Goal: Task Accomplishment & Management: Complete application form

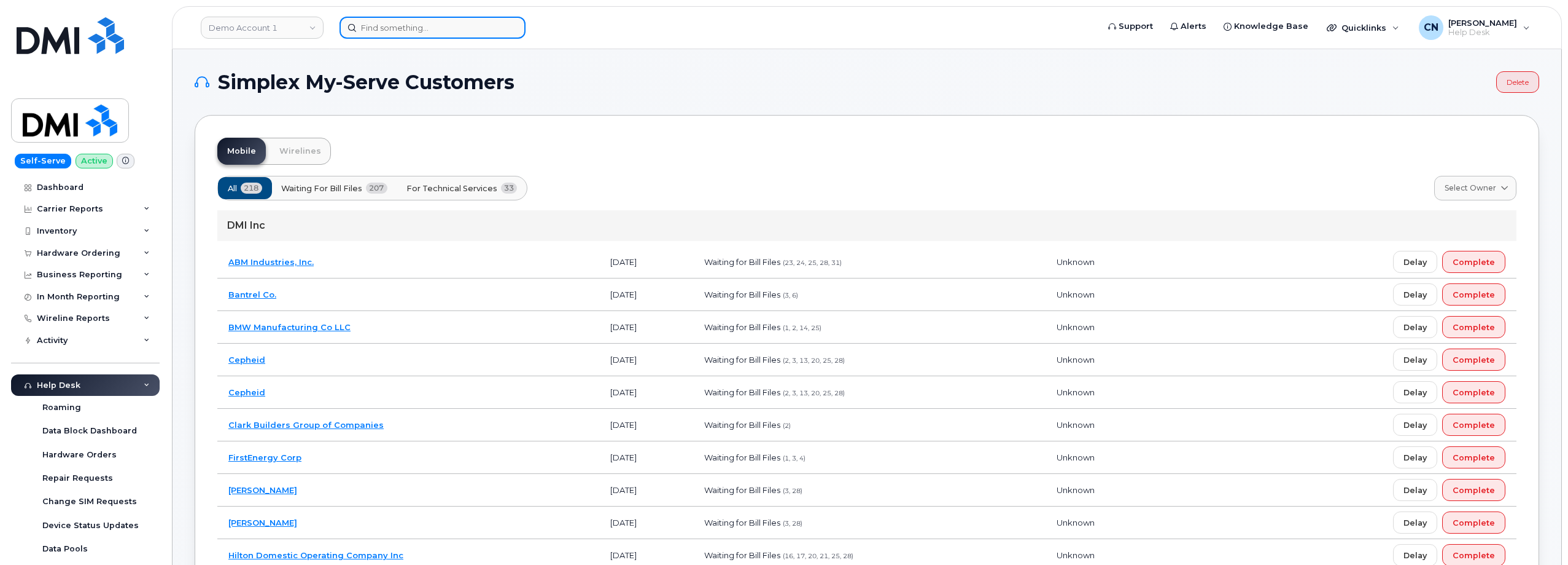
click at [361, 23] on input at bounding box center [432, 28] width 186 height 22
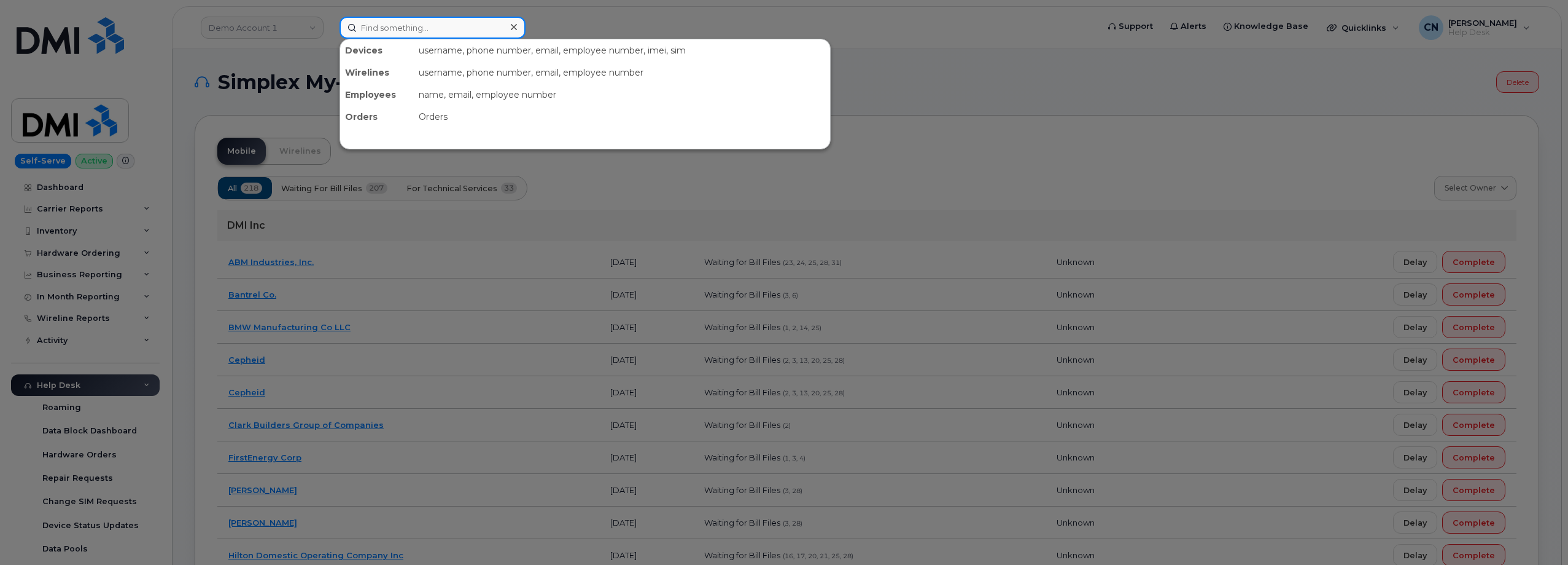
paste input "4026908020"
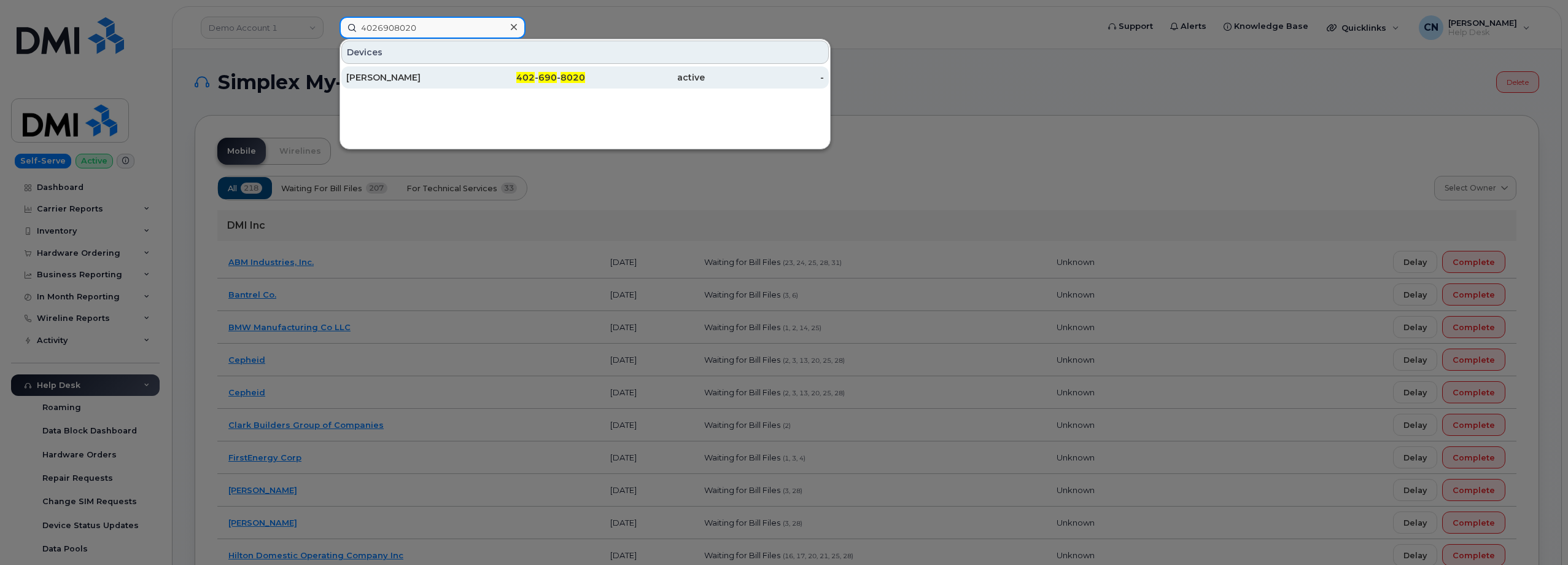
type input "4026908020"
click at [372, 69] on div "[PERSON_NAME]" at bounding box center [406, 77] width 120 height 22
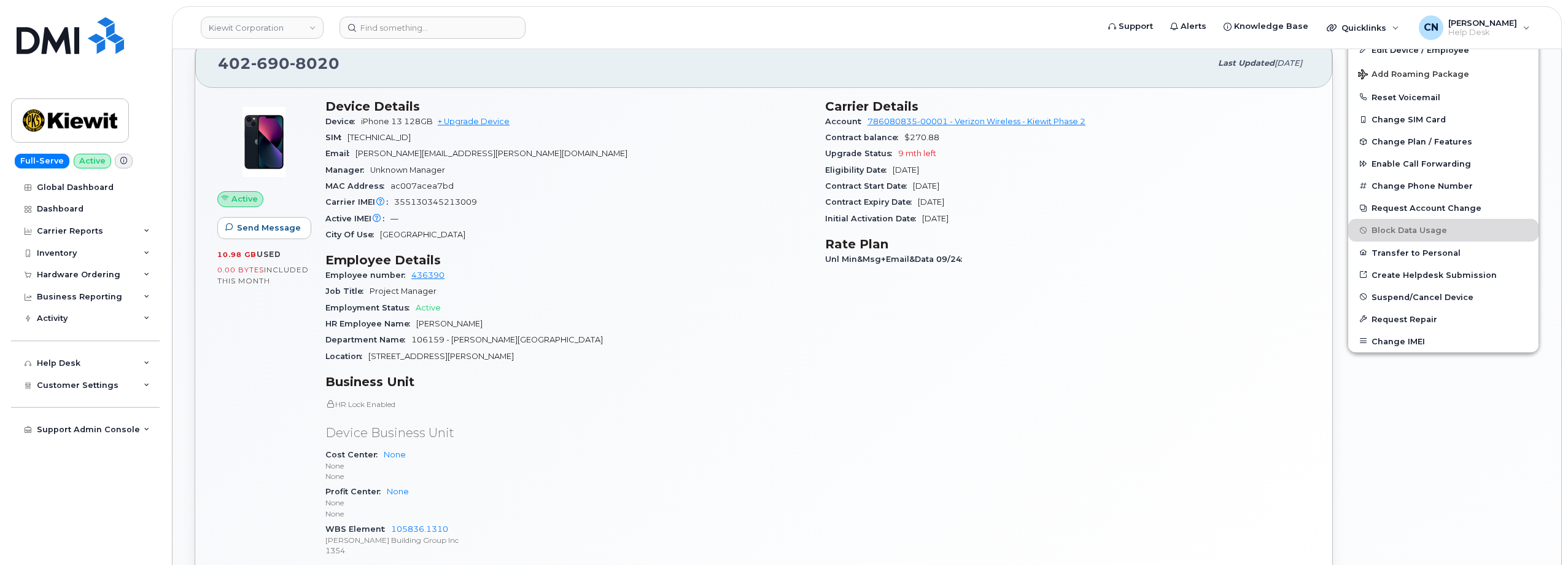
scroll to position [296, 0]
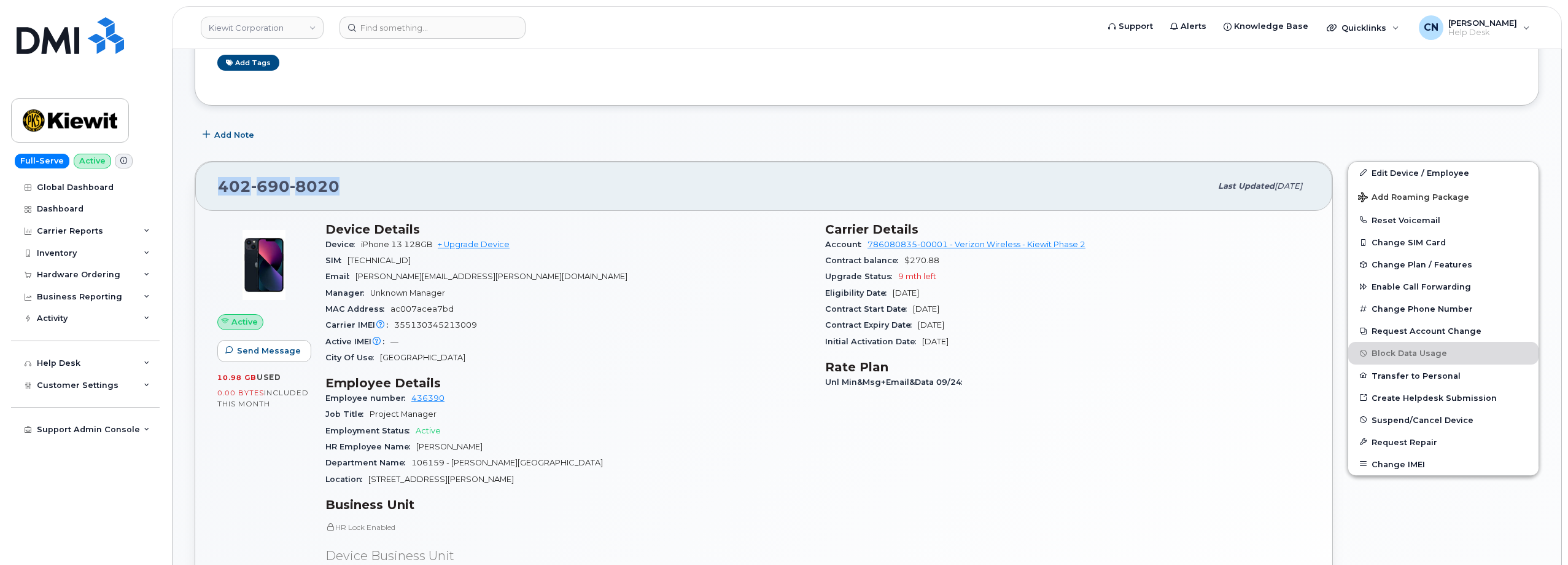
drag, startPoint x: 387, startPoint y: 180, endPoint x: 217, endPoint y: 195, distance: 170.7
click at [217, 195] on div "402 690 8020 Last updated Oct 06, 2025" at bounding box center [763, 186] width 1138 height 49
copy span "[PHONE_NUMBER]"
drag, startPoint x: 474, startPoint y: 277, endPoint x: 360, endPoint y: 282, distance: 114.1
click at [360, 282] on div "Email KYLE.LINDEN@KIEWIT.COM" at bounding box center [567, 276] width 485 height 16
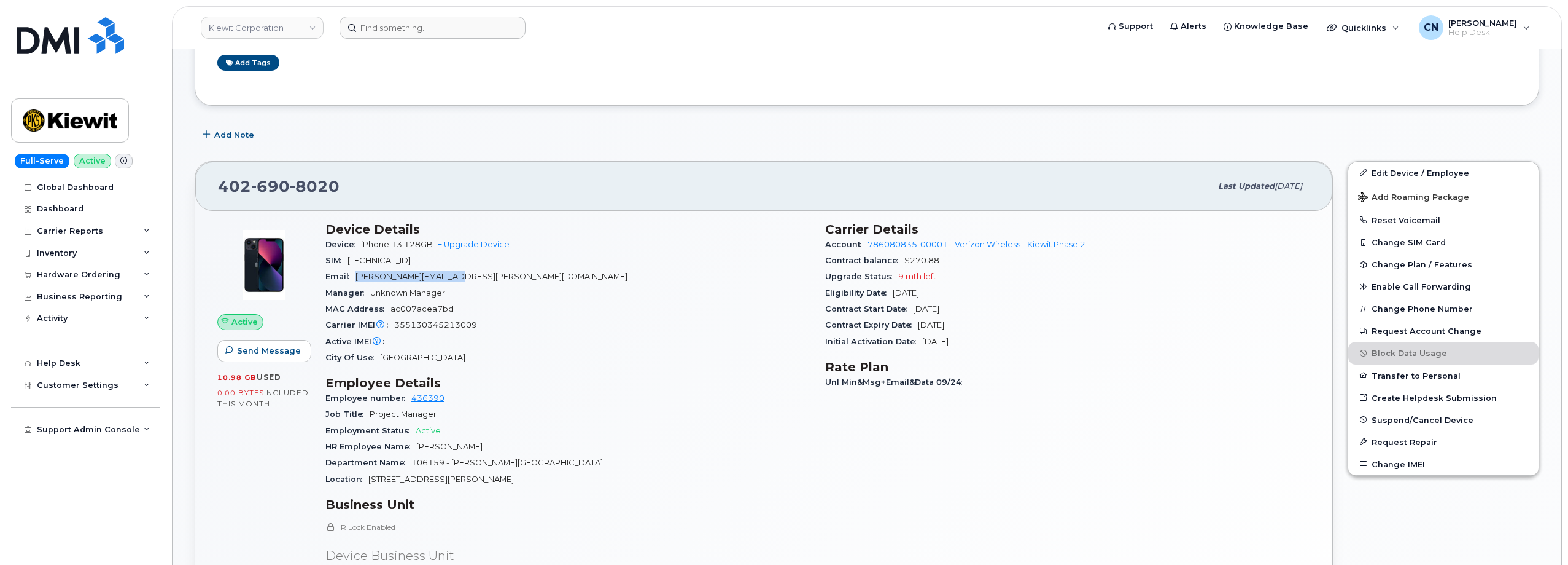
copy span "KYLE.LINDEN@KIEWIT.COM"
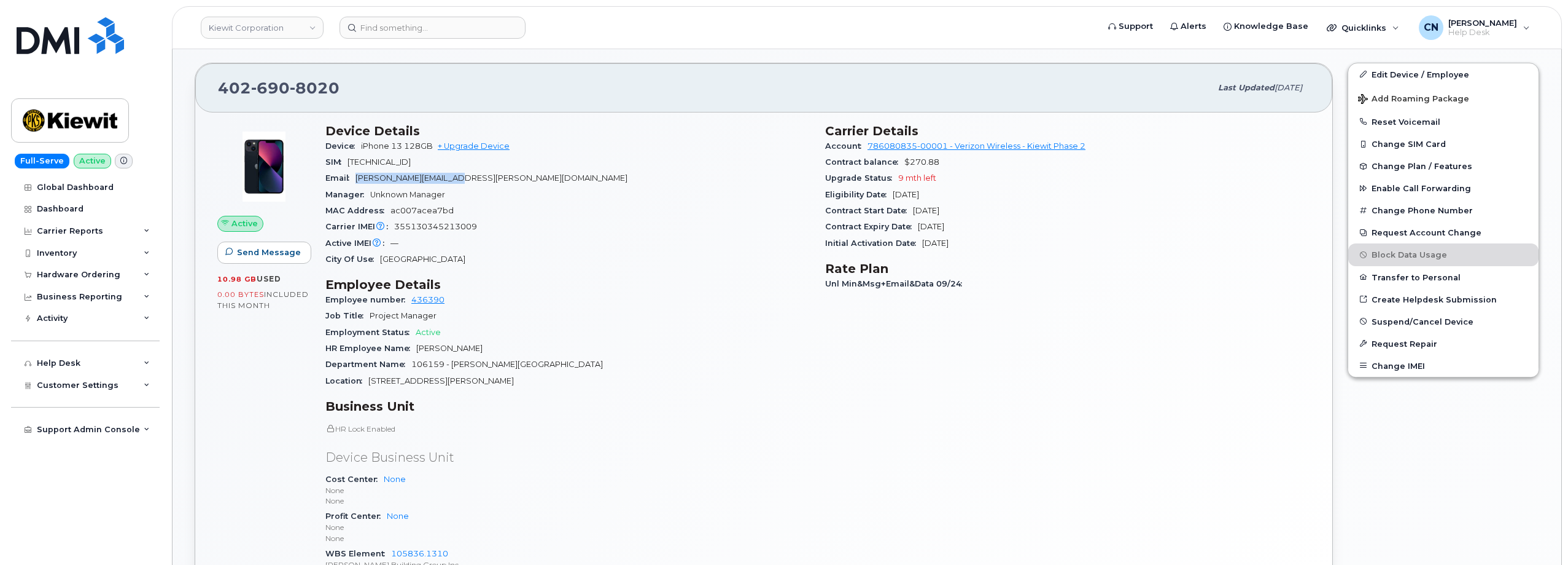
scroll to position [543, 0]
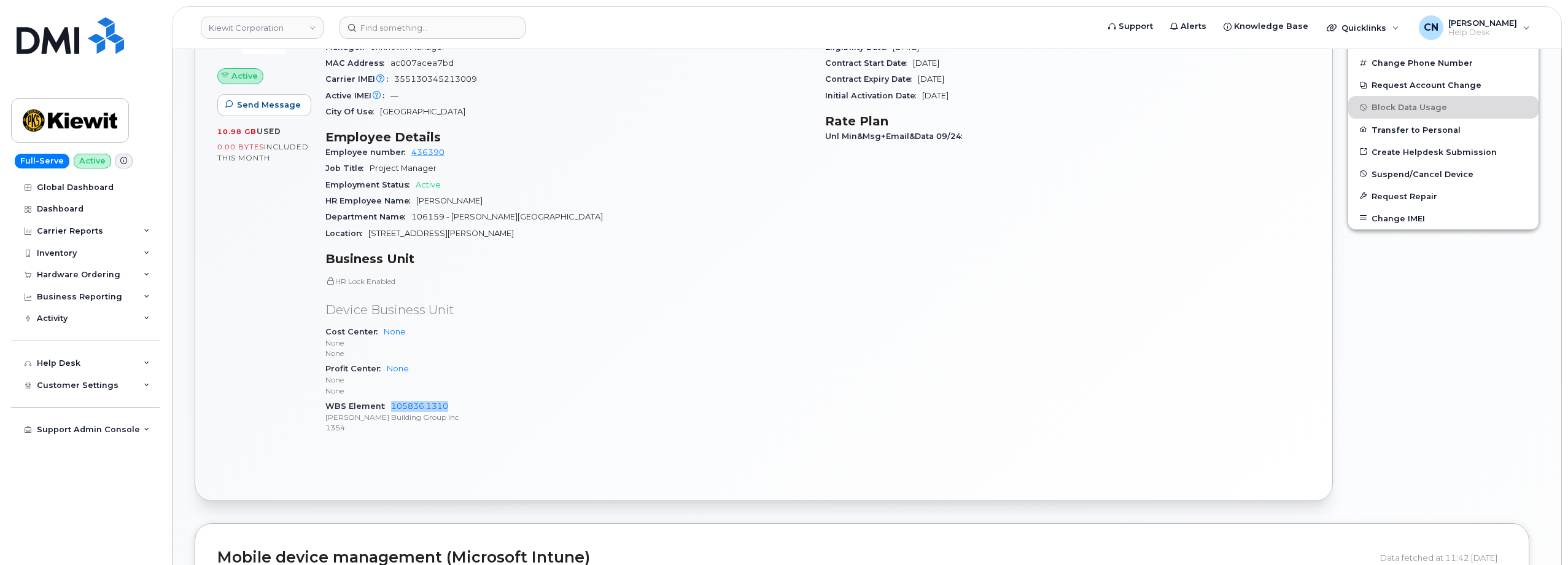
drag, startPoint x: 459, startPoint y: 406, endPoint x: 390, endPoint y: 408, distance: 69.0
click at [390, 408] on div "WBS Element 105836.1310 Kiewit Building Group Inc 1354" at bounding box center [567, 417] width 485 height 38
copy link "105836.1310"
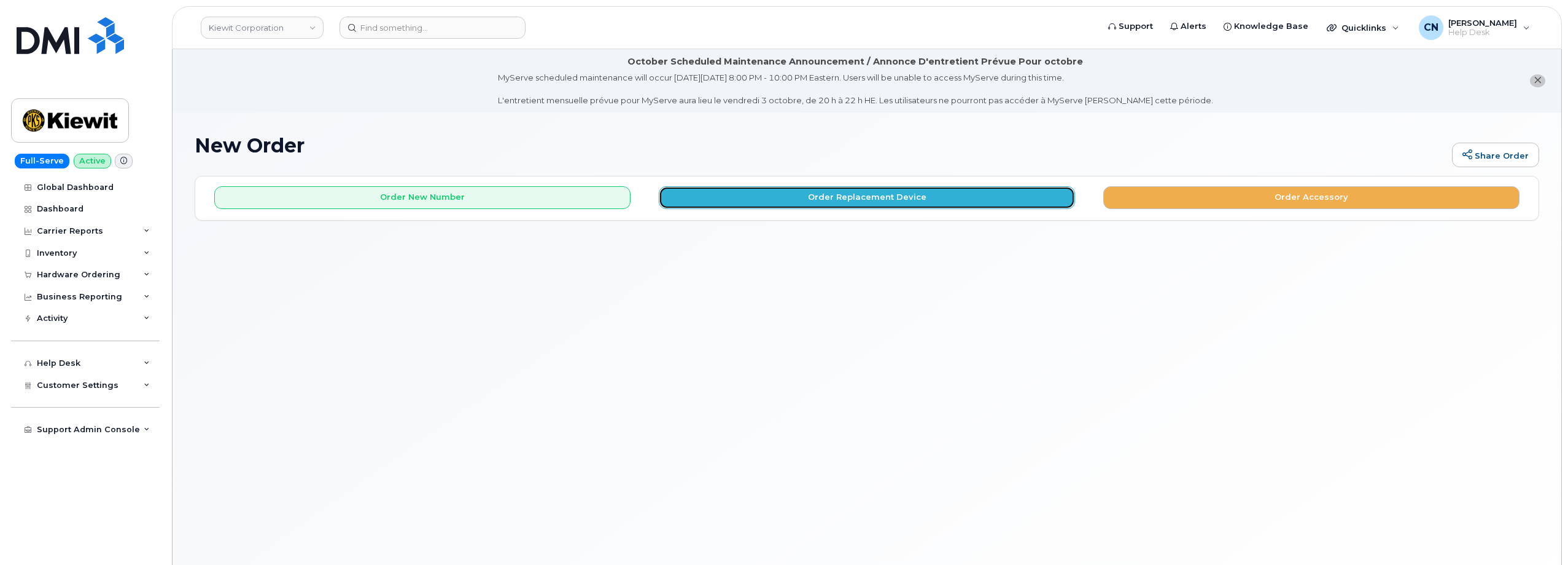
click at [887, 203] on button "Order Replacement Device" at bounding box center [866, 197] width 417 height 23
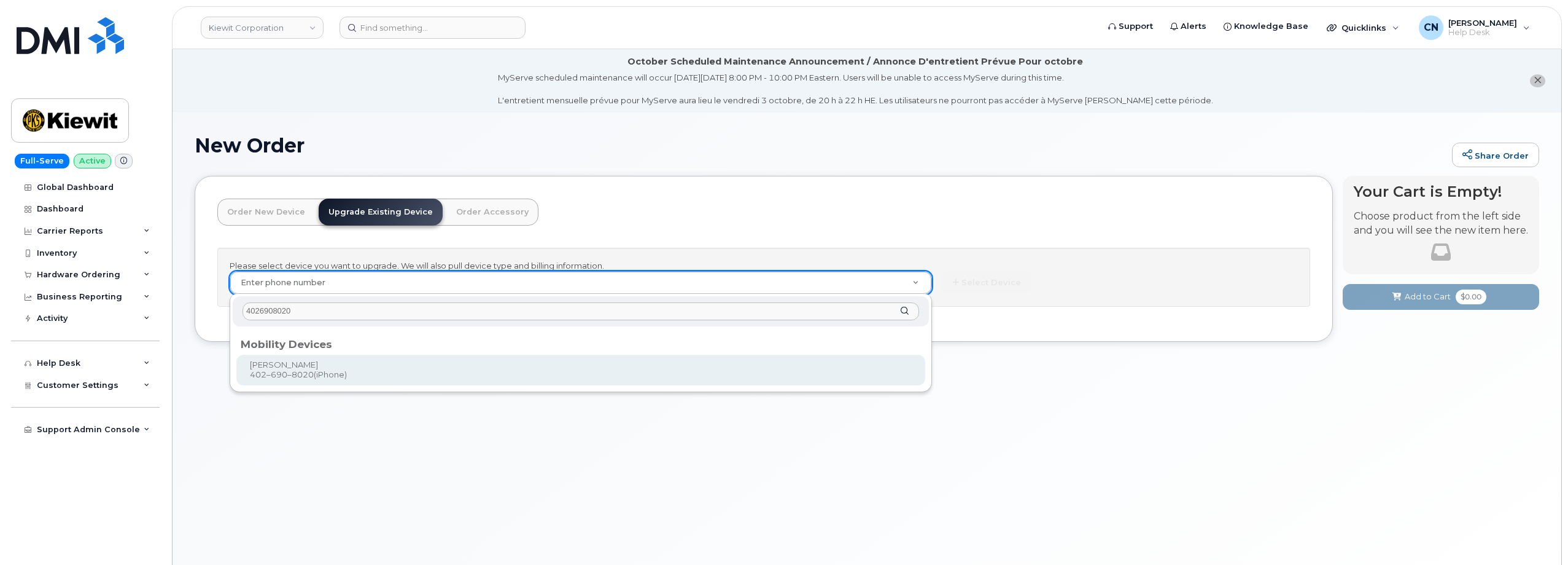
type input "4026908020"
type input "1167919"
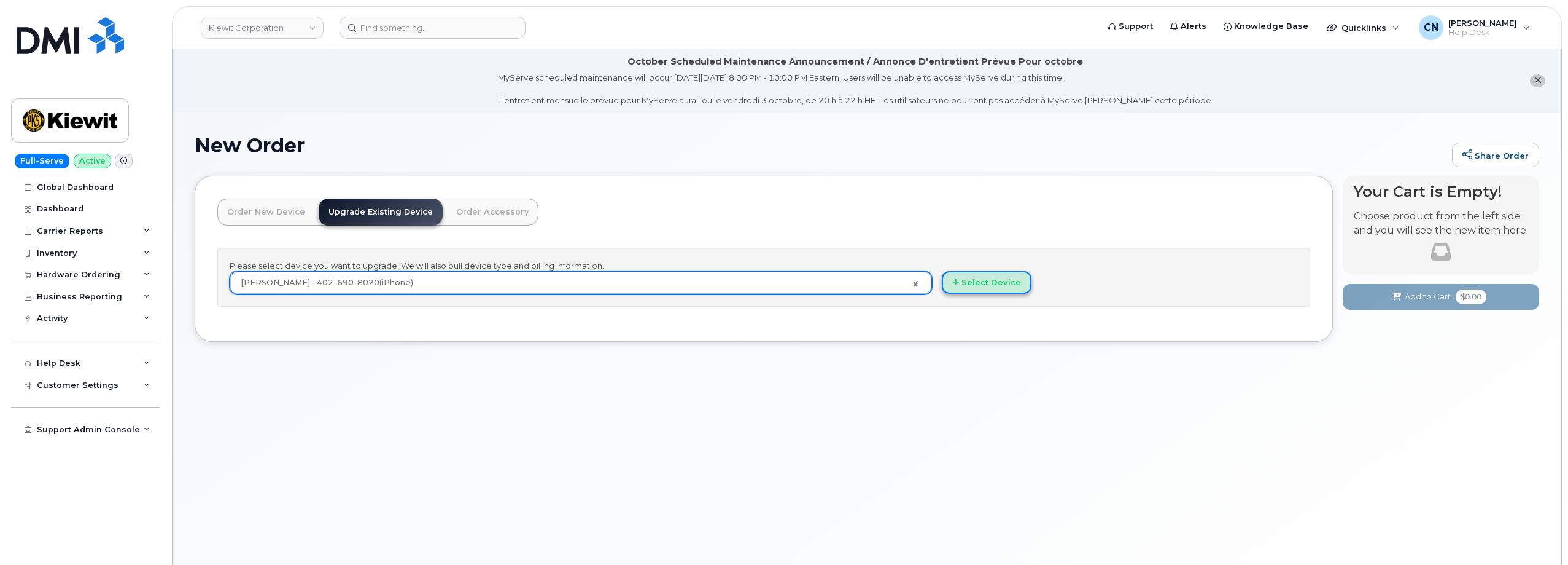
click at [970, 287] on button "Select Device" at bounding box center [986, 282] width 89 height 23
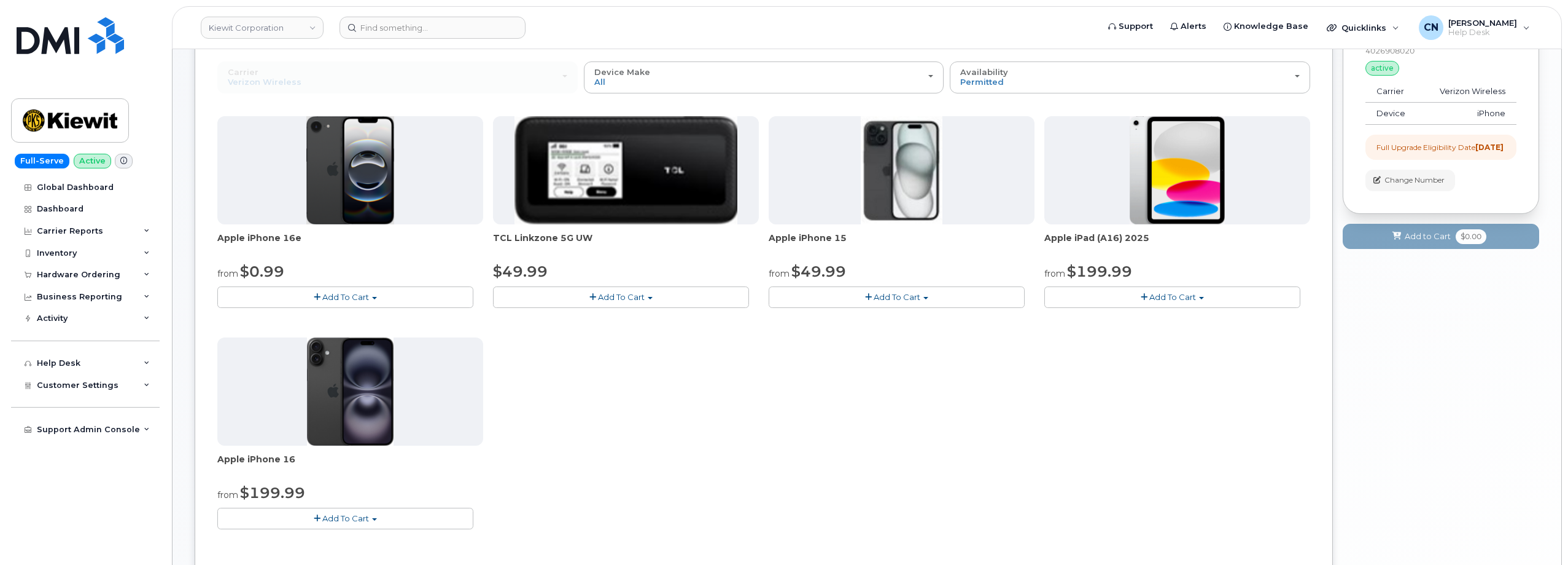
scroll to position [246, 0]
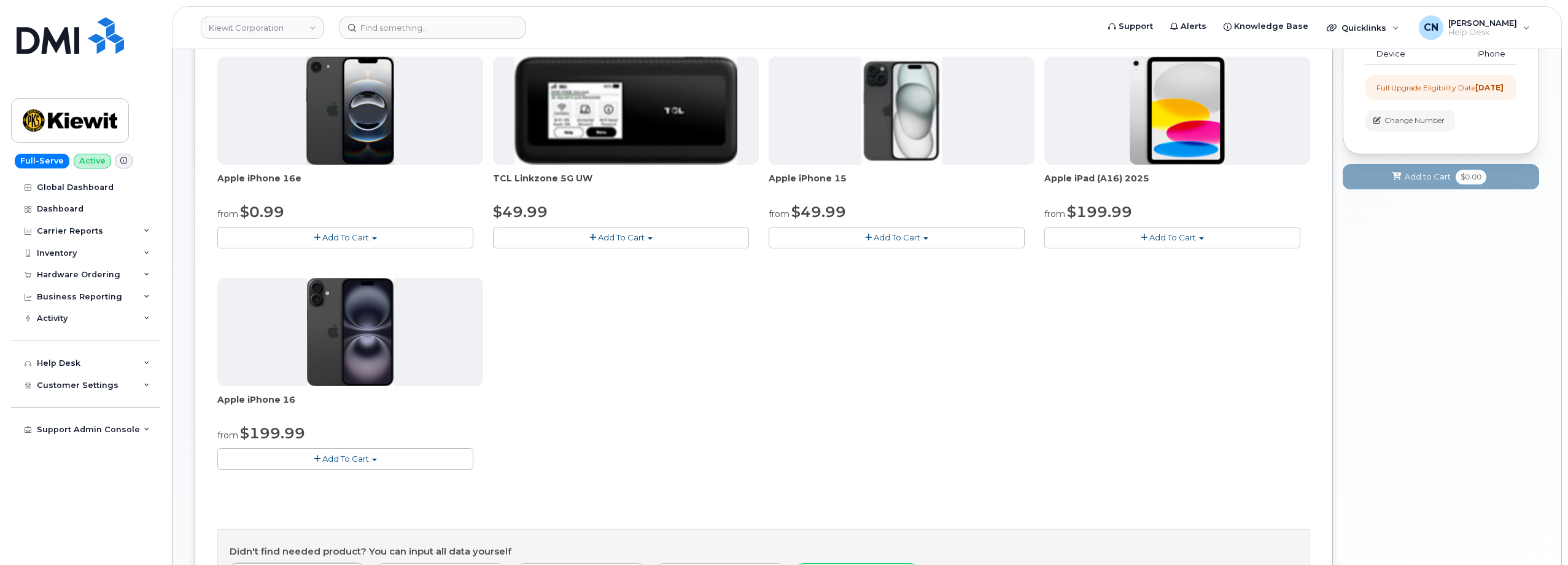
click at [889, 230] on button "Add To Cart" at bounding box center [897, 236] width 256 height 21
click at [797, 259] on link "$49.99 - 2 Year Upgrade (128GB)" at bounding box center [852, 259] width 160 height 16
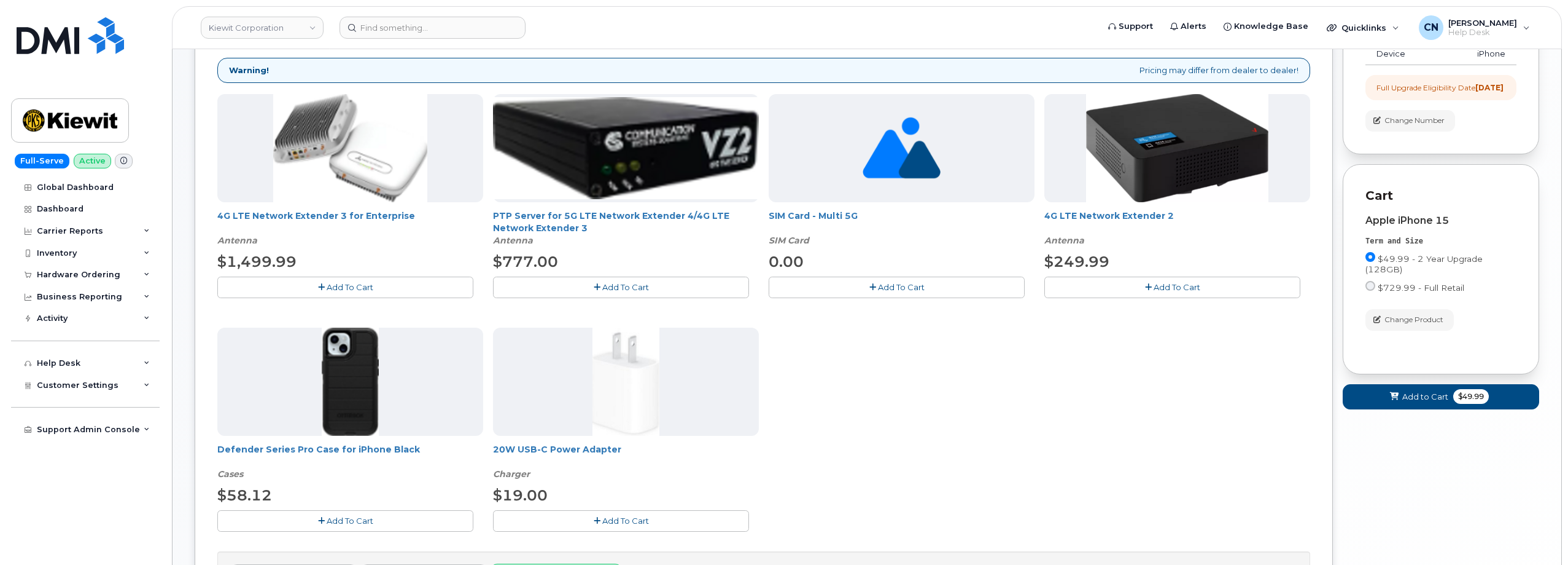
click at [347, 525] on span "Add To Cart" at bounding box center [349, 520] width 47 height 10
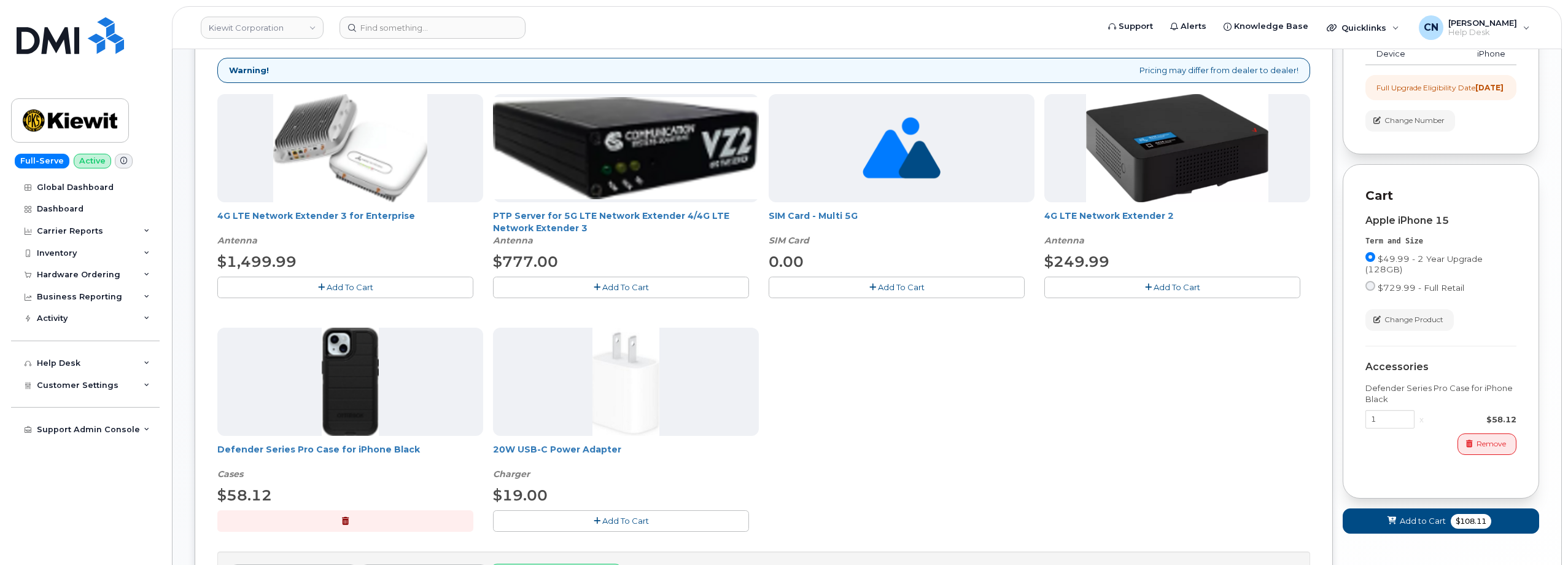
click at [610, 517] on span "Add To Cart" at bounding box center [625, 520] width 47 height 10
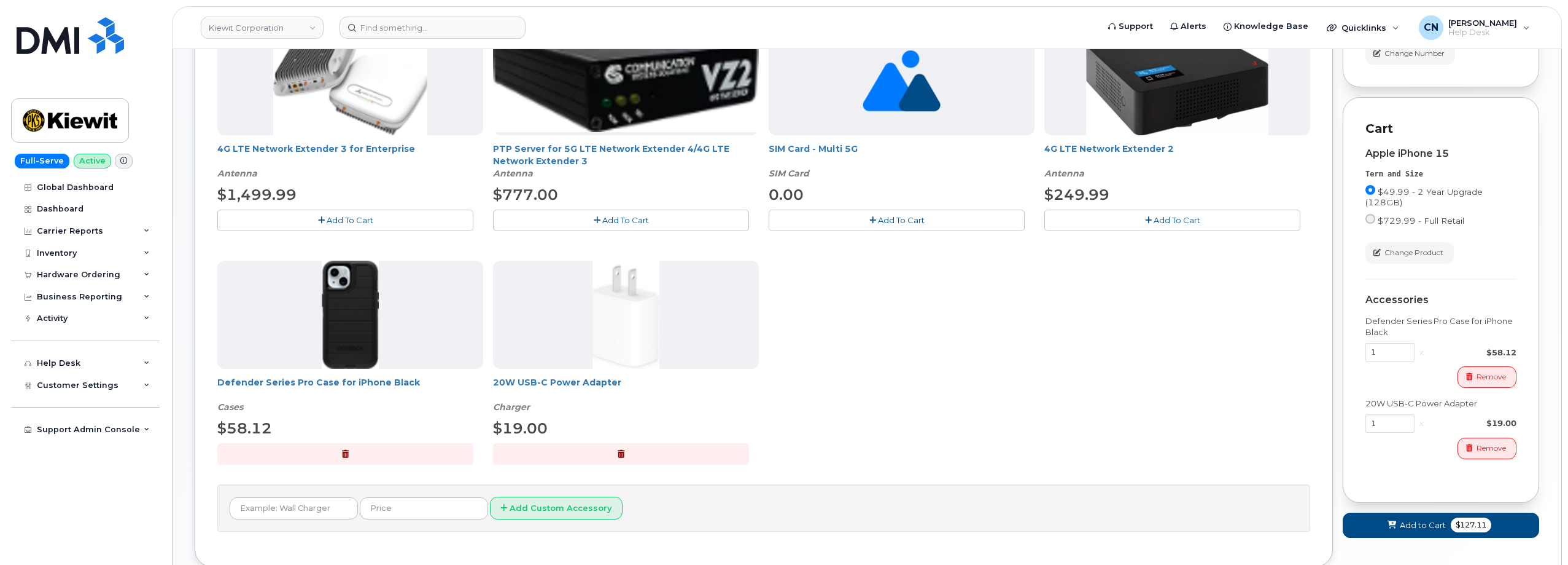
scroll to position [395, 0]
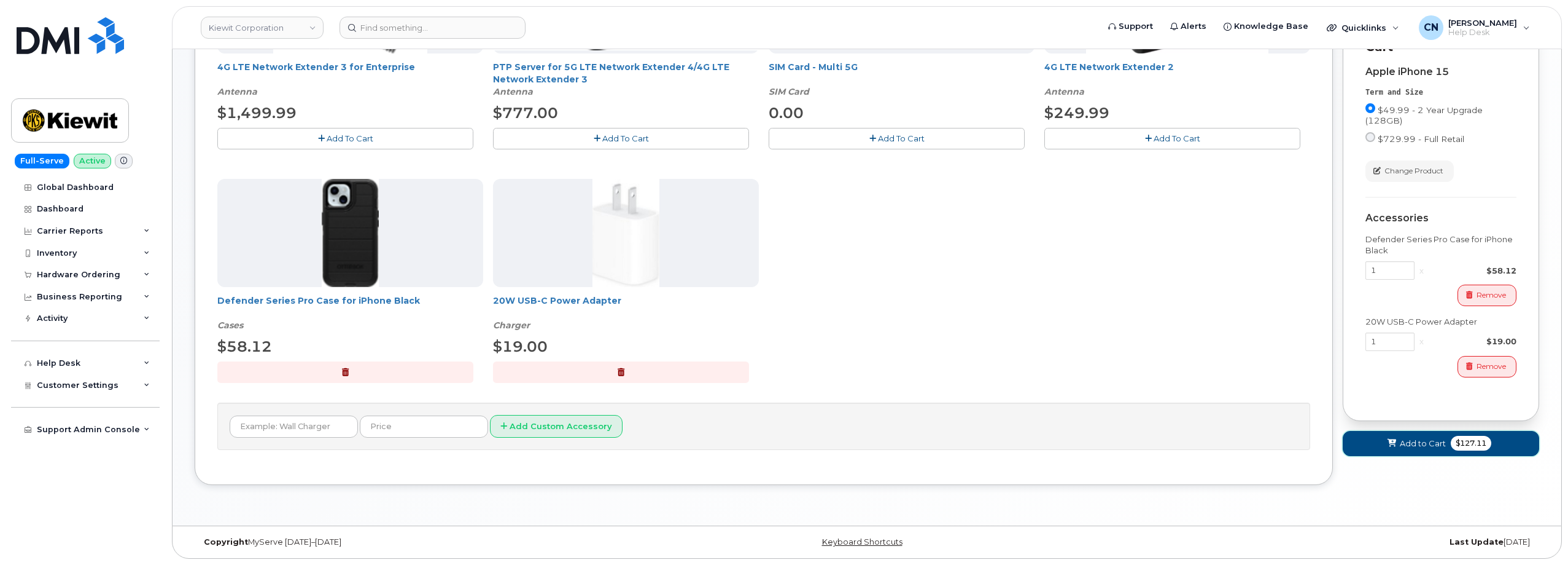
click at [1414, 449] on span "Add to Cart" at bounding box center [1423, 443] width 46 height 12
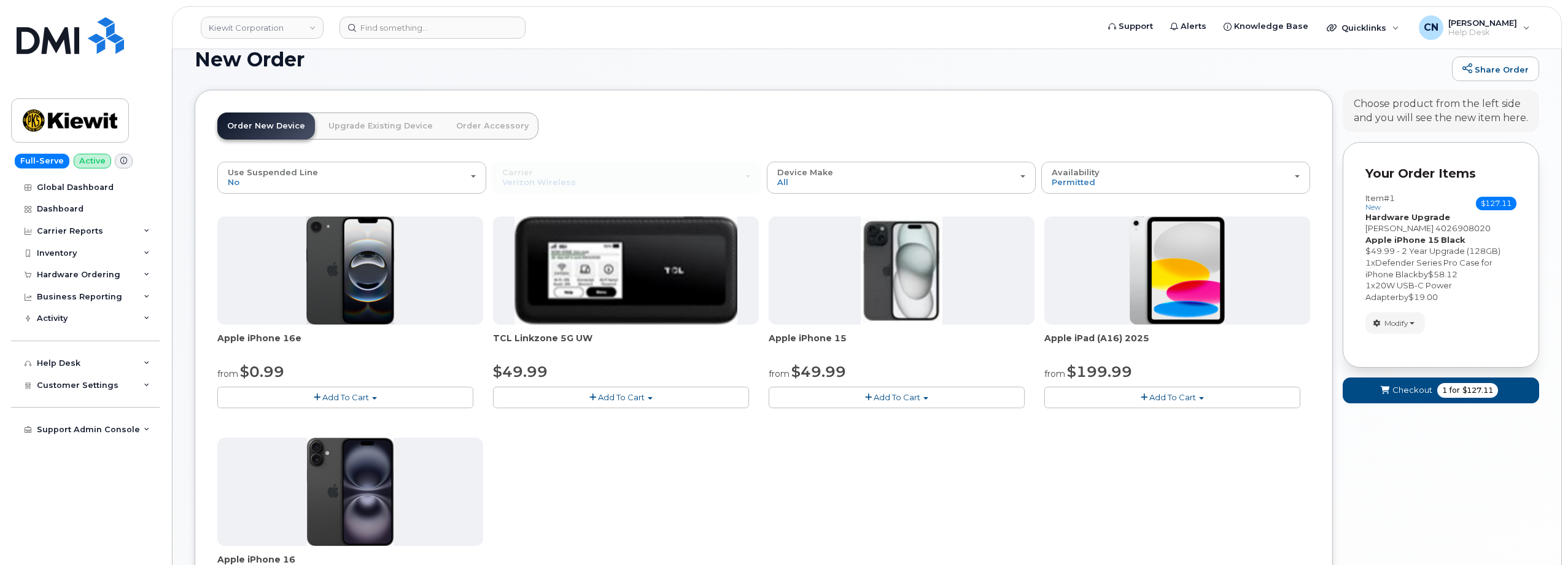
scroll to position [156, 0]
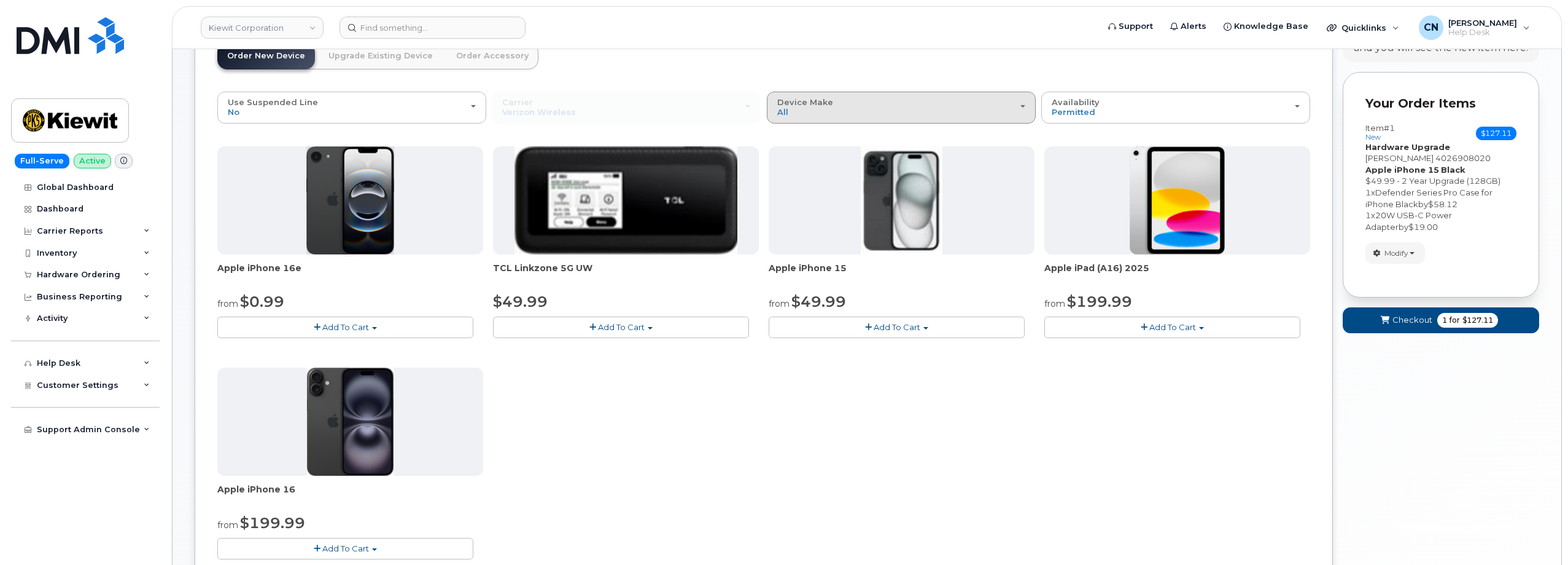
click at [916, 107] on div "Device Make All iPhone Modem Tablet" at bounding box center [901, 107] width 248 height 19
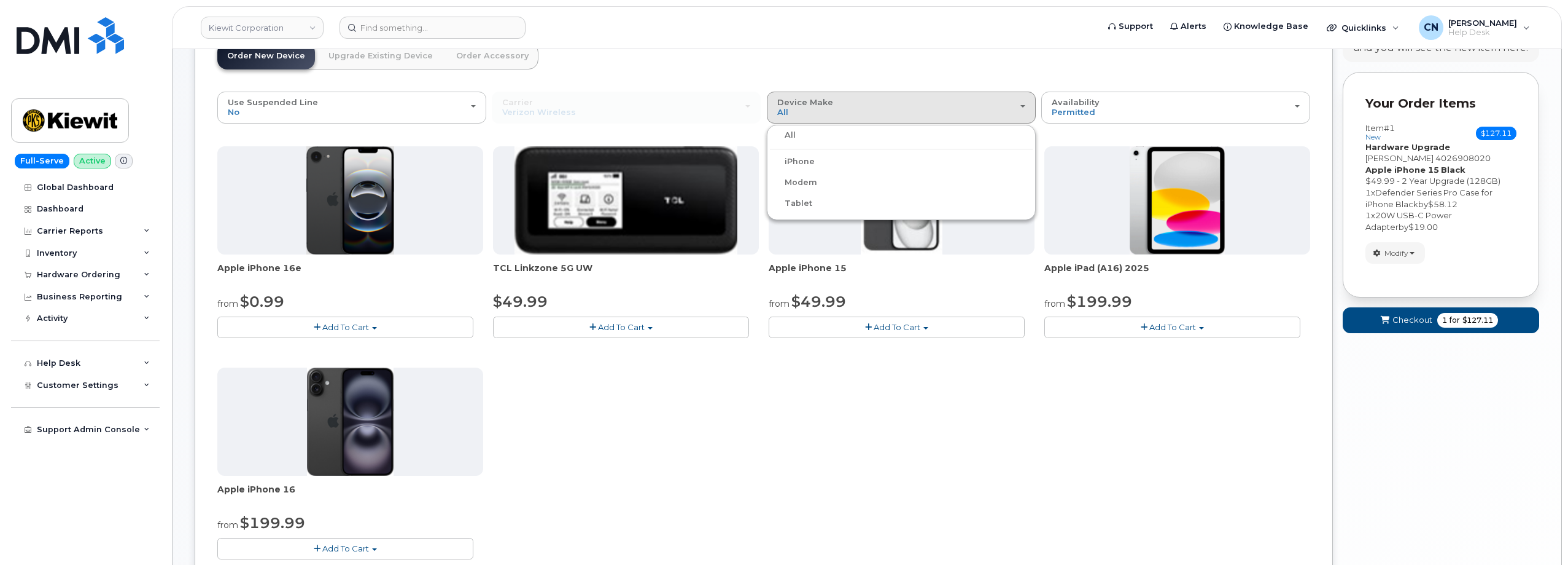
click at [893, 131] on div "All" at bounding box center [901, 135] width 263 height 15
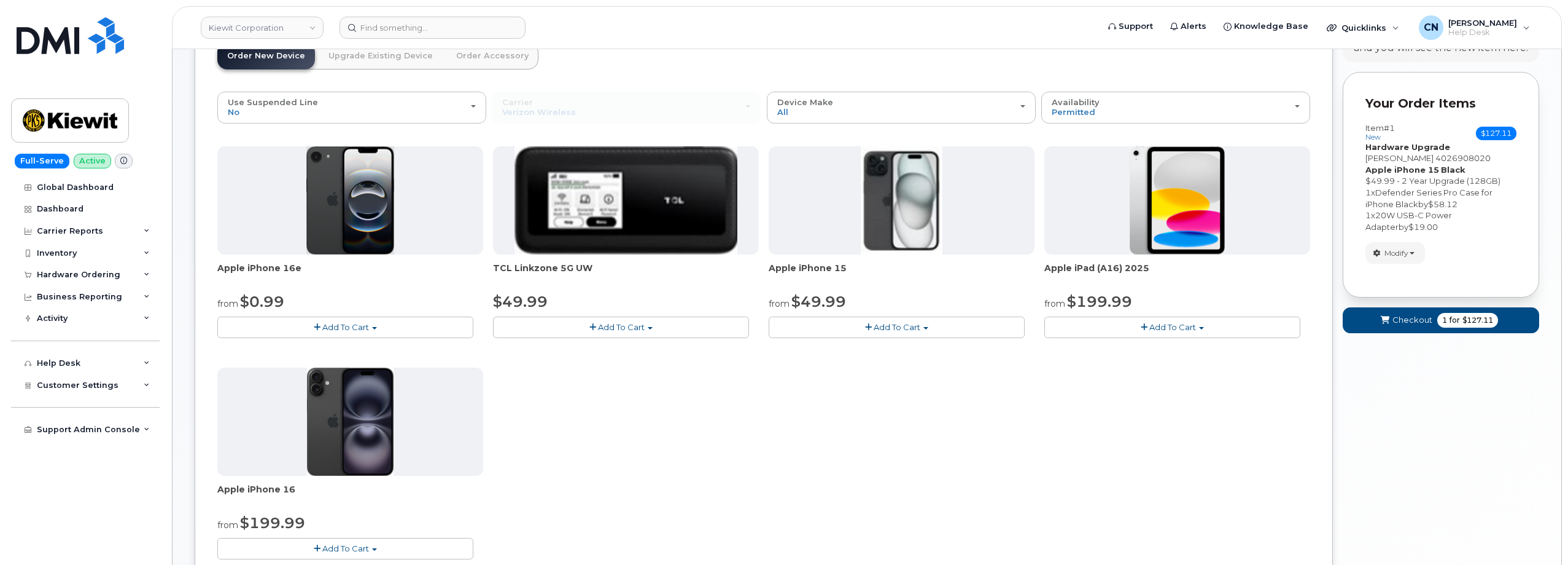
click at [1063, 86] on header "Order New Device Upgrade Existing Device Order Accessory Order new device and n…" at bounding box center [763, 66] width 1093 height 49
click at [1074, 106] on span "Availability" at bounding box center [1076, 101] width 48 height 10
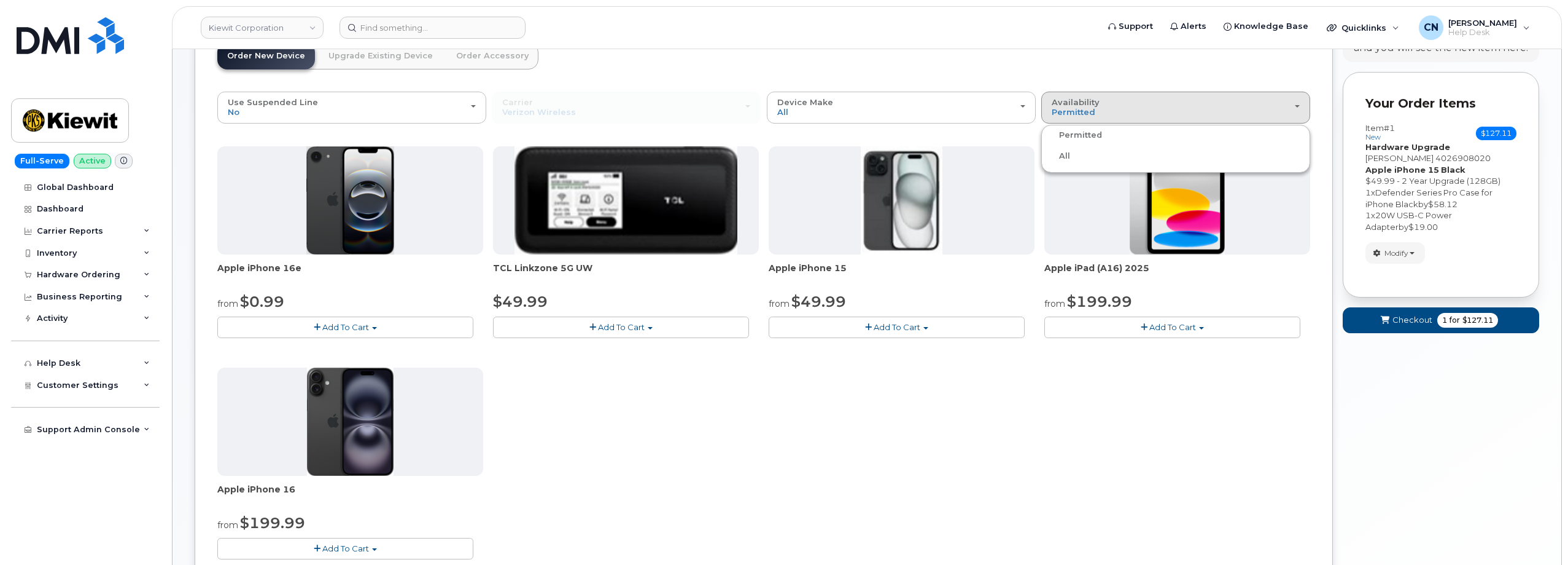
click at [1070, 160] on div "All" at bounding box center [1176, 156] width 263 height 15
click at [1070, 104] on span "Availability" at bounding box center [1076, 101] width 48 height 10
click at [1065, 157] on label "All" at bounding box center [1058, 156] width 26 height 15
click at [0, 0] on input "All" at bounding box center [0, 0] width 0 height 0
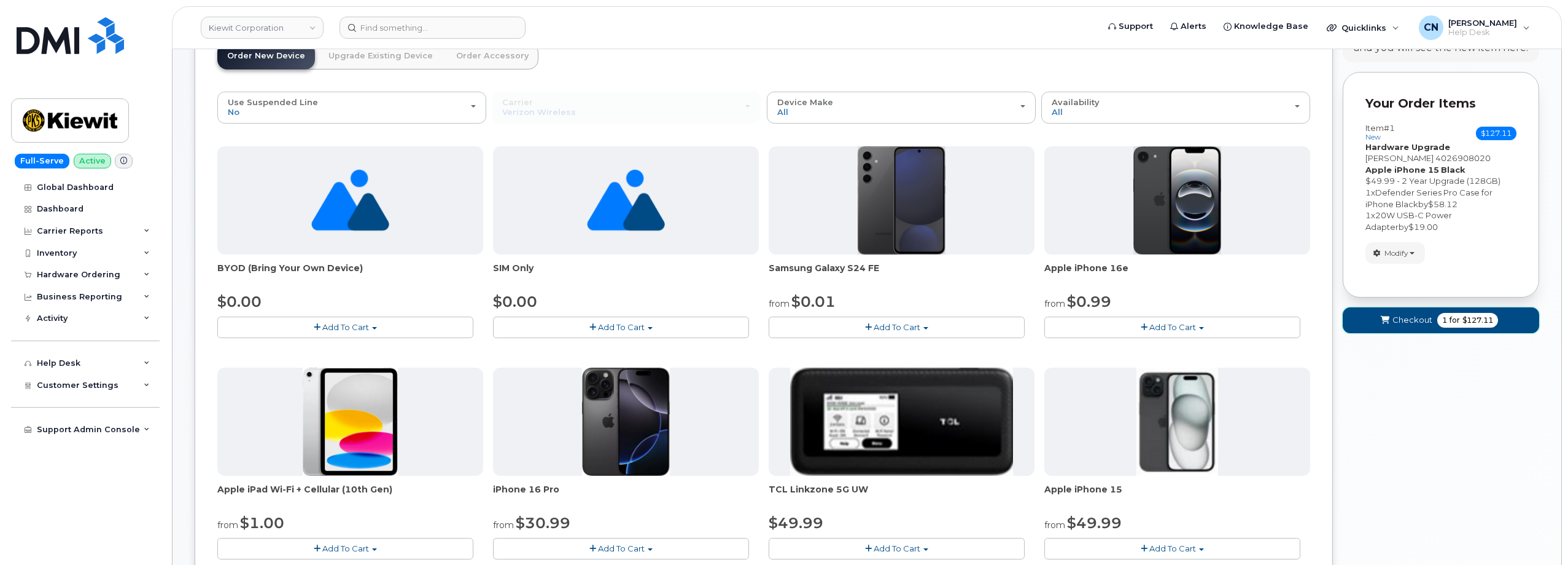
click at [1423, 321] on span "Checkout" at bounding box center [1412, 319] width 40 height 12
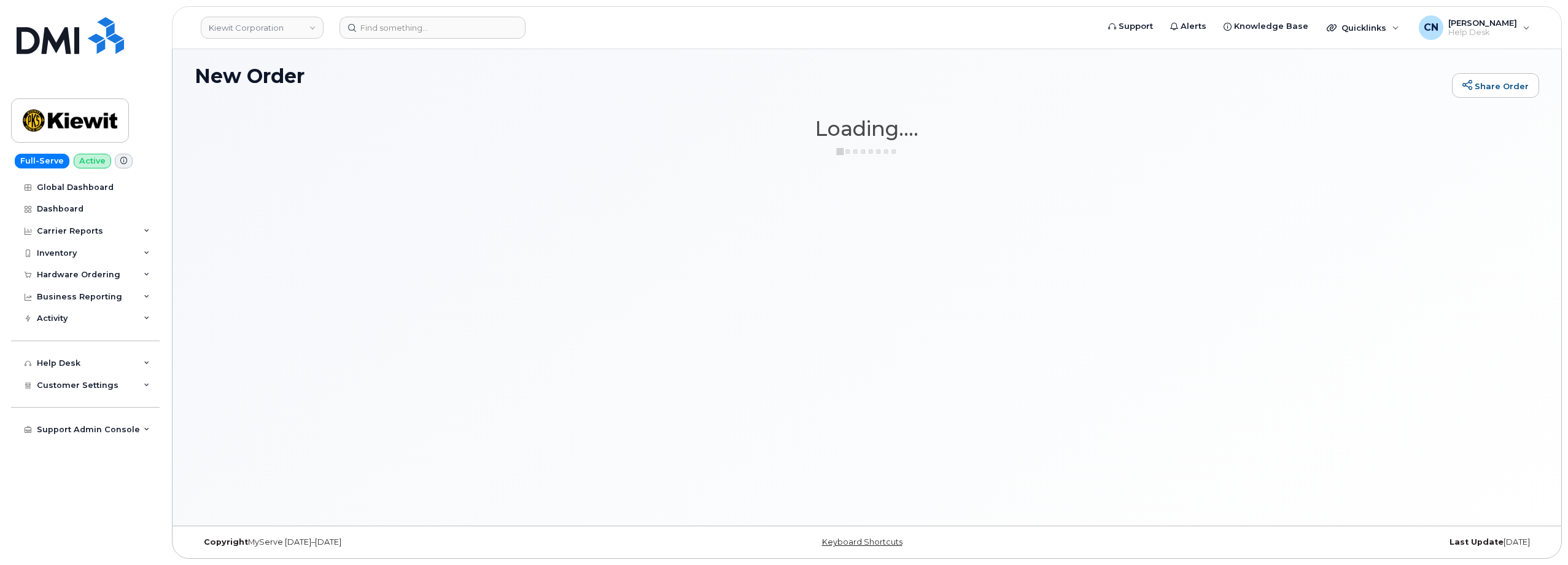
scroll to position [69, 0]
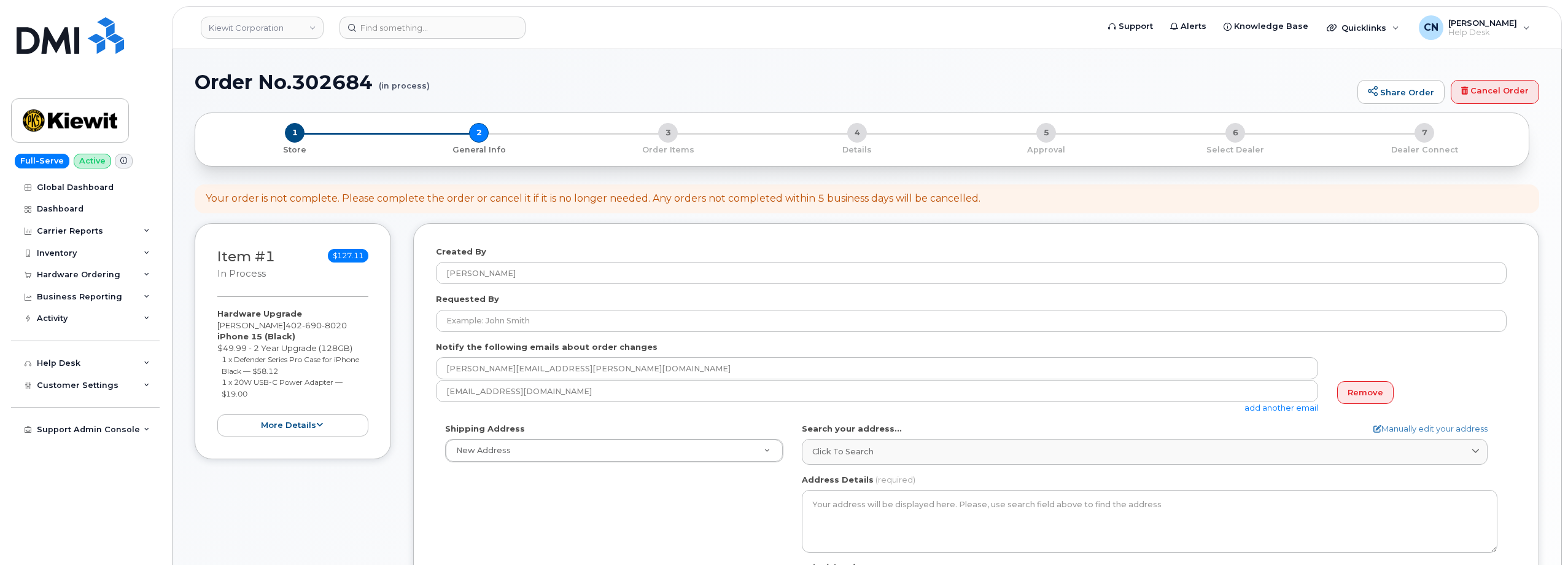
select select
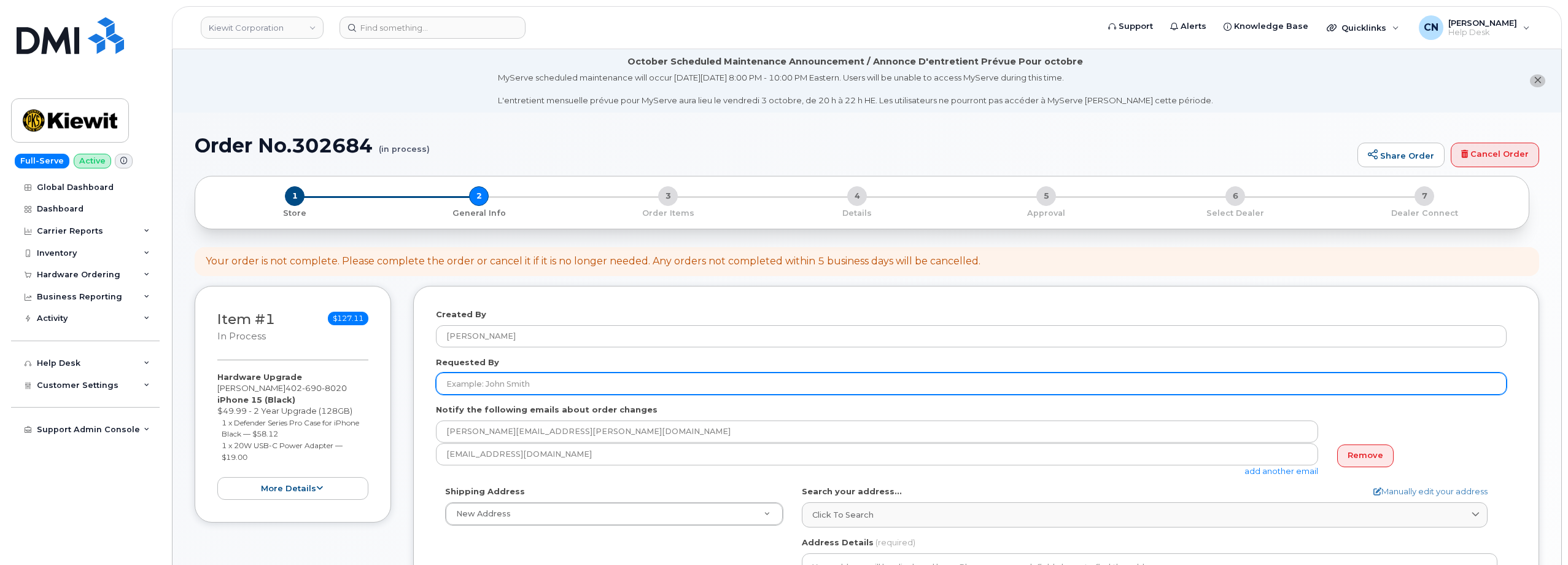
click at [460, 386] on input "Requested By" at bounding box center [971, 384] width 1070 height 22
paste input "KYLE.LINDEN@KIEWIT.COM"
type input "KYLE.LINDEN@KIEWIT.COM"
drag, startPoint x: 575, startPoint y: 377, endPoint x: 258, endPoint y: 387, distance: 317.2
click at [265, 386] on div "Item #1 in process $127.11 Hardware Upgrade KYLE LINDEN 402 690 8020 iPhone 15 …" at bounding box center [867, 562] width 1345 height 555
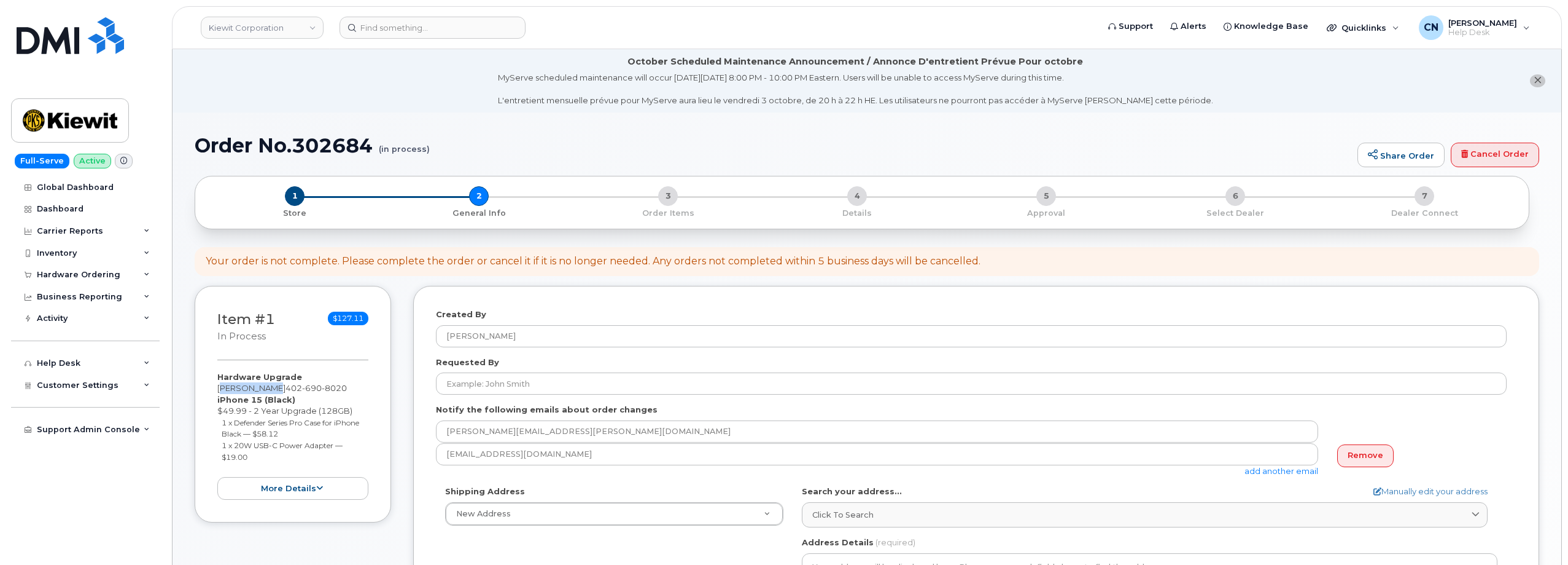
drag, startPoint x: 271, startPoint y: 386, endPoint x: 202, endPoint y: 393, distance: 69.4
click at [202, 393] on div "Item #1 in process $127.11 Hardware Upgrade KYLE LINDEN 402 690 8020 iPhone 15 …" at bounding box center [293, 403] width 197 height 236
copy div "[PERSON_NAME]"
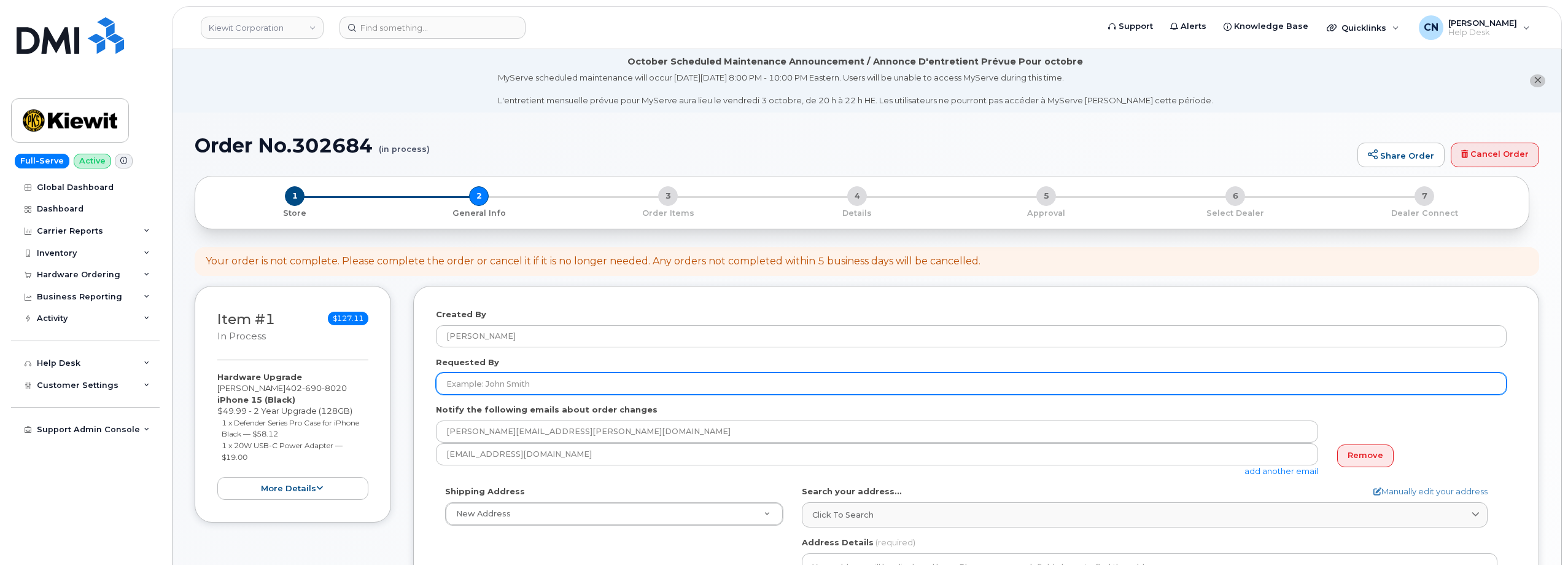
click at [586, 373] on input "Requested By" at bounding box center [971, 384] width 1070 height 22
paste input "[PERSON_NAME]"
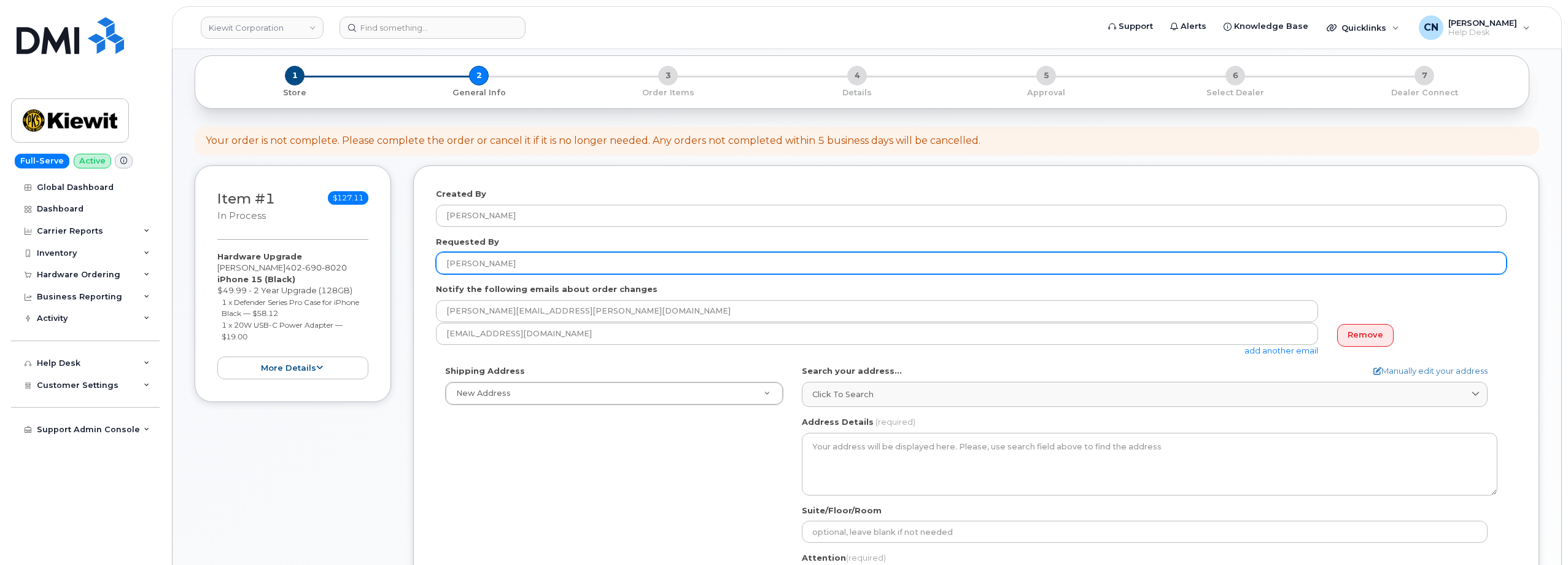
scroll to position [123, 0]
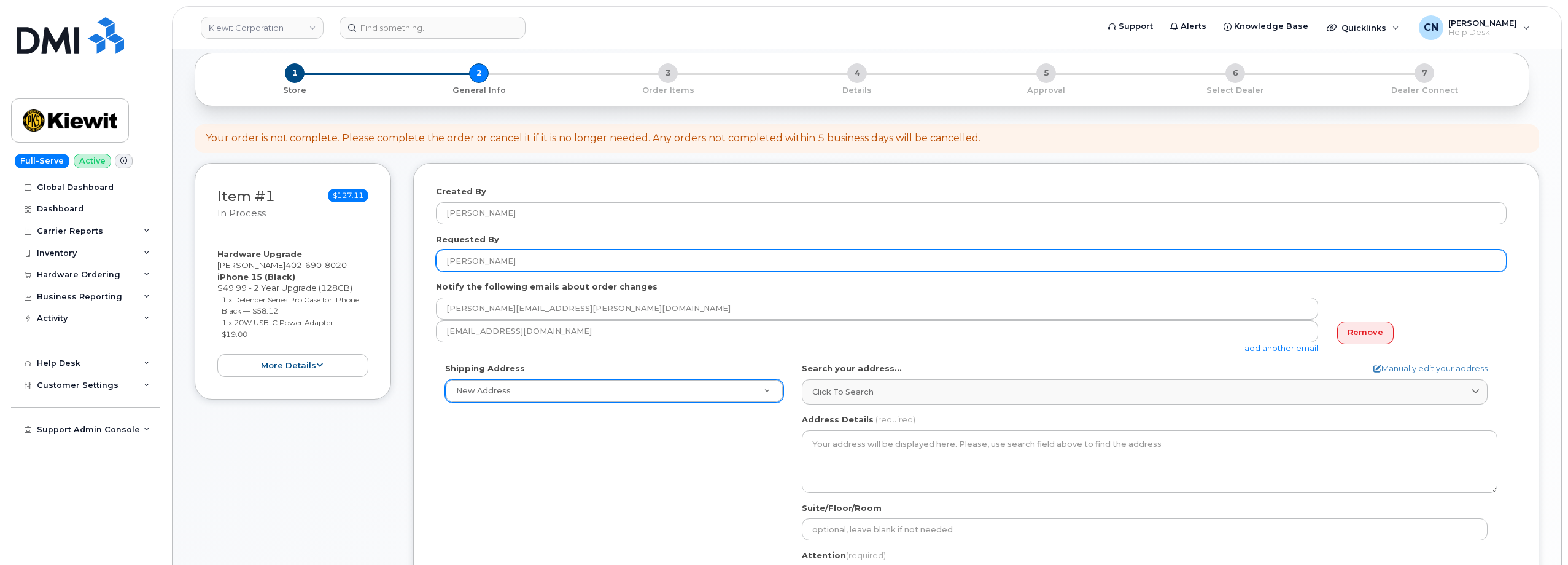
type input "[PERSON_NAME]"
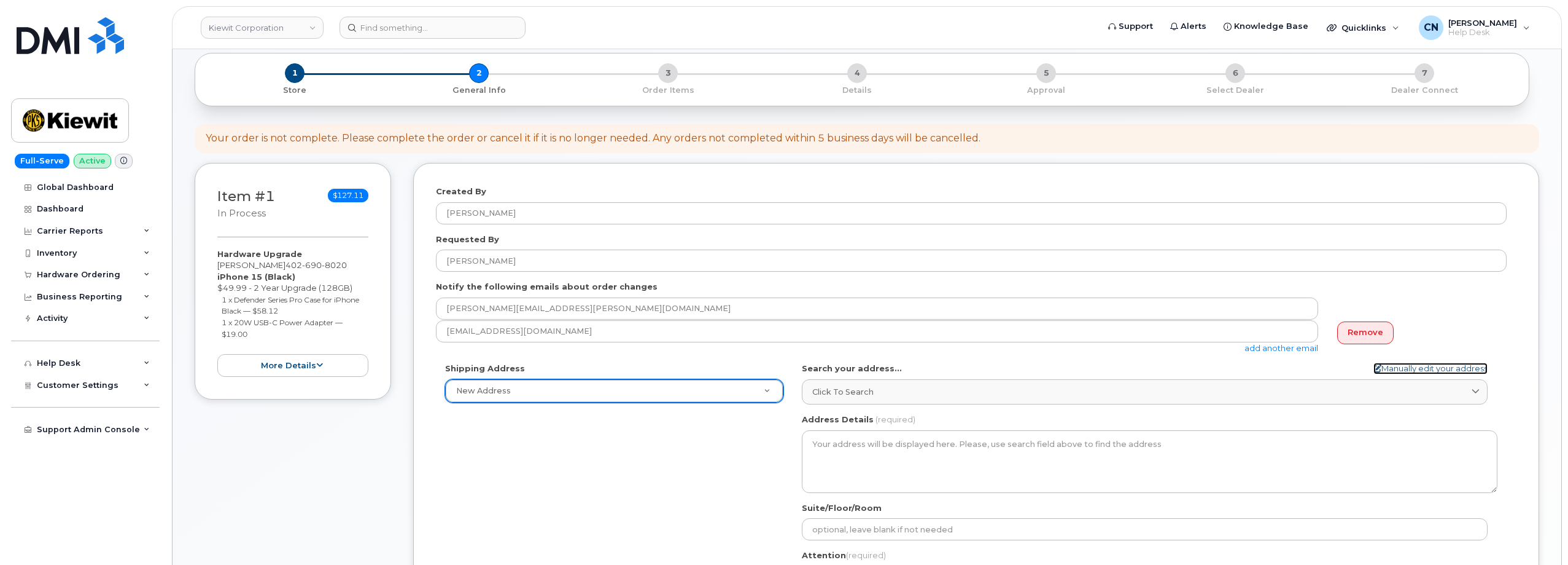
click at [1417, 368] on link "Manually edit your address" at bounding box center [1431, 368] width 114 height 12
select select
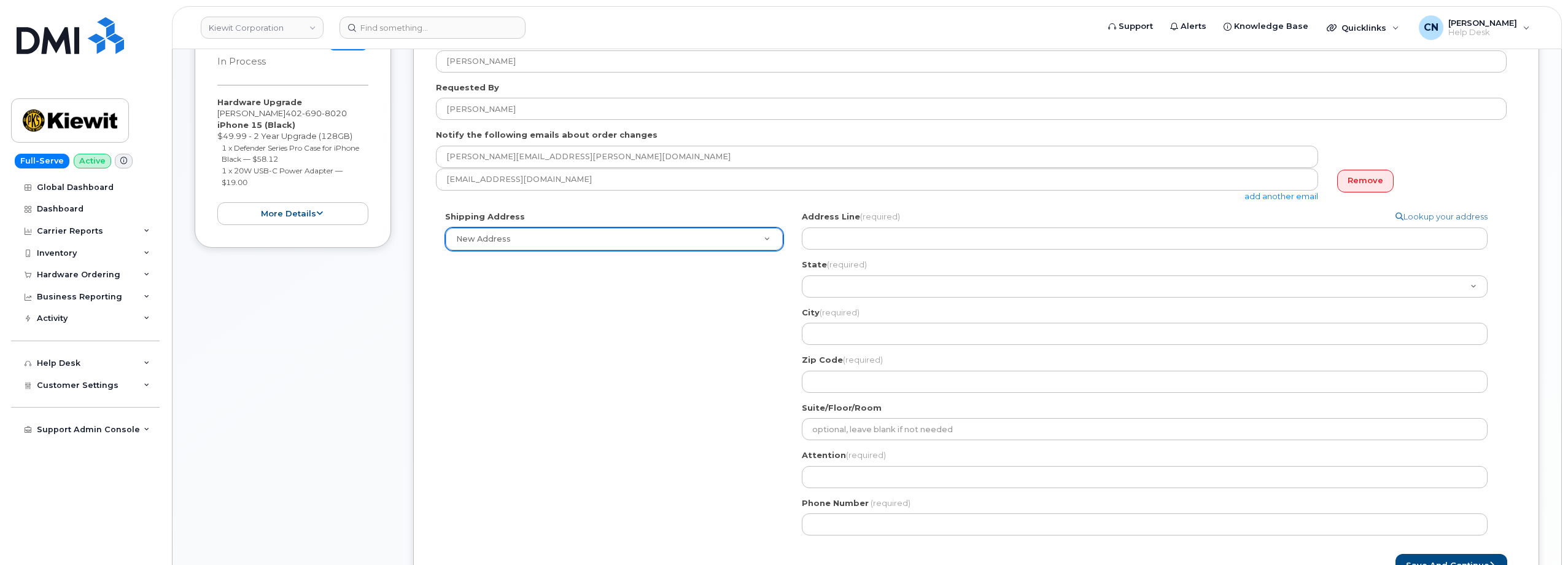
scroll to position [369, 0]
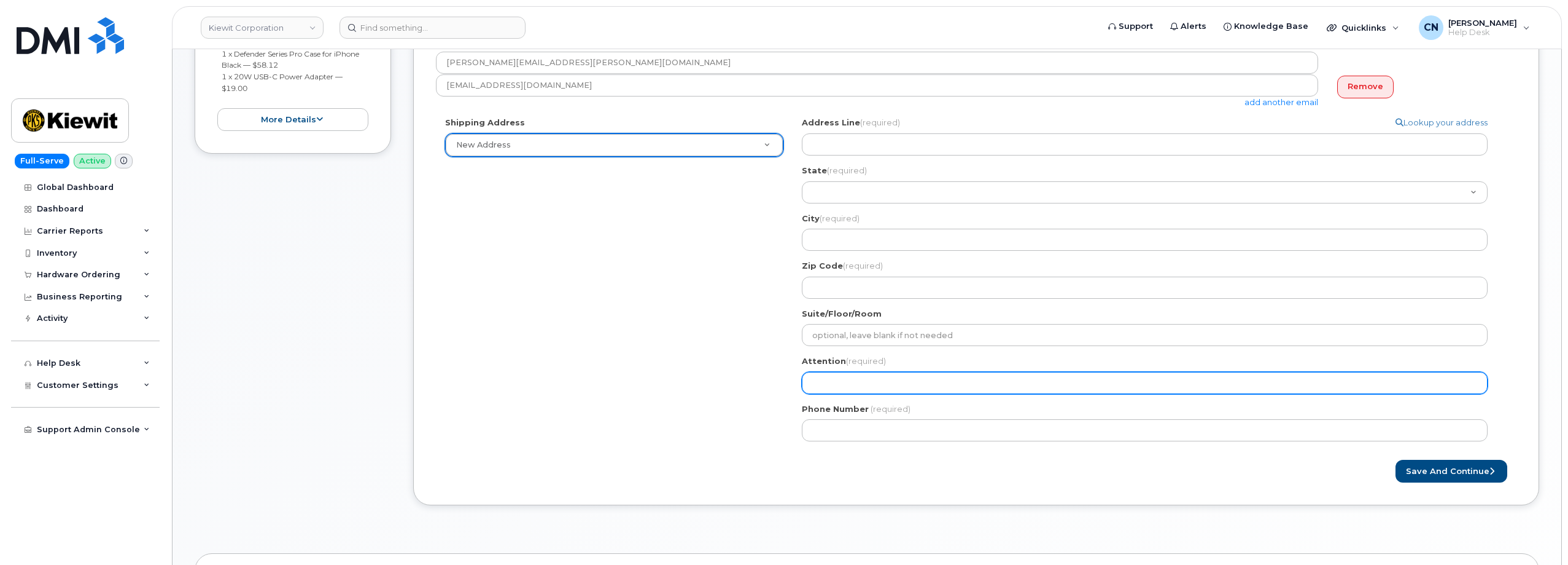
click at [827, 378] on input "Attention (required)" at bounding box center [1145, 383] width 686 height 22
paste input "[PERSON_NAME]"
select select
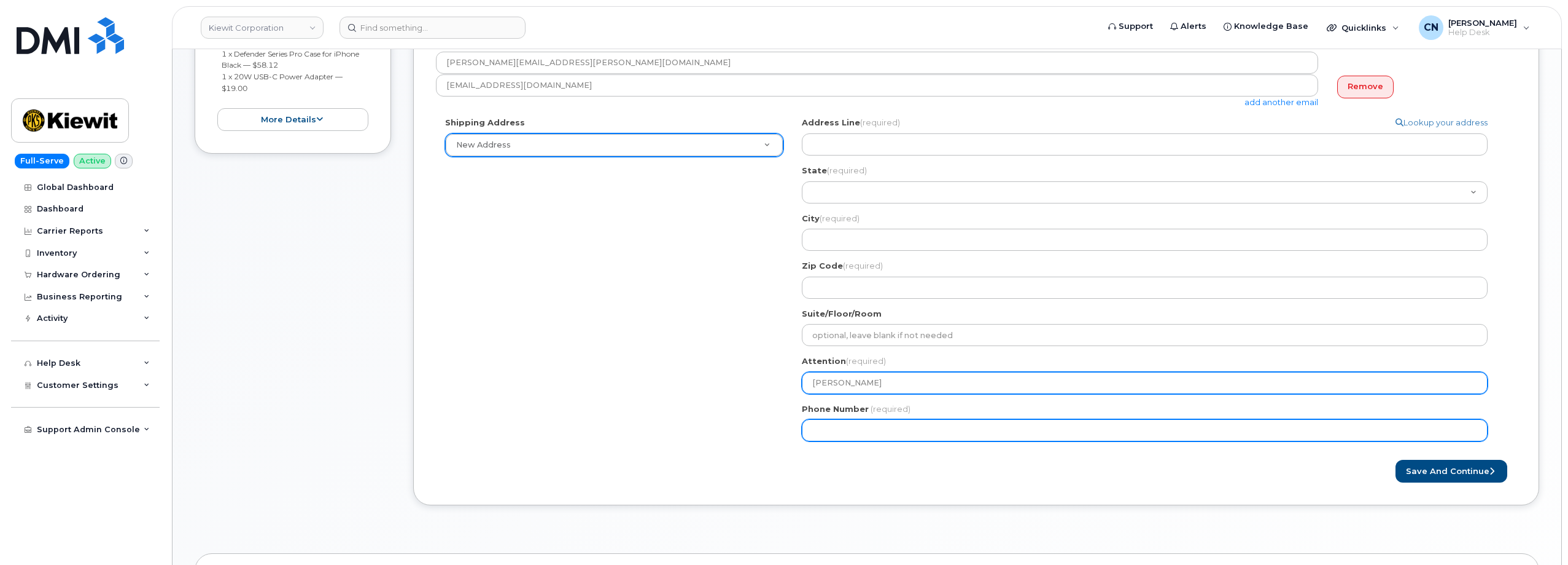
type input "[PERSON_NAME]"
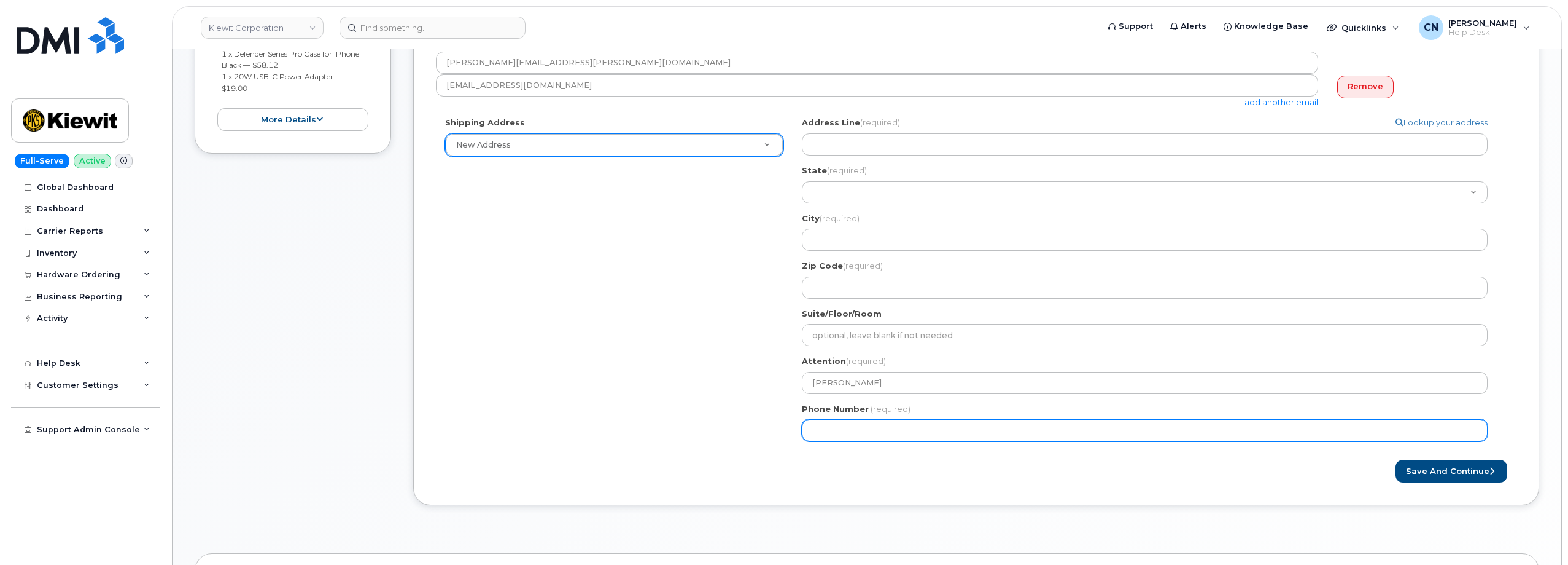
click at [832, 426] on input "Phone Number" at bounding box center [1145, 430] width 686 height 22
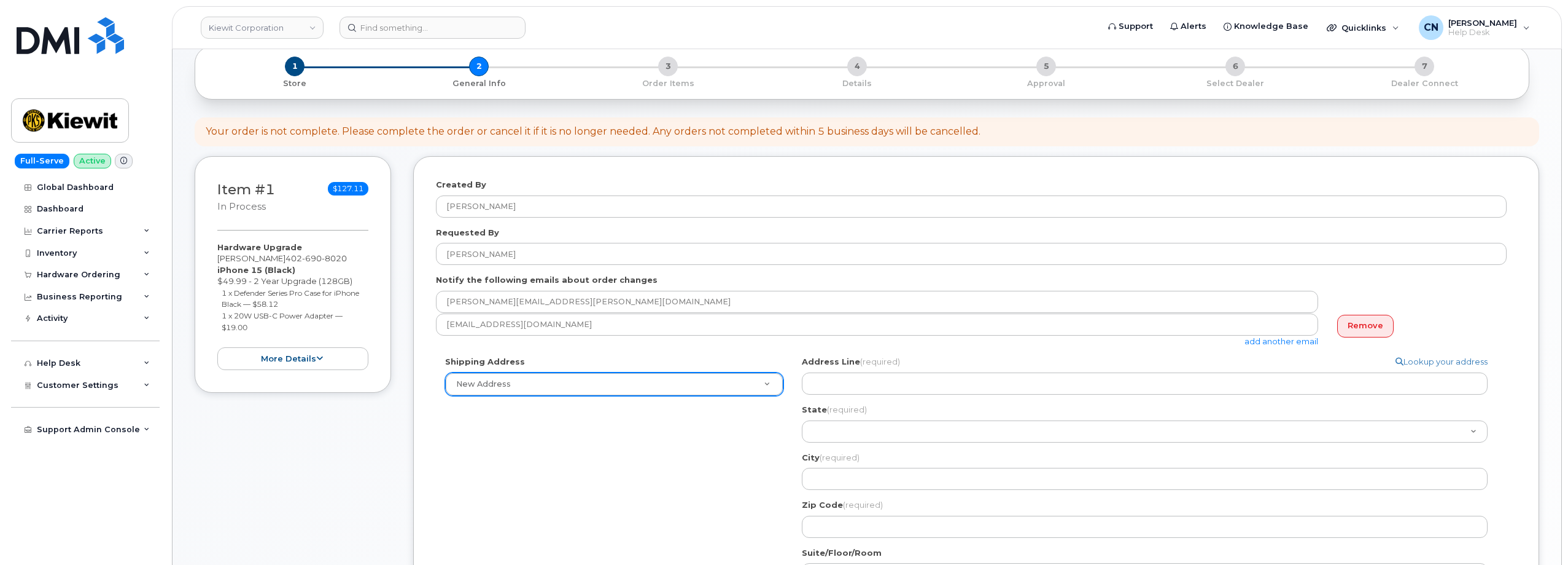
scroll to position [123, 0]
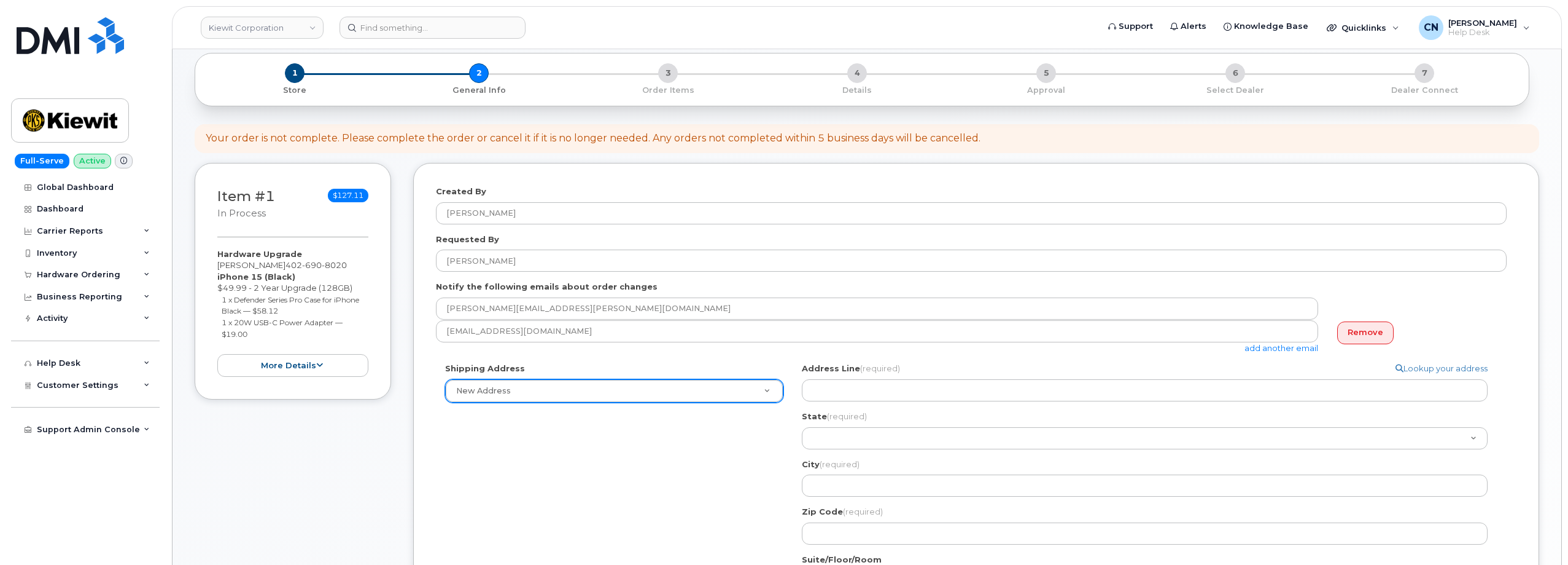
click at [849, 375] on div "Address Line (required) Lookup your address" at bounding box center [1150, 382] width 696 height 39
click at [860, 377] on div "Address Line (required) Lookup your address" at bounding box center [1150, 382] width 696 height 39
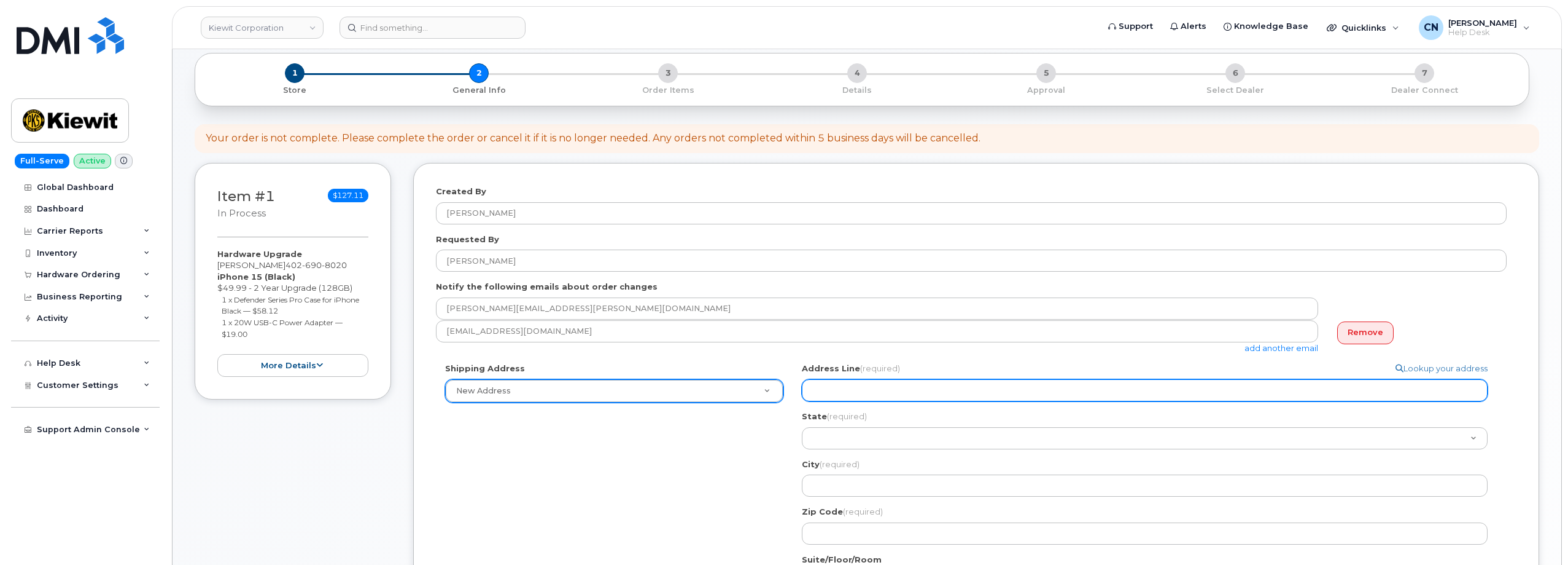
click at [859, 385] on input "Address Line (required)" at bounding box center [1145, 390] width 686 height 22
select select
type input "1"
select select
type input "15"
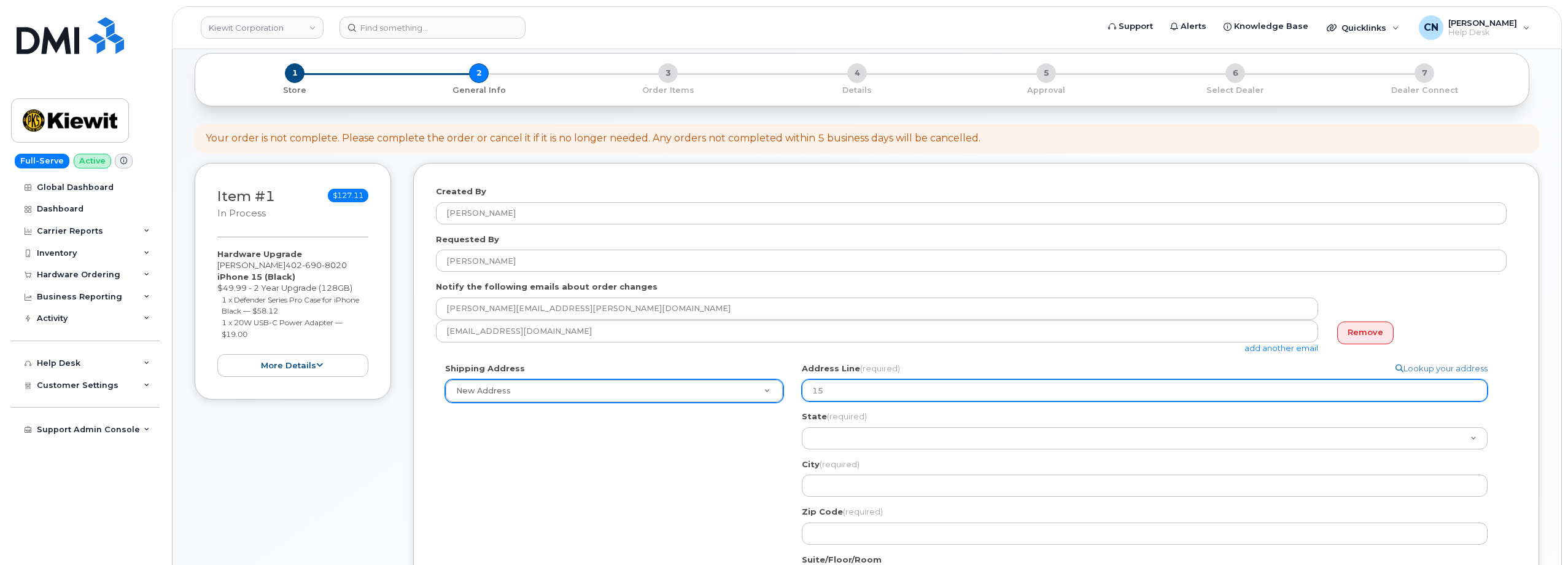
select select
type input "155"
select select
type input "1550"
select select
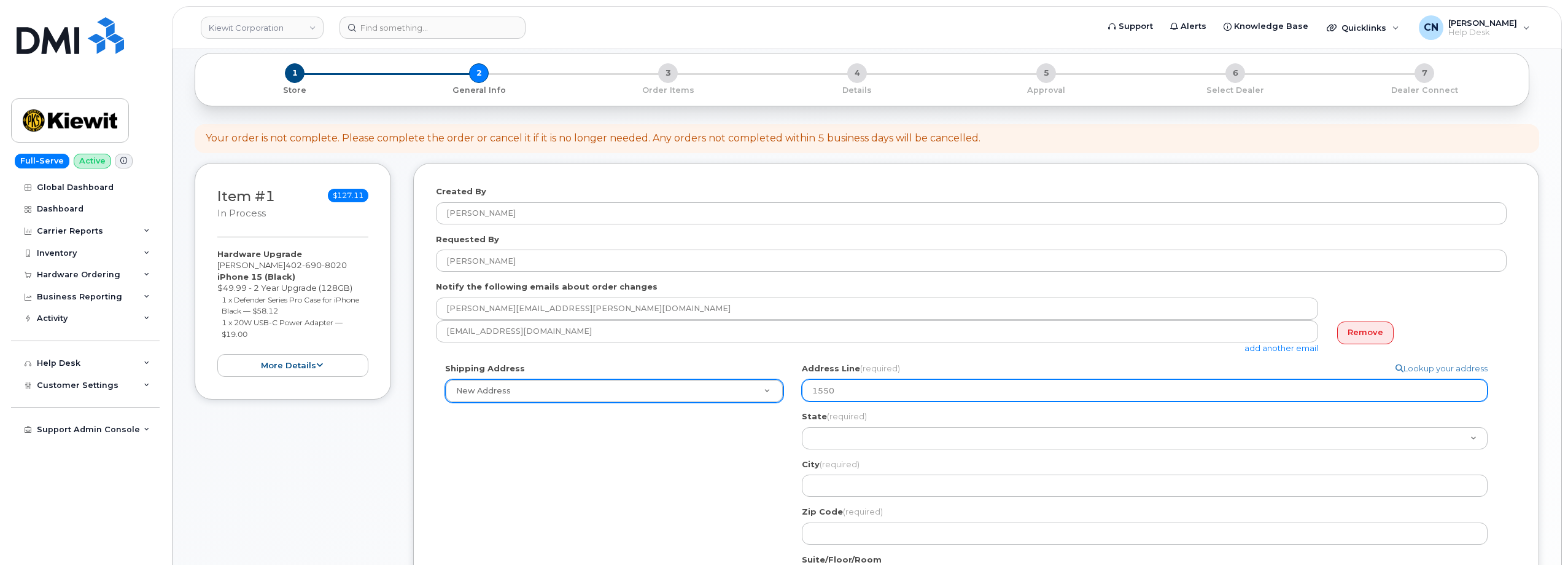
type input "1550 M"
select select
type input "1550 Mi"
select select
type input "1550 Mik"
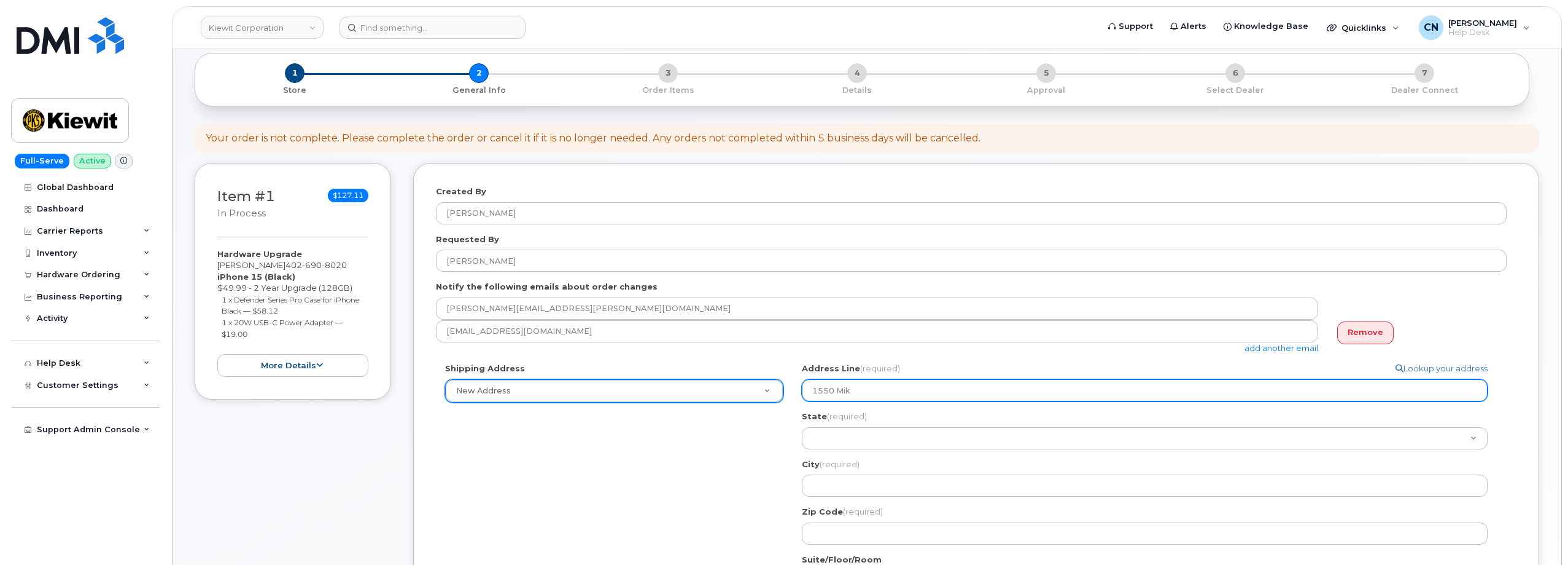
select select
type input "1550 Mike Fahey Steet"
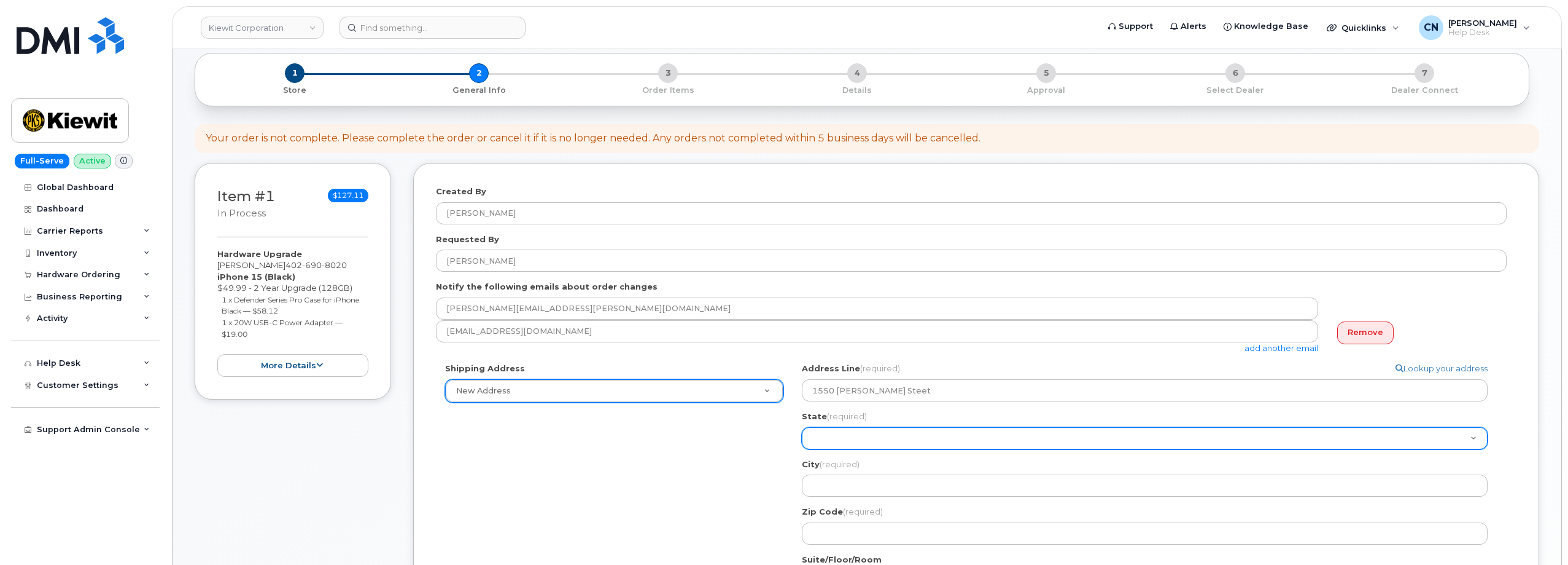
click at [843, 436] on select "Alabama Alaska American Samoa Arizona Arkansas California Colorado Connecticut …" at bounding box center [1145, 438] width 686 height 22
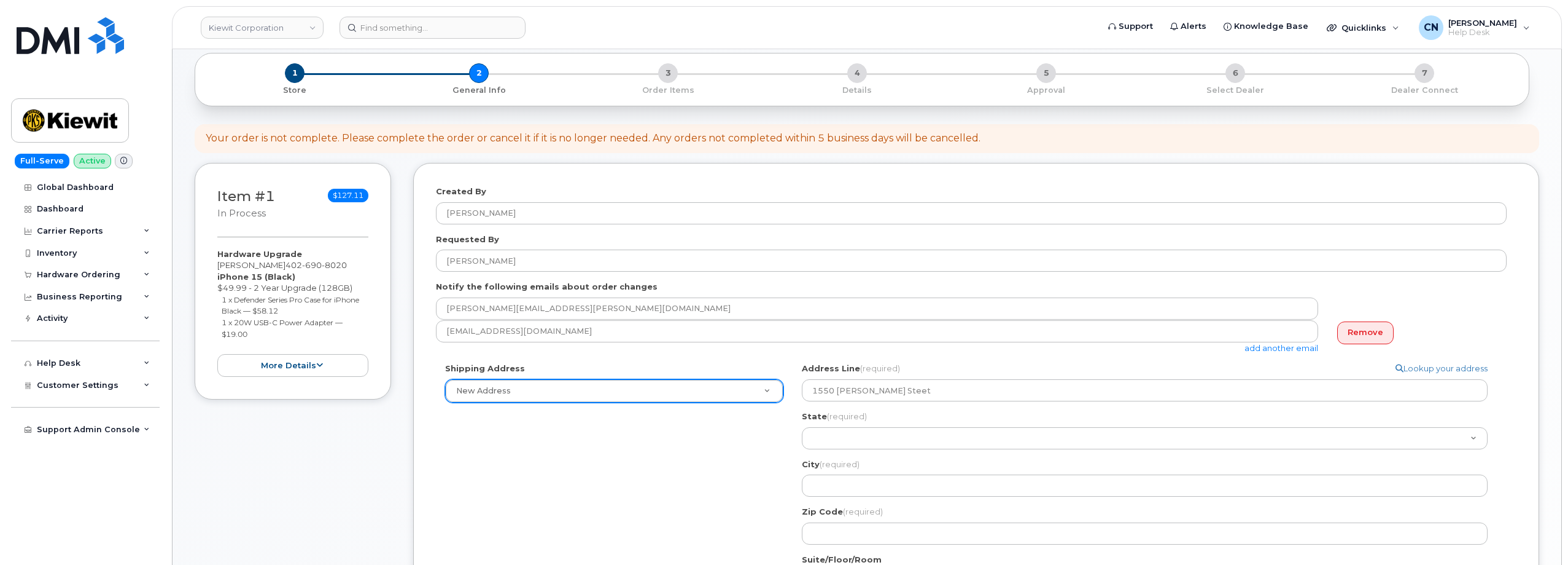
click at [729, 483] on div "Shipping Address New Address New Address 105 Mitchell Rd 6271 IndianTown Road 6…" at bounding box center [971, 529] width 1070 height 334
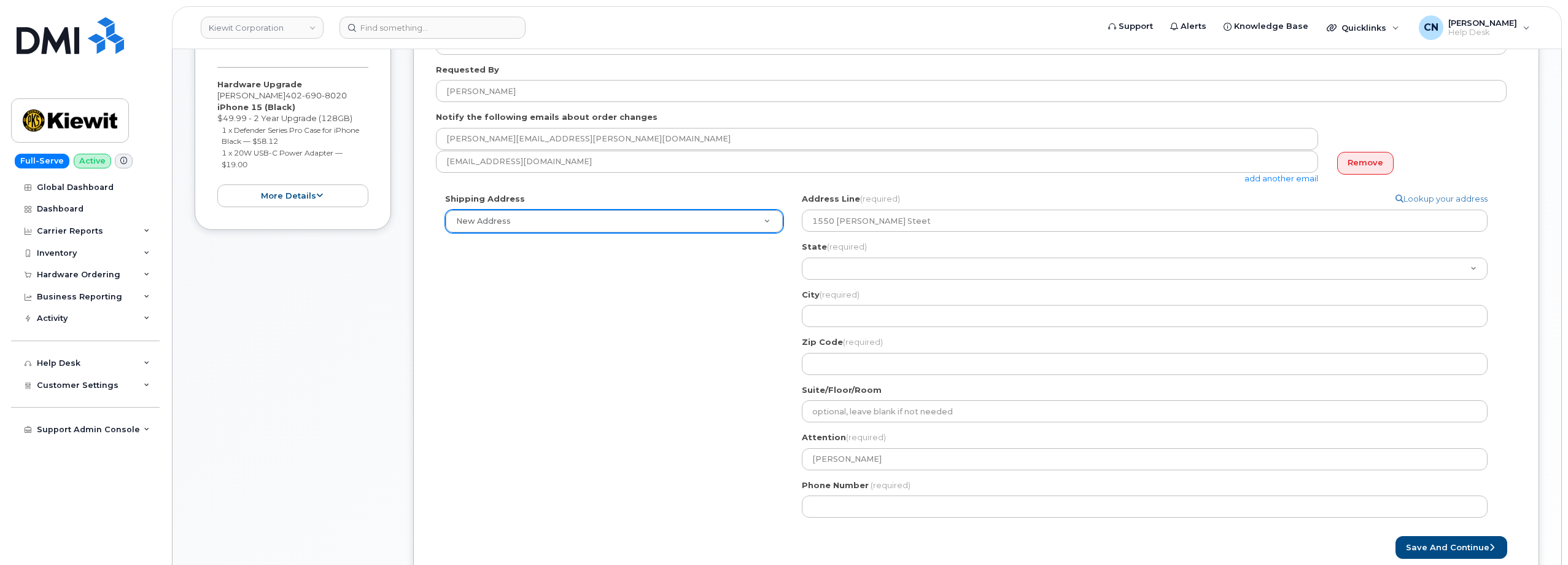
scroll to position [307, 0]
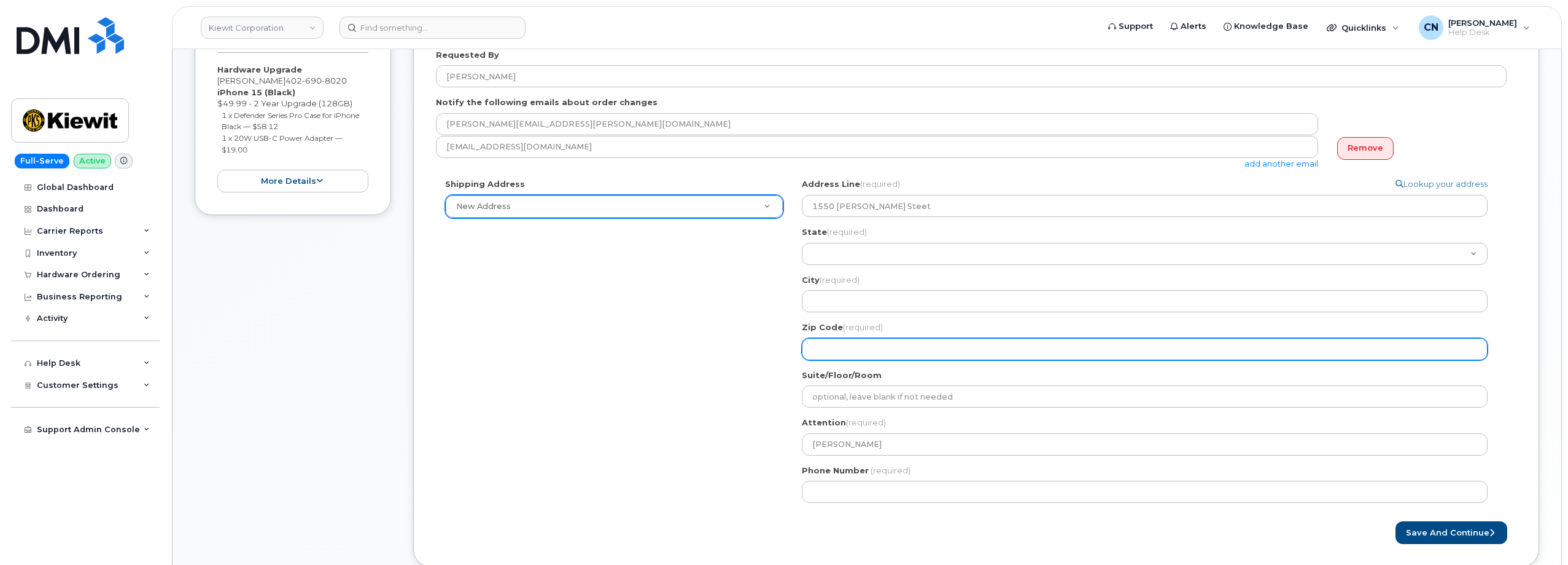
click at [843, 352] on input "Zip Code (required)" at bounding box center [1145, 349] width 686 height 22
select select
type input "6"
select select
type input "68"
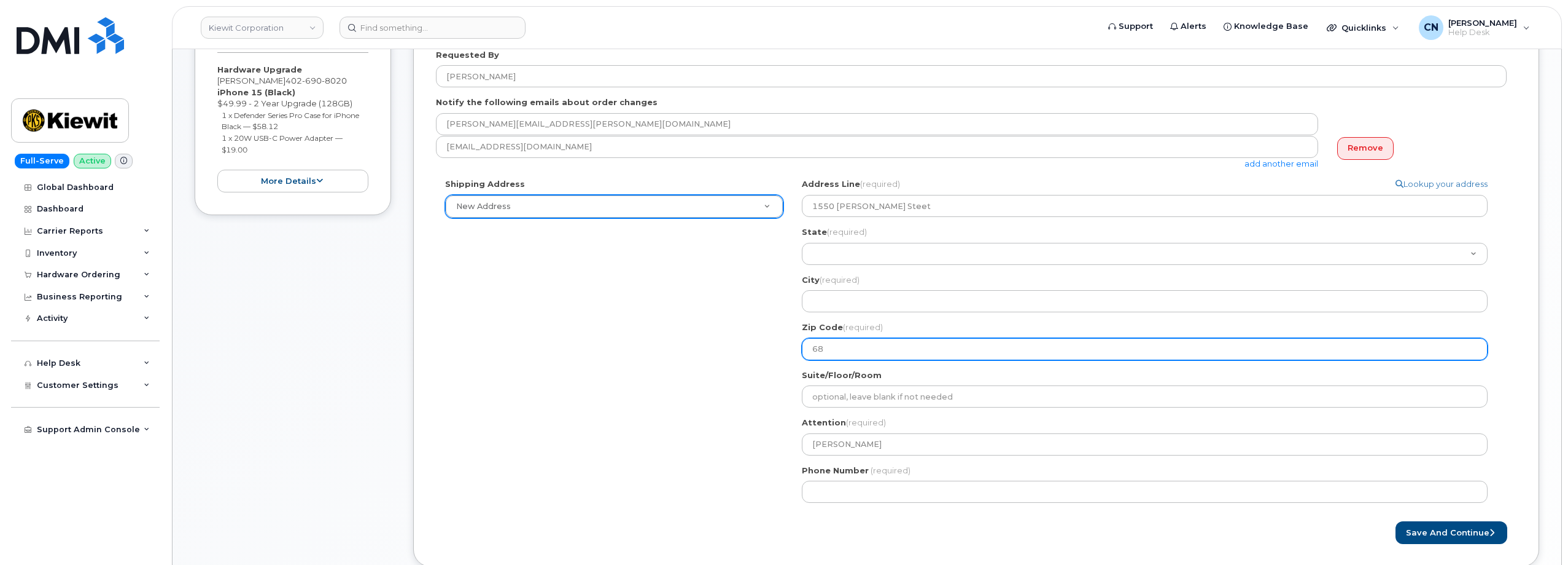
select select
type input "681"
select select
type input "6810"
select select
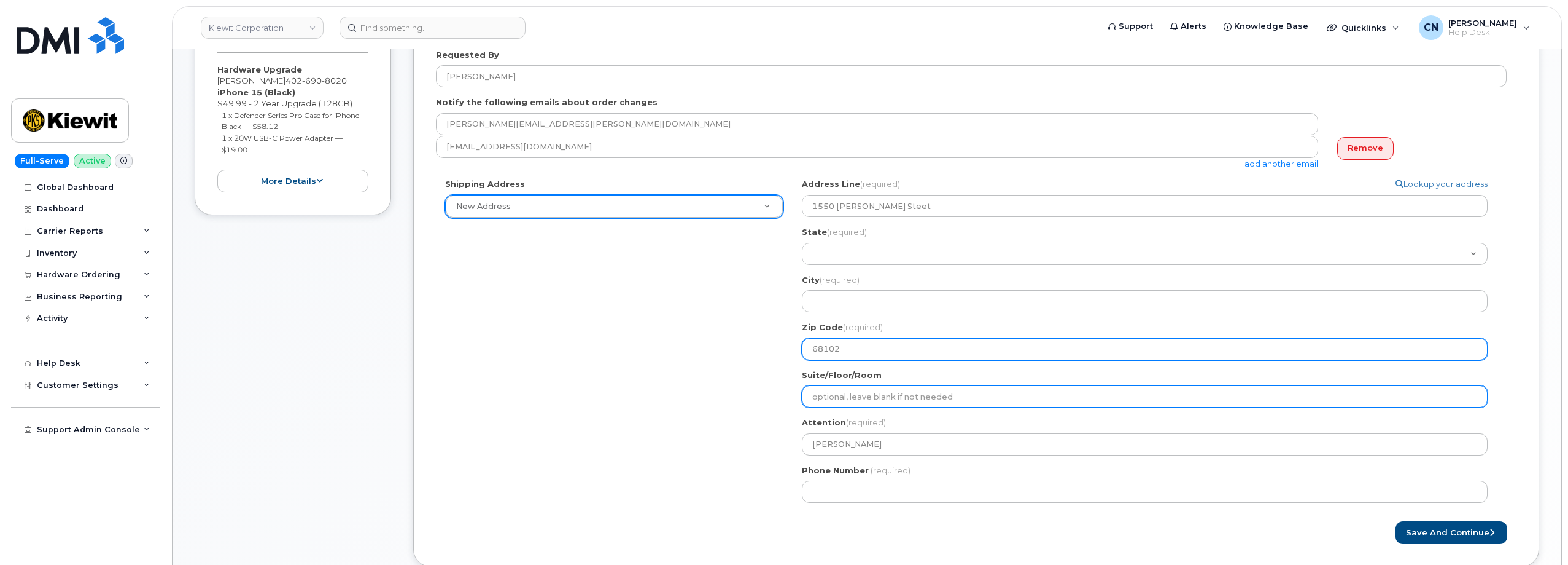
type input "68102"
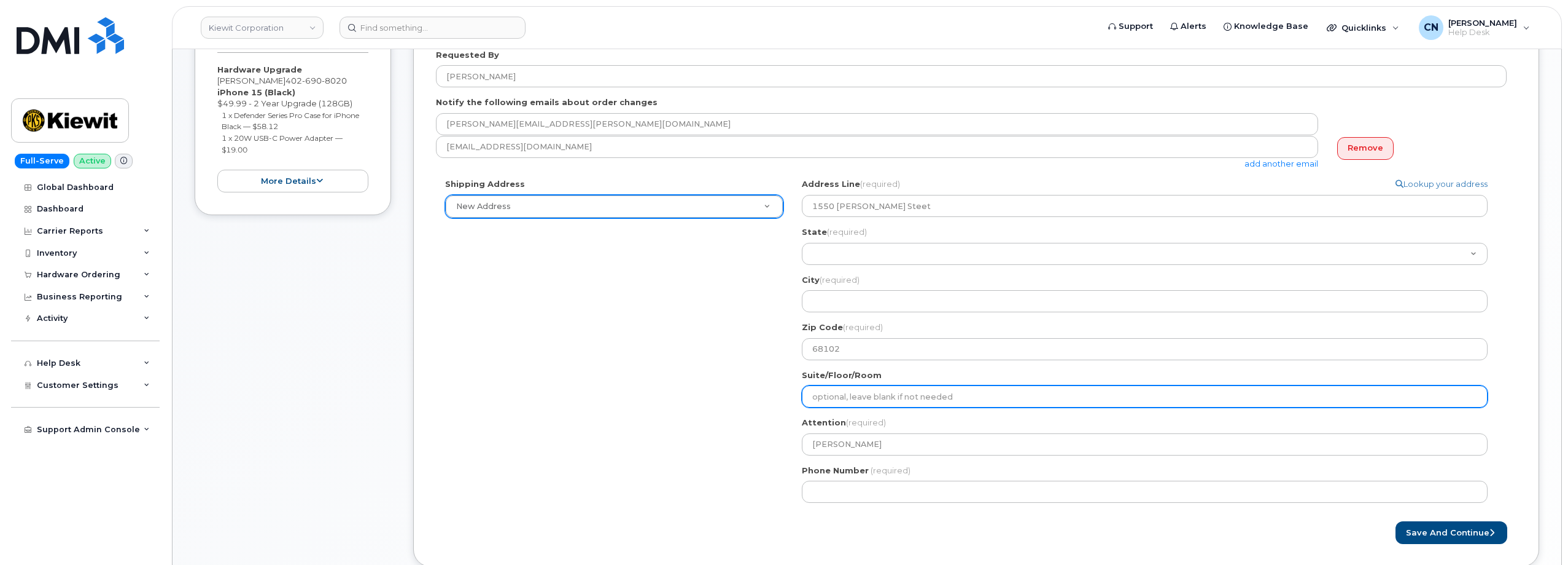
click at [826, 388] on input "Suite/Floor/Room" at bounding box center [1145, 397] width 686 height 22
select select
type input "D"
select select
type input "De"
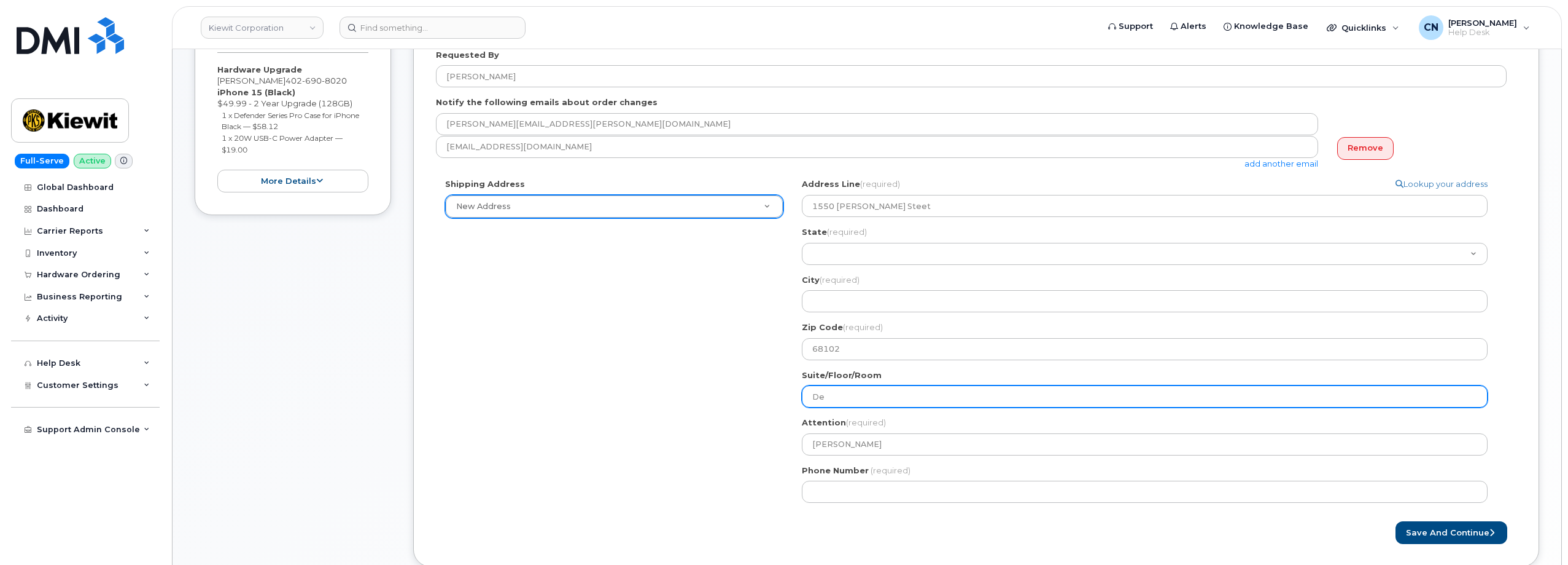
select select
type input "Des"
select select
type input "Desk"
select select
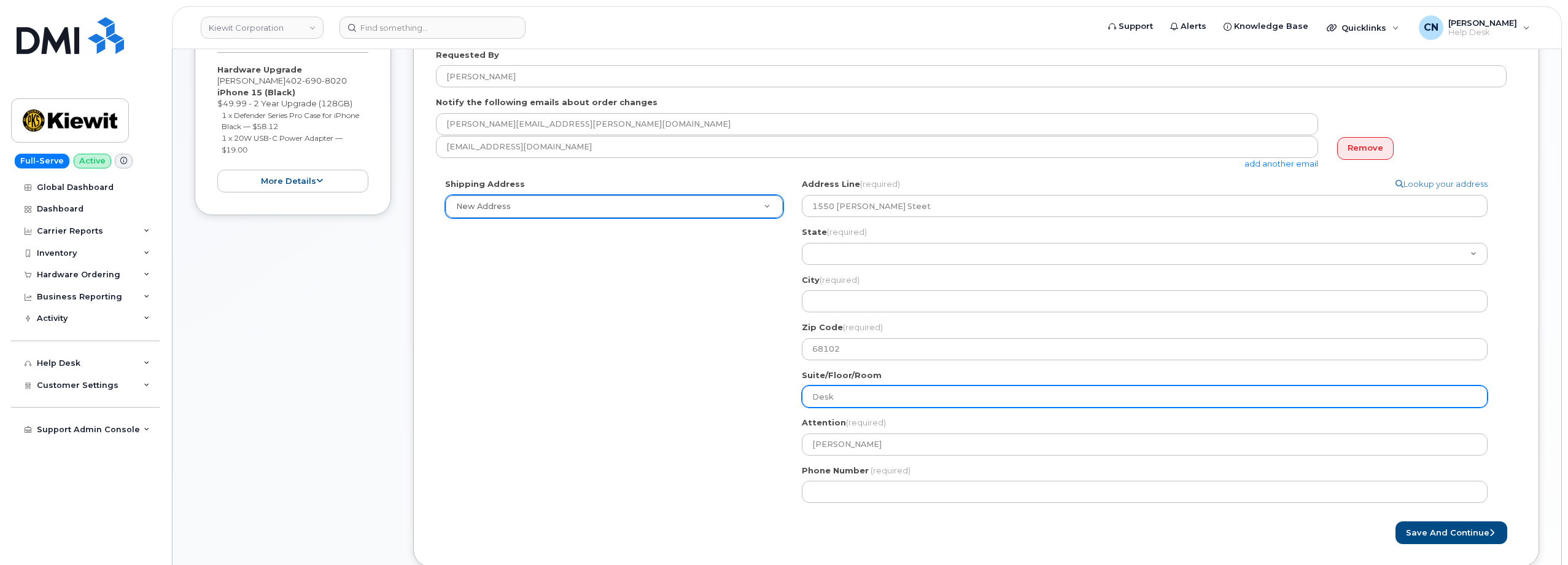
type input "Desk 2"
select select
type input "Desk 23"
select select
type input "Desk 230"
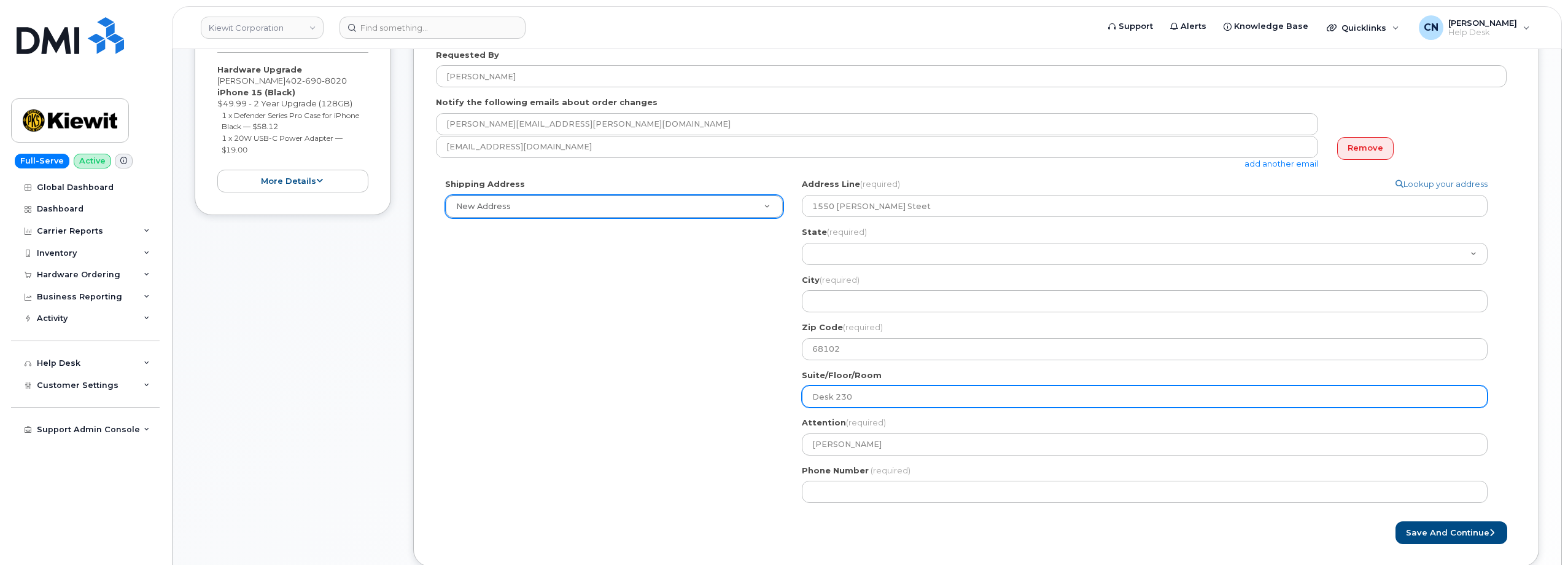
select select
type input "Desk 230."
select select
type input "Desk 230.0"
select select
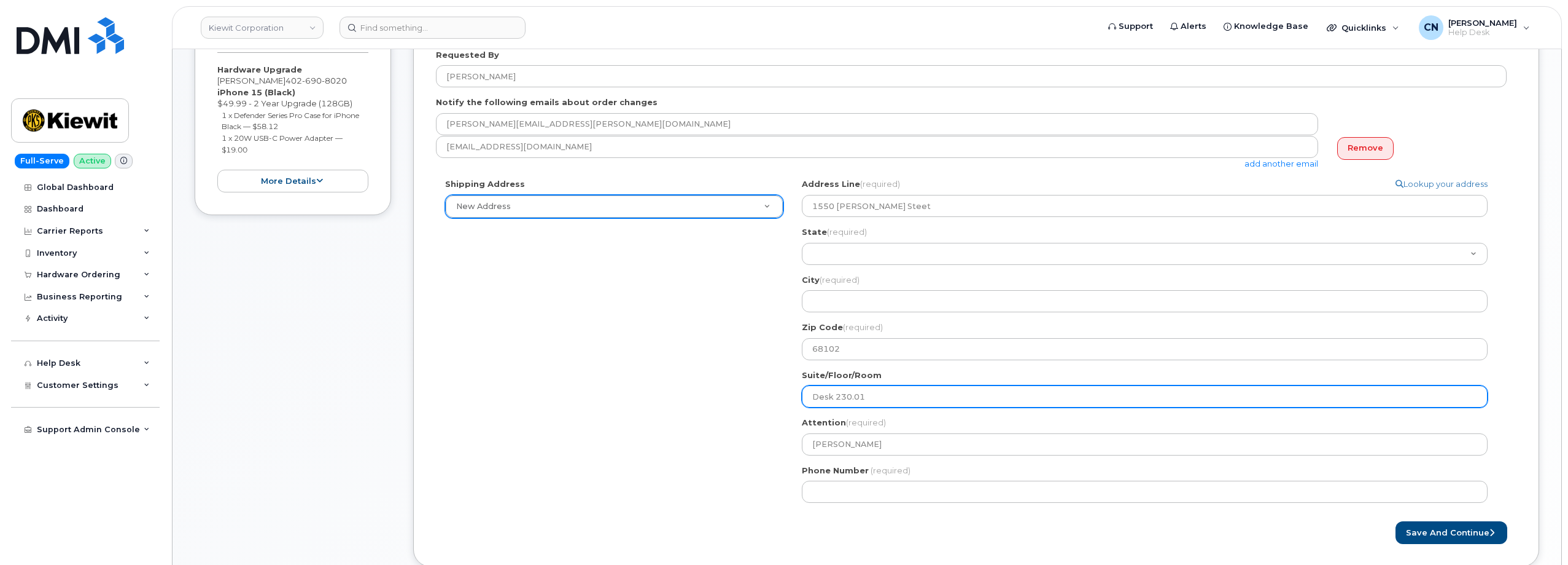
type input "Desk 230.01"
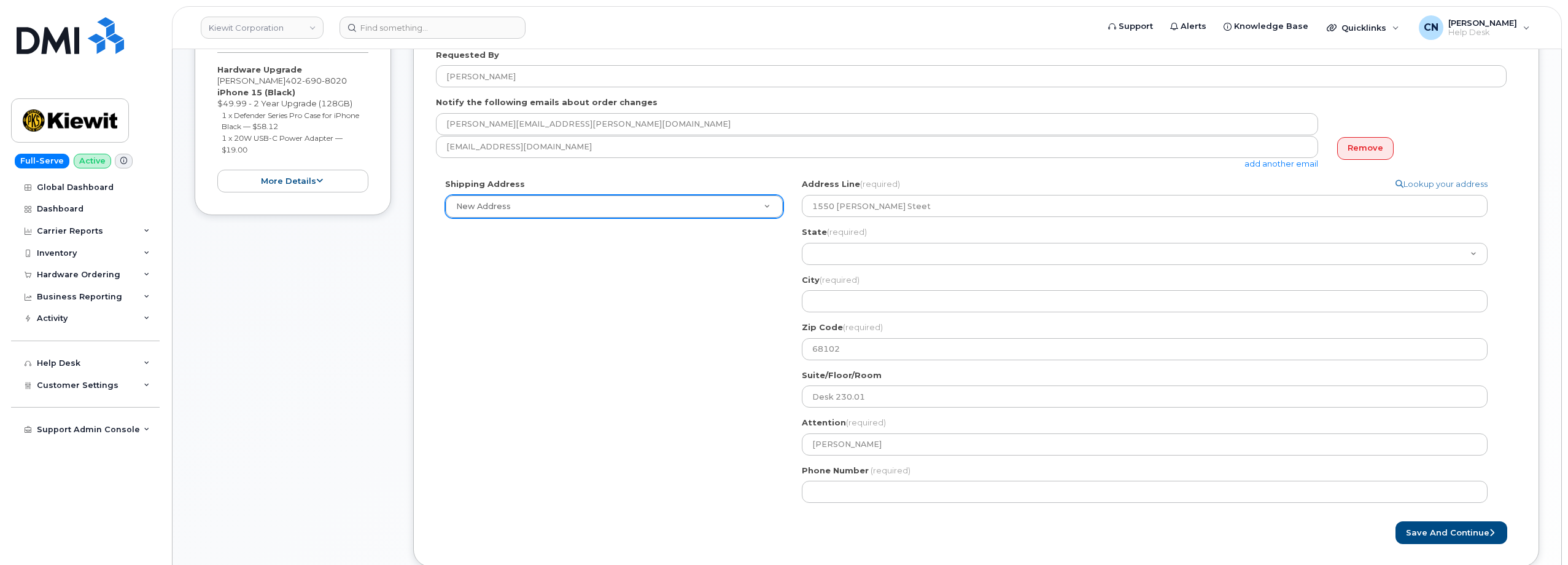
click at [851, 234] on span "(required)" at bounding box center [846, 231] width 40 height 10
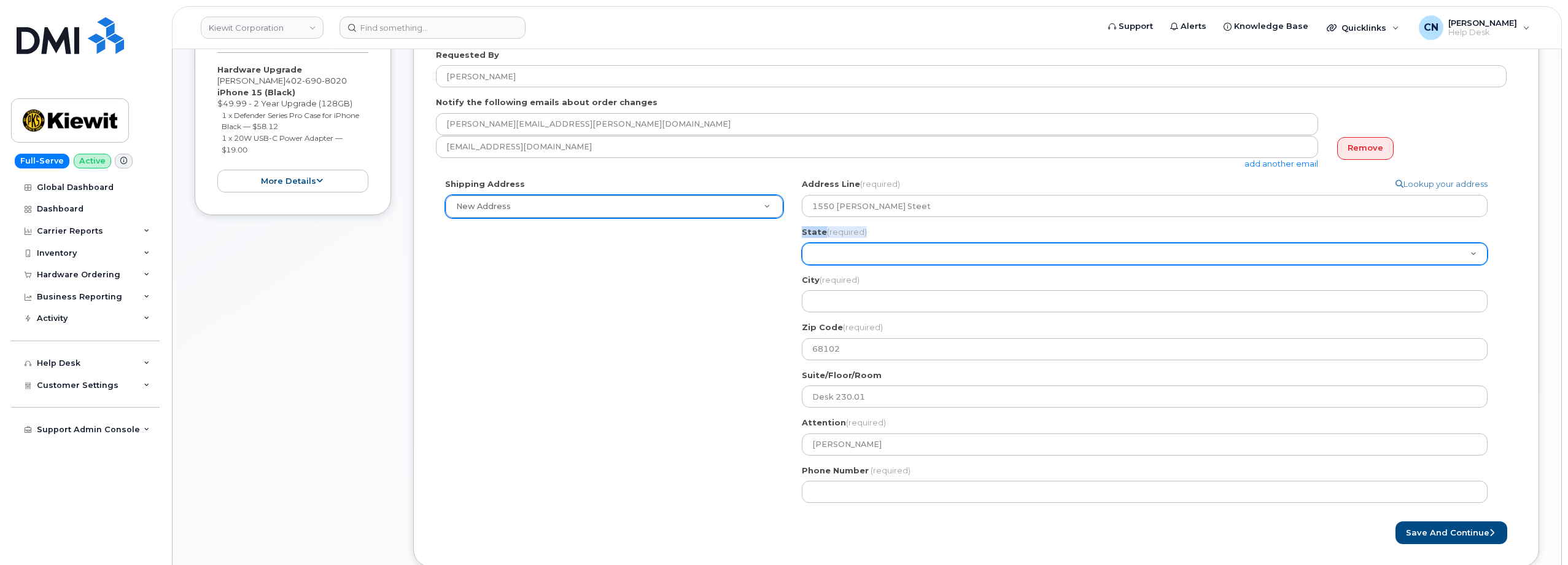
click at [840, 243] on div "State (required) Alabama Alaska American Samoa Arizona Arkansas California Colo…" at bounding box center [1150, 246] width 696 height 39
click at [831, 254] on select "Alabama Alaska American Samoa Arizona Arkansas California Colorado Connecticut …" at bounding box center [1145, 254] width 686 height 22
select select "NE"
click at [802, 243] on select "Alabama Alaska American Samoa Arizona Arkansas California Colorado Connecticut …" at bounding box center [1145, 254] width 686 height 22
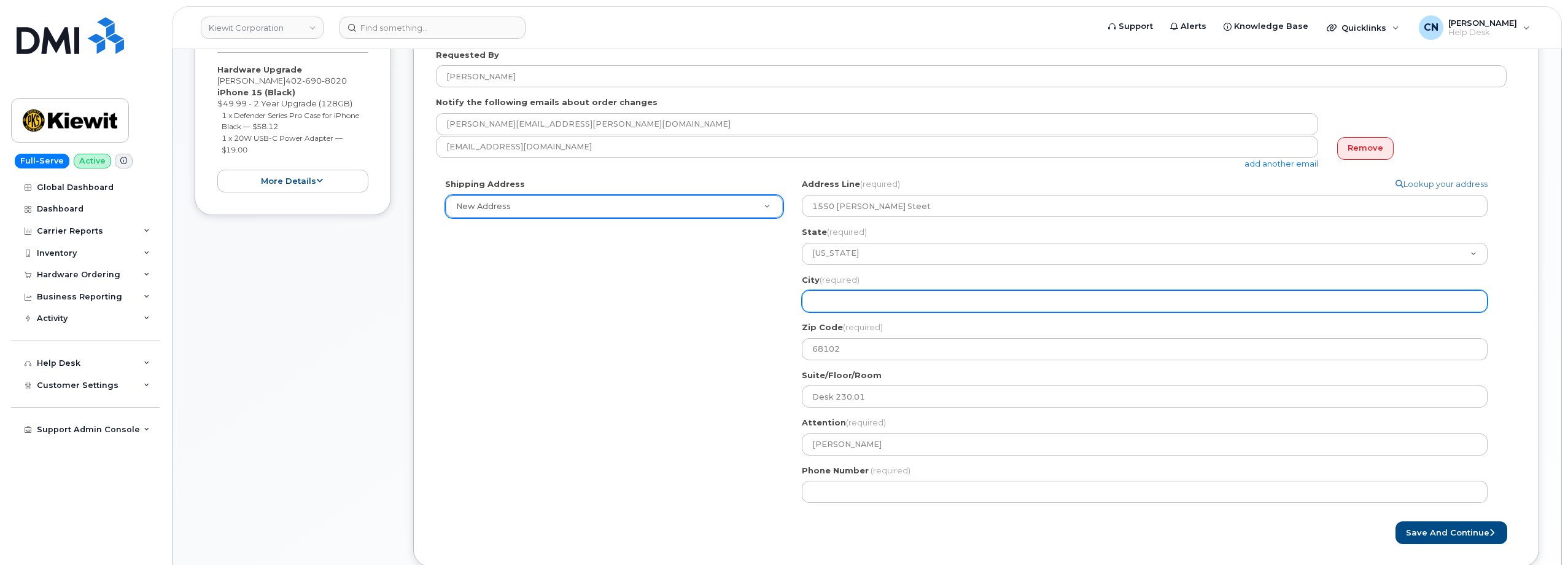
click at [868, 312] on input "City (required)" at bounding box center [1145, 301] width 686 height 22
select select
type input "O"
select select
type input "Oh"
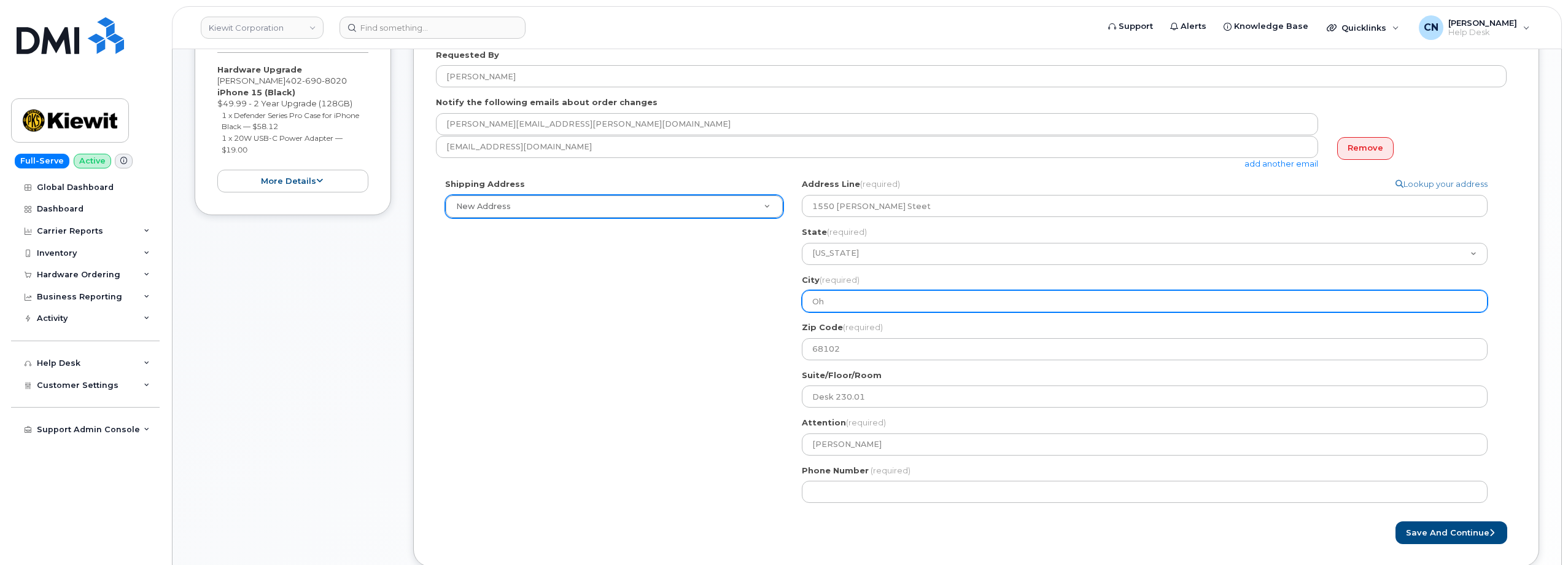
select select
type input "Ohm"
select select
type input "Ohma"
select select
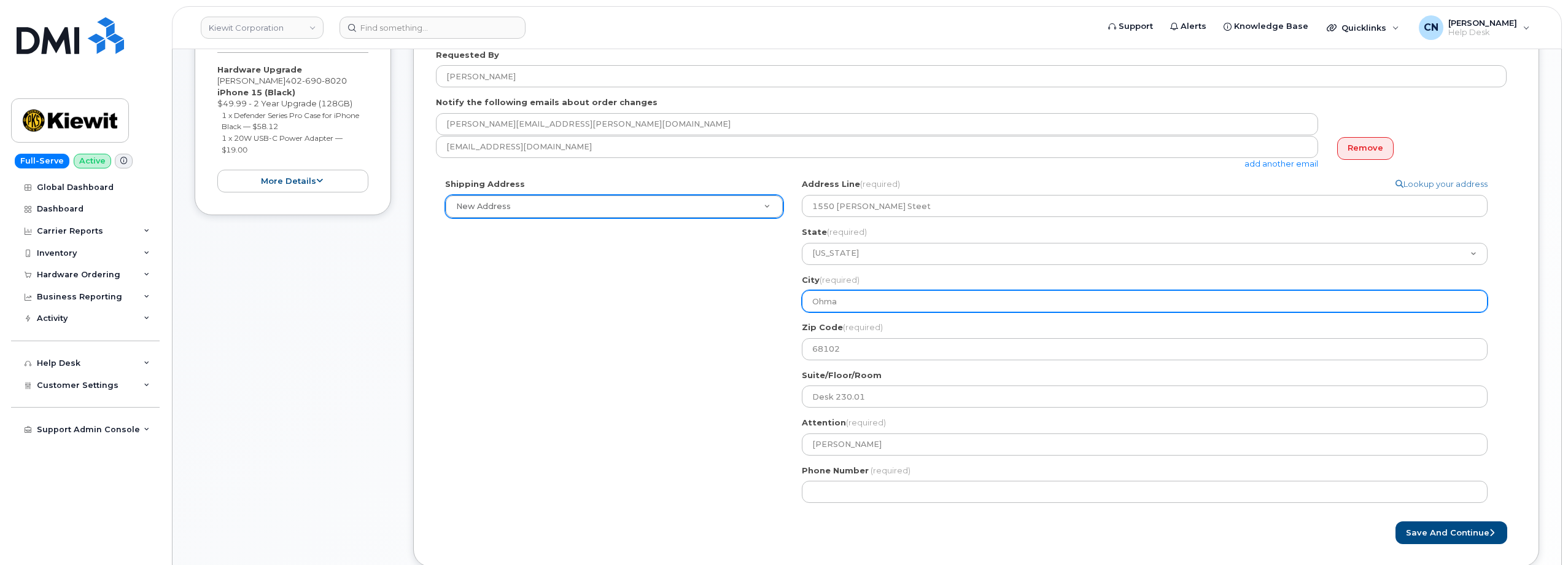
type input "Ohm"
select select
type input "Oh"
select select
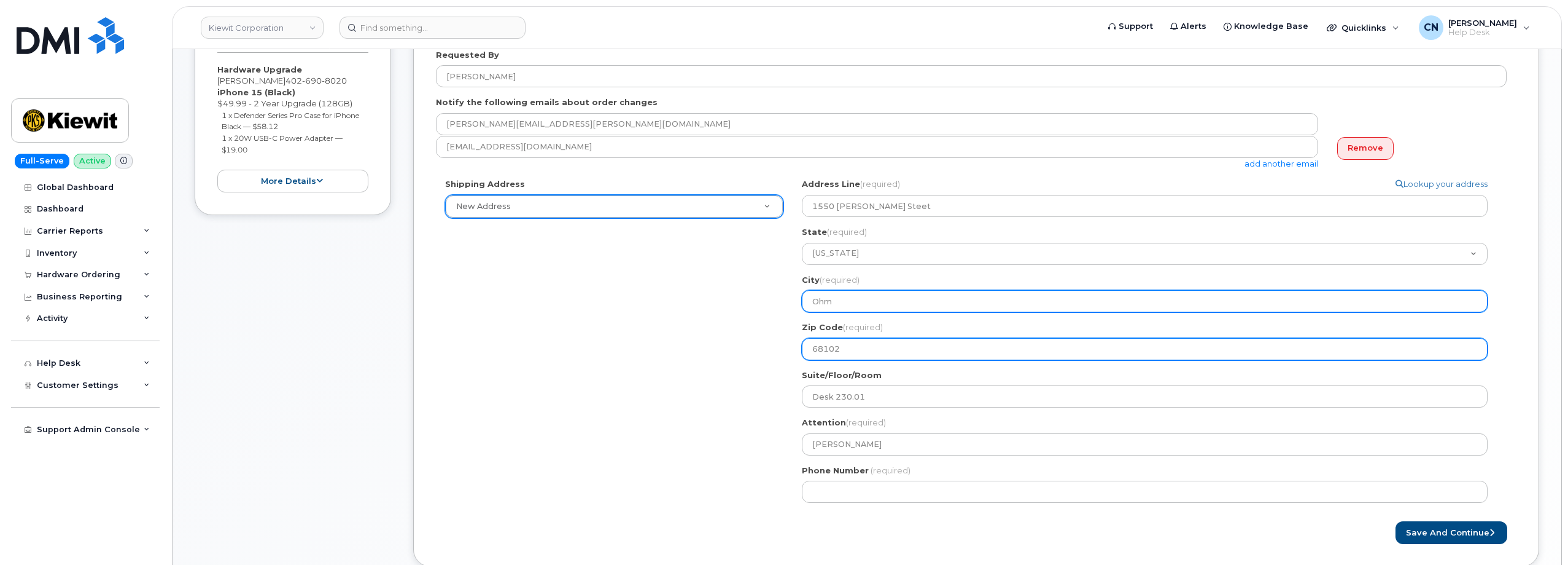
type input "Ohm"
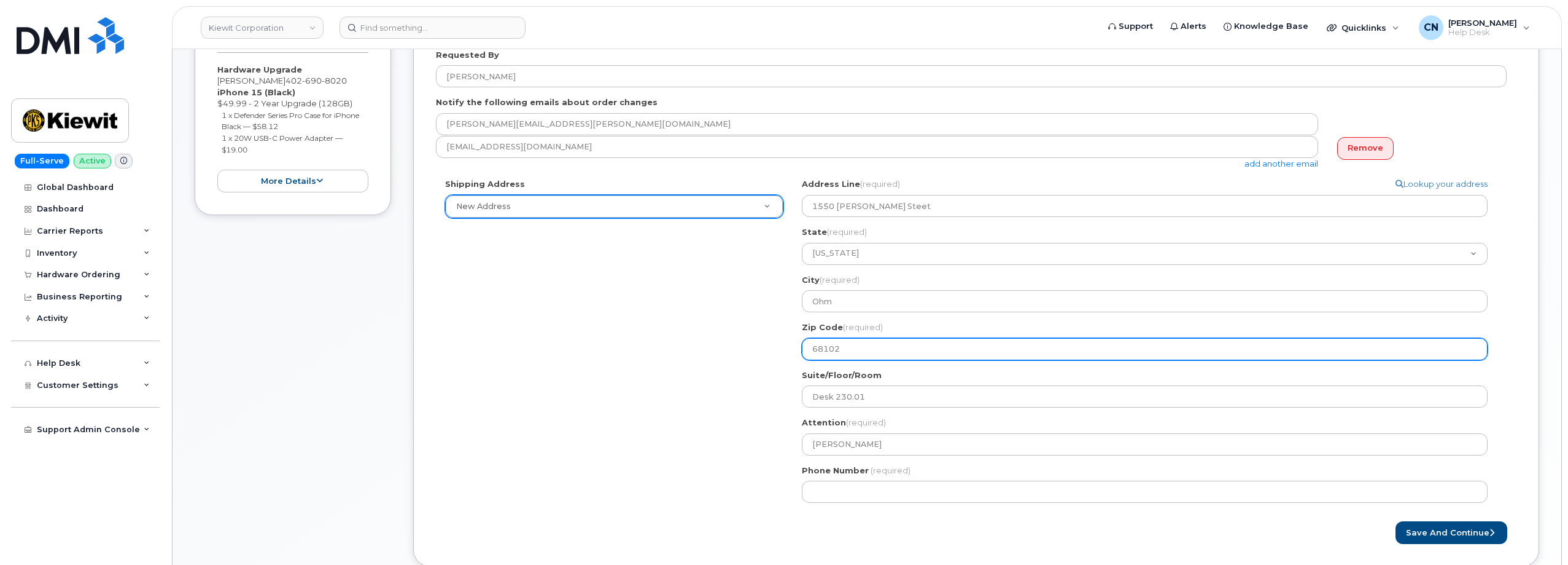
click at [829, 353] on input "68102" at bounding box center [1145, 349] width 686 height 22
select select
type input "c"
select select
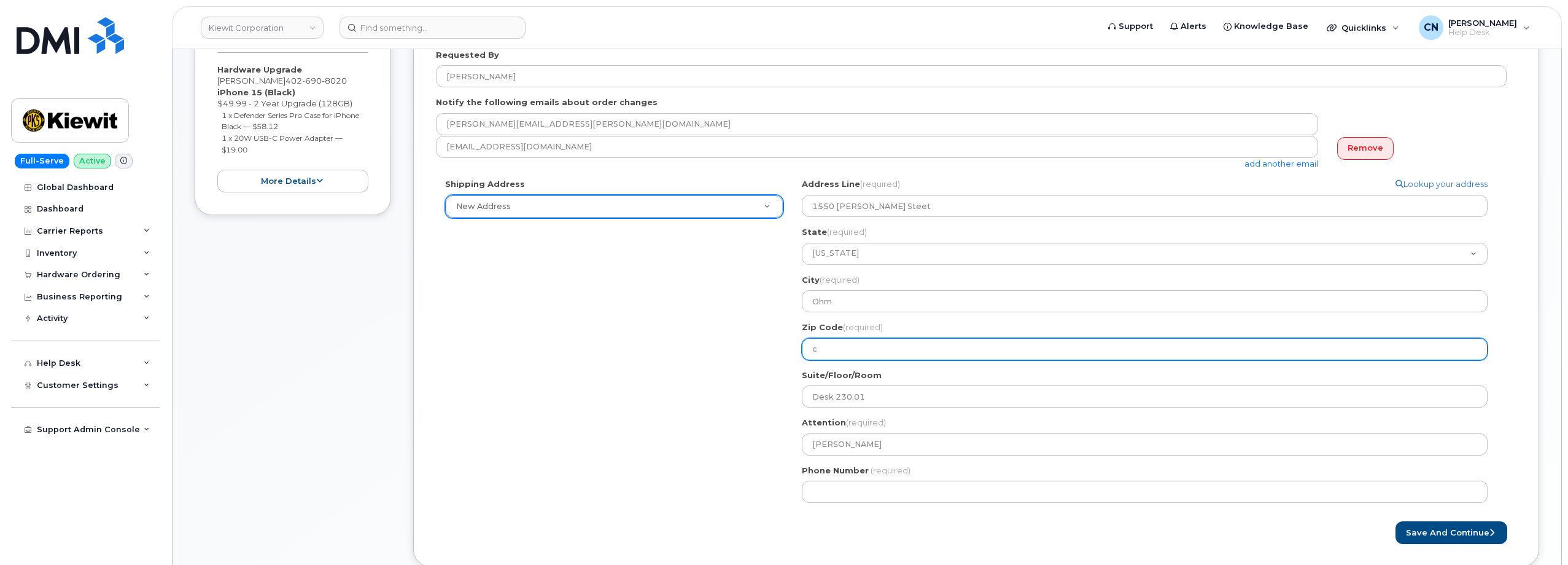
type input "68102"
click at [819, 349] on input "68102" at bounding box center [1145, 349] width 686 height 22
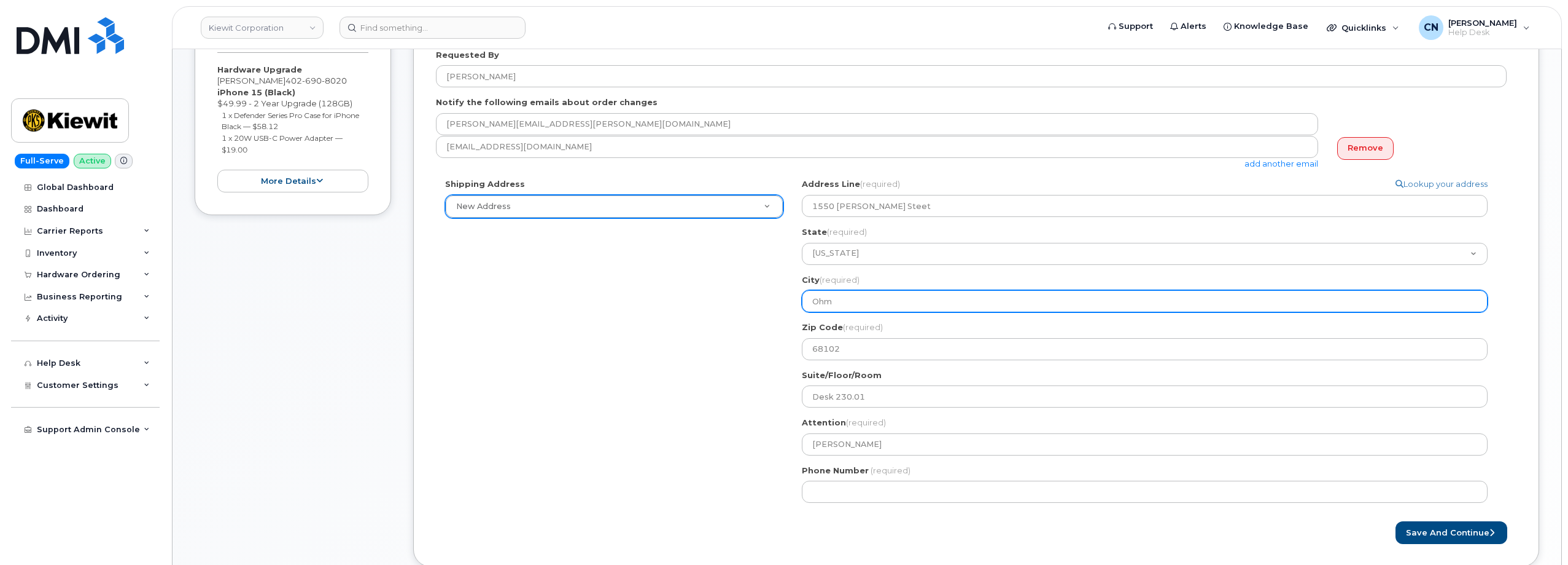
drag, startPoint x: 882, startPoint y: 299, endPoint x: 666, endPoint y: 322, distance: 217.2
click at [670, 317] on div "Shipping Address New Address New Address 105 Mitchell Rd 6271 IndianTown Road 6…" at bounding box center [971, 345] width 1070 height 334
paste input "maha"
select select
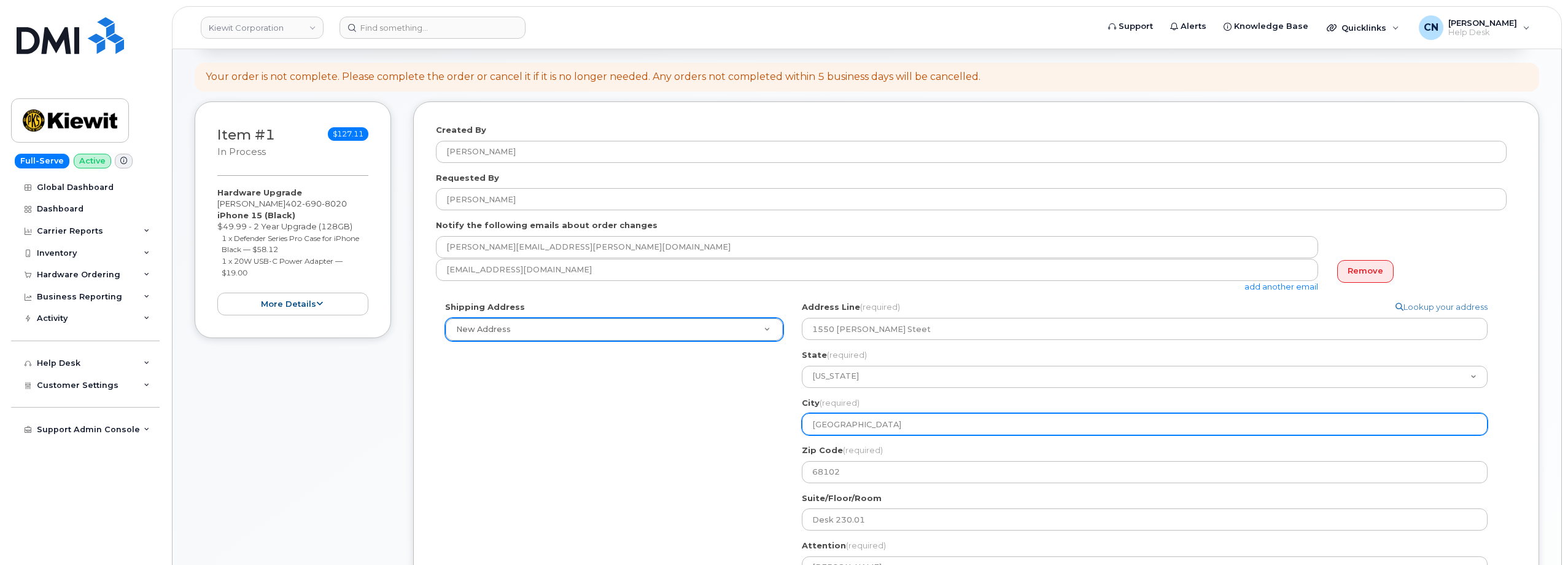
type input "Omaha"
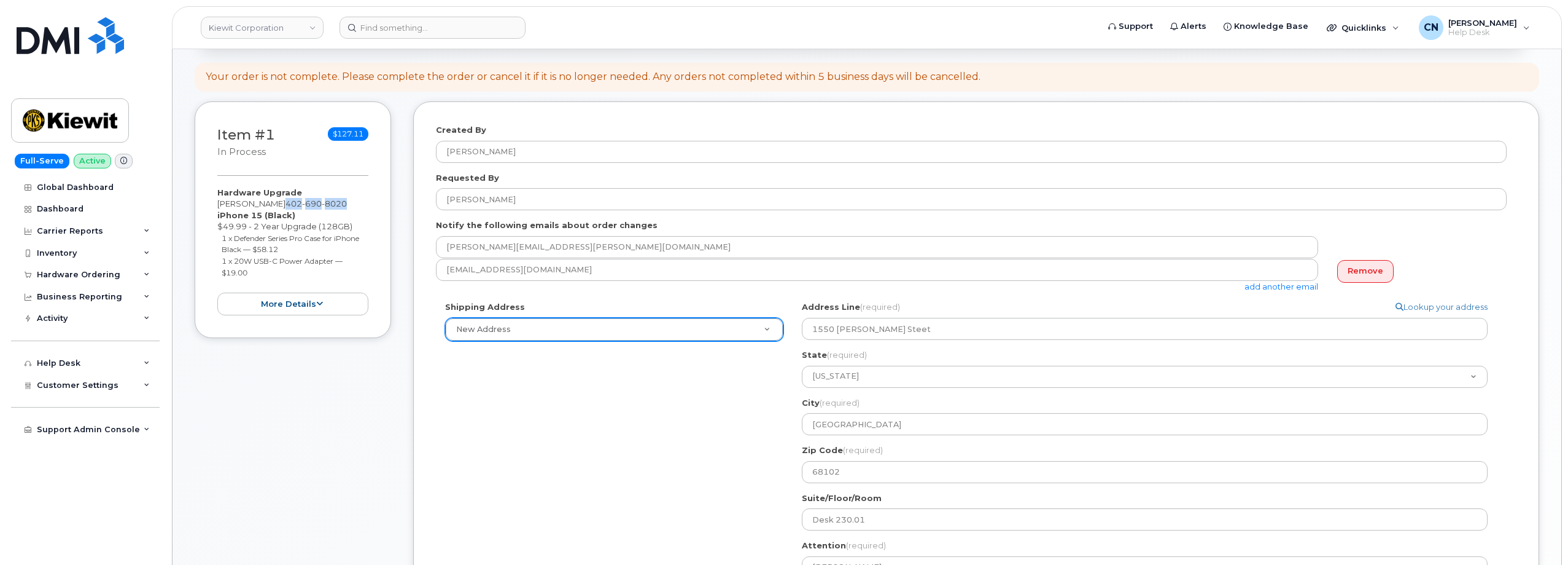
drag, startPoint x: 274, startPoint y: 206, endPoint x: 349, endPoint y: 206, distance: 75.0
click at [349, 206] on div "Hardware Upgrade KYLE LINDEN 402 690 8020 iPhone 15 (Black) $49.99 - 2 Year Upg…" at bounding box center [292, 251] width 151 height 129
copy span "402 690 8020"
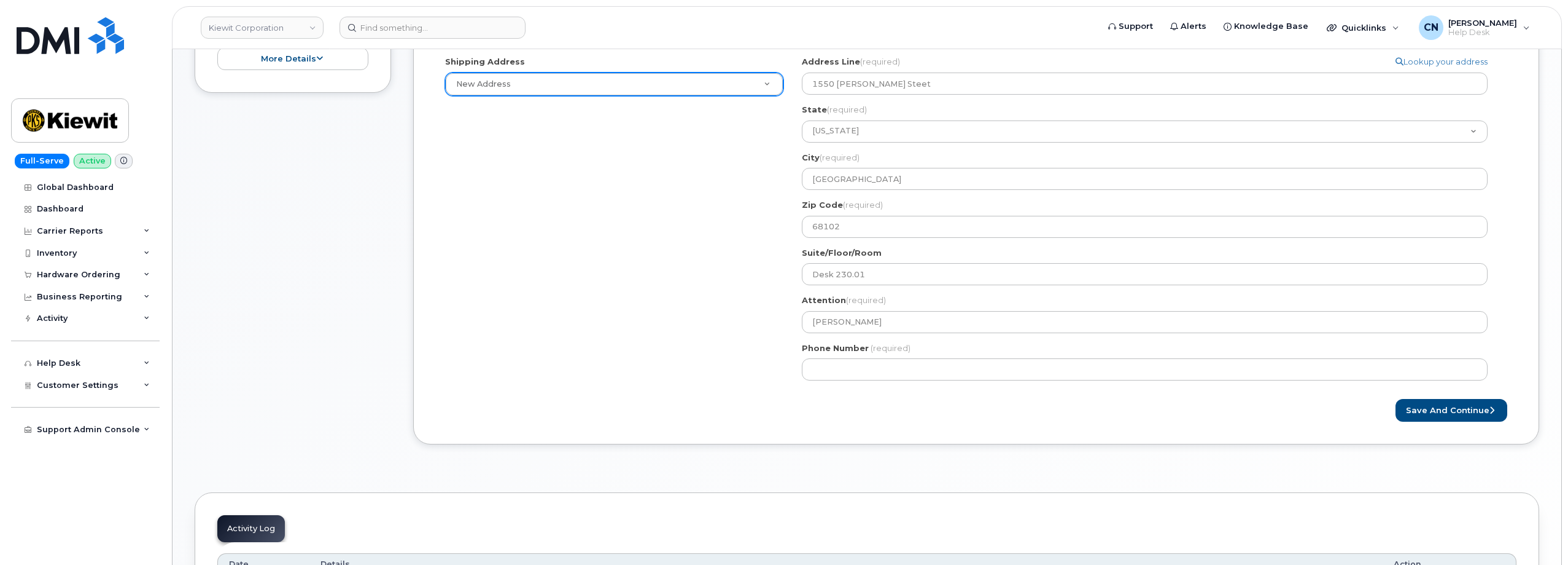
scroll to position [430, 0]
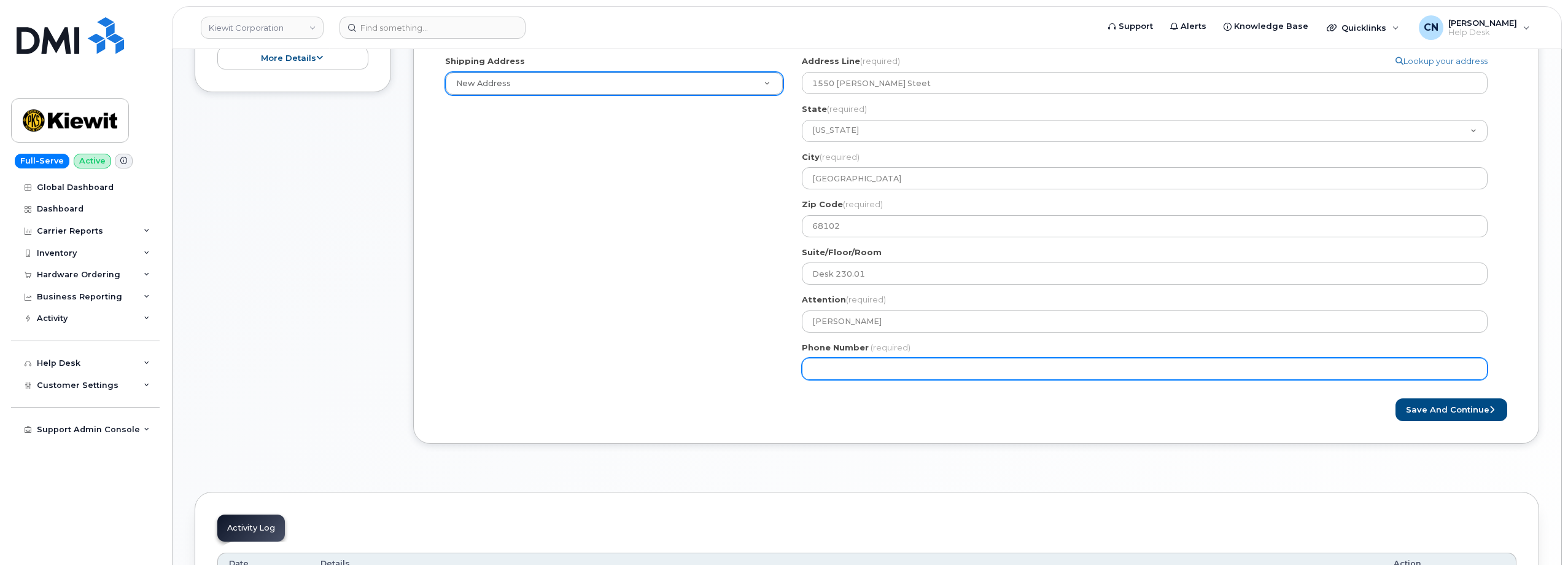
drag, startPoint x: 868, startPoint y: 371, endPoint x: 876, endPoint y: 375, distance: 8.9
click at [868, 370] on input "Phone Number" at bounding box center [1145, 369] width 686 height 22
paste input "4026908020"
select select
type input "4026908020"
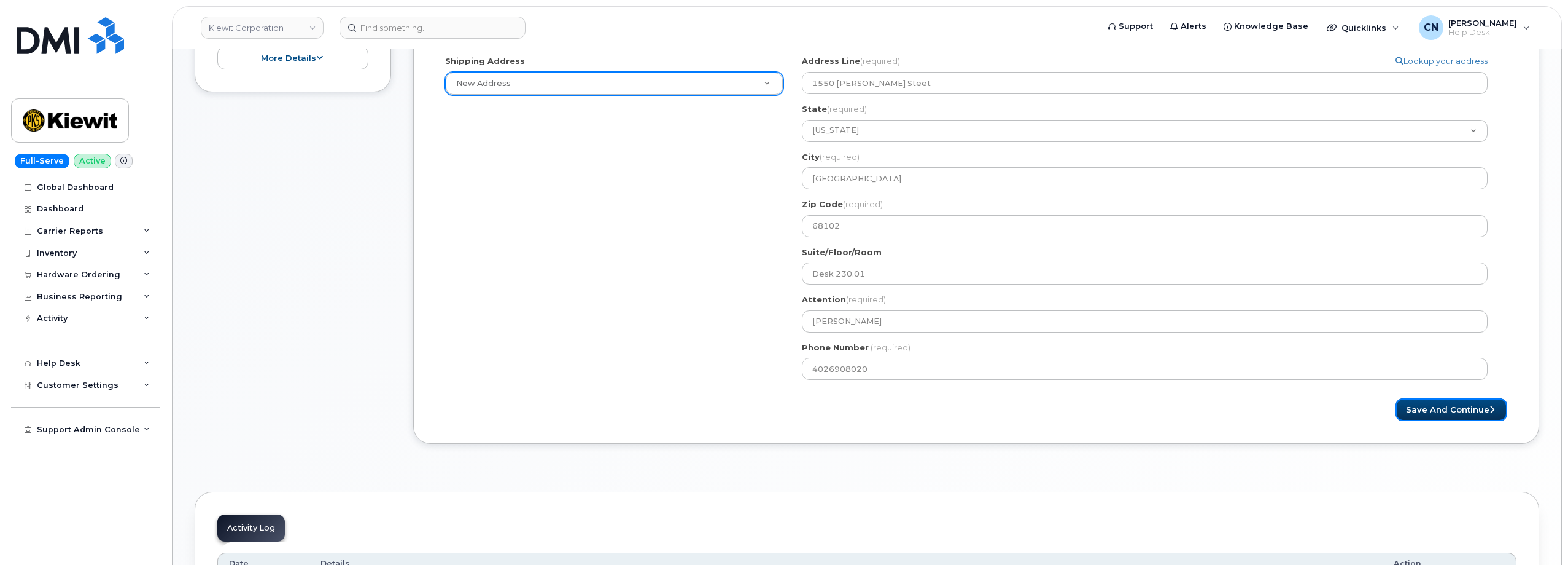
click at [1461, 409] on button "Save and Continue" at bounding box center [1452, 409] width 112 height 23
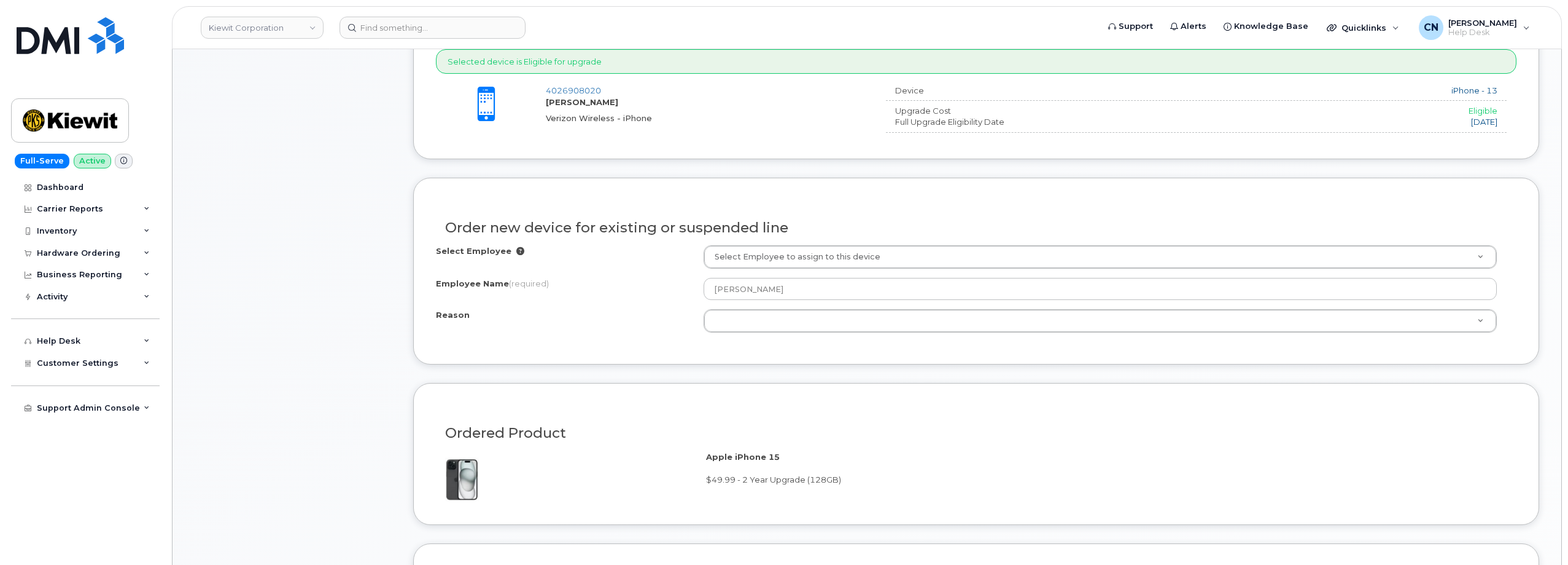
scroll to position [675, 0]
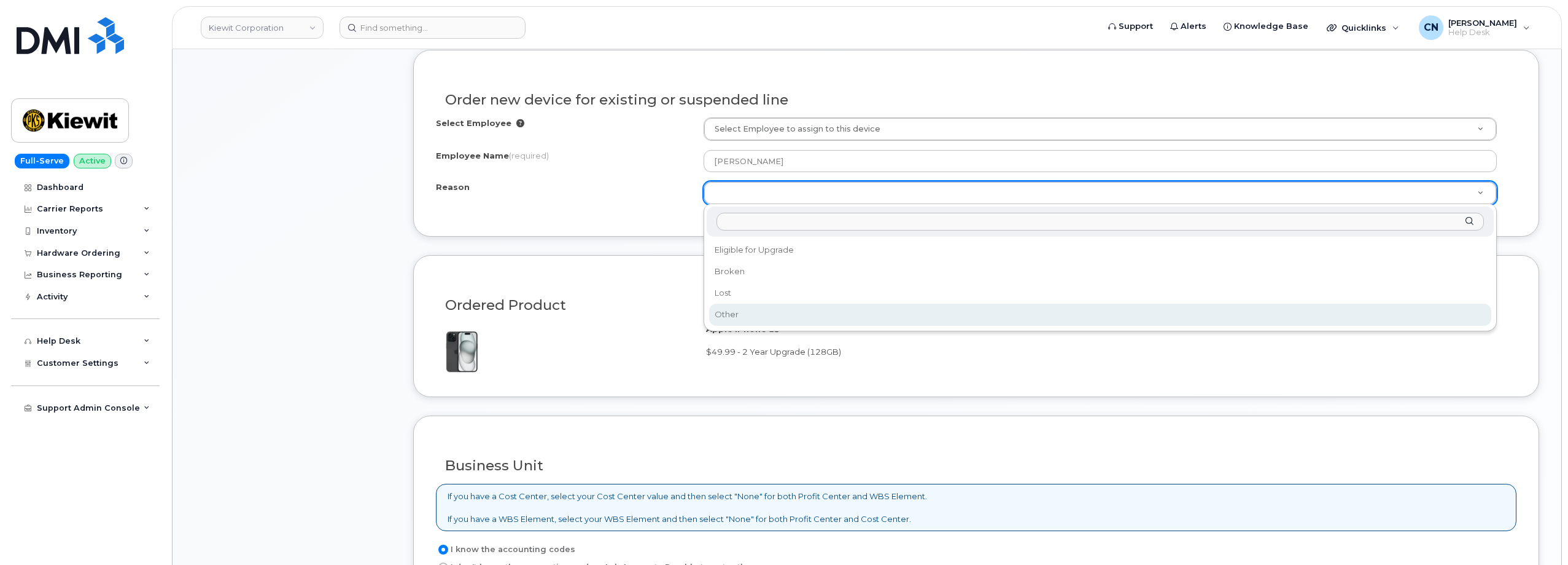
select select "other"
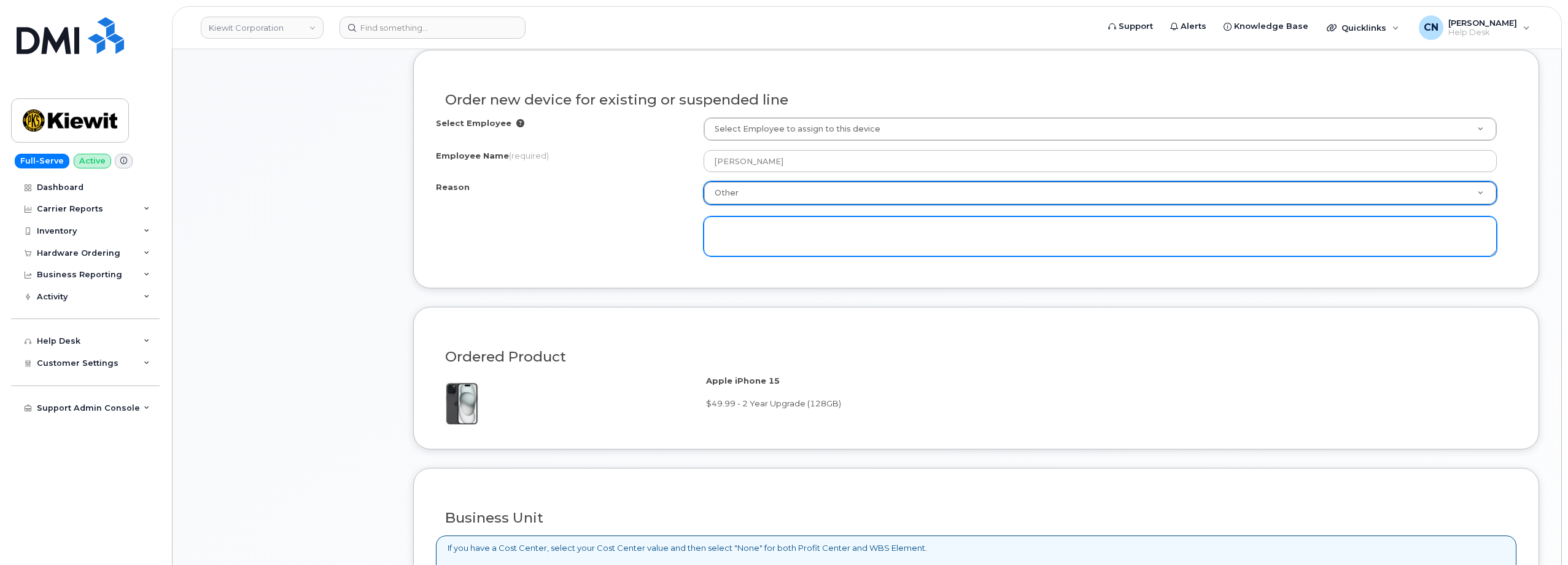
click at [735, 221] on textarea at bounding box center [1100, 236] width 794 height 40
click at [875, 234] on textarea "Device intermittently charges" at bounding box center [1100, 236] width 794 height 40
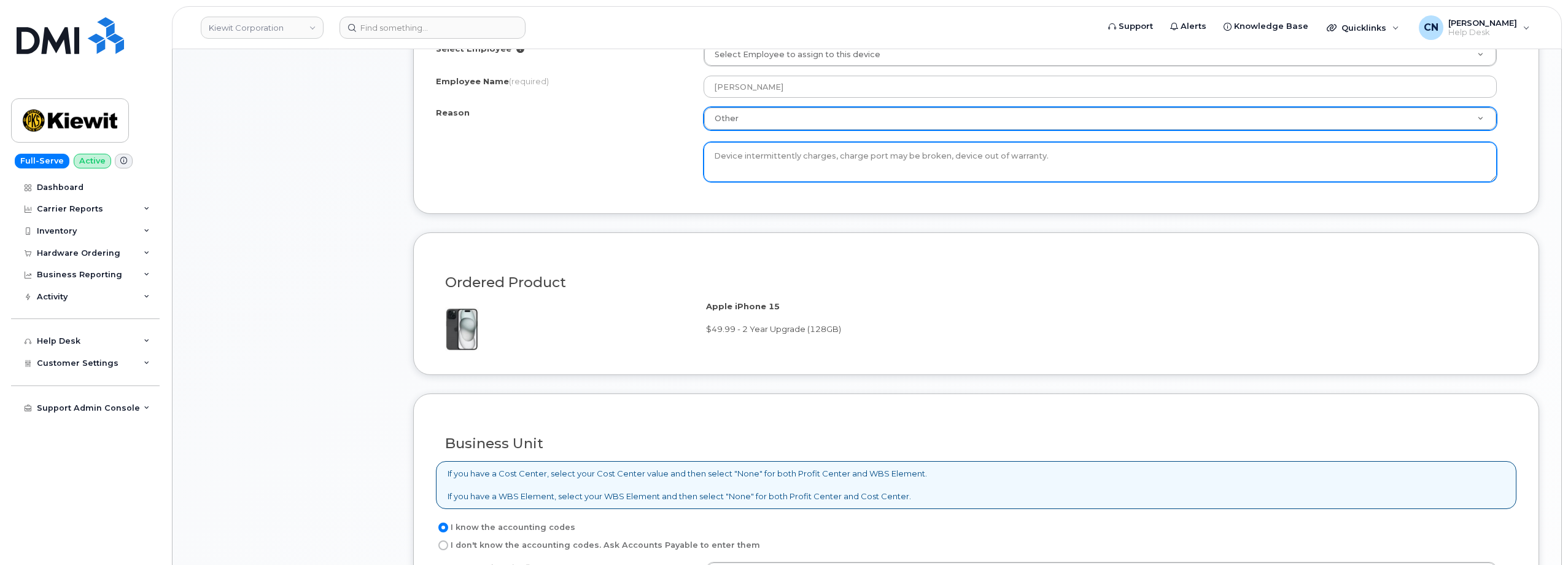
scroll to position [922, 0]
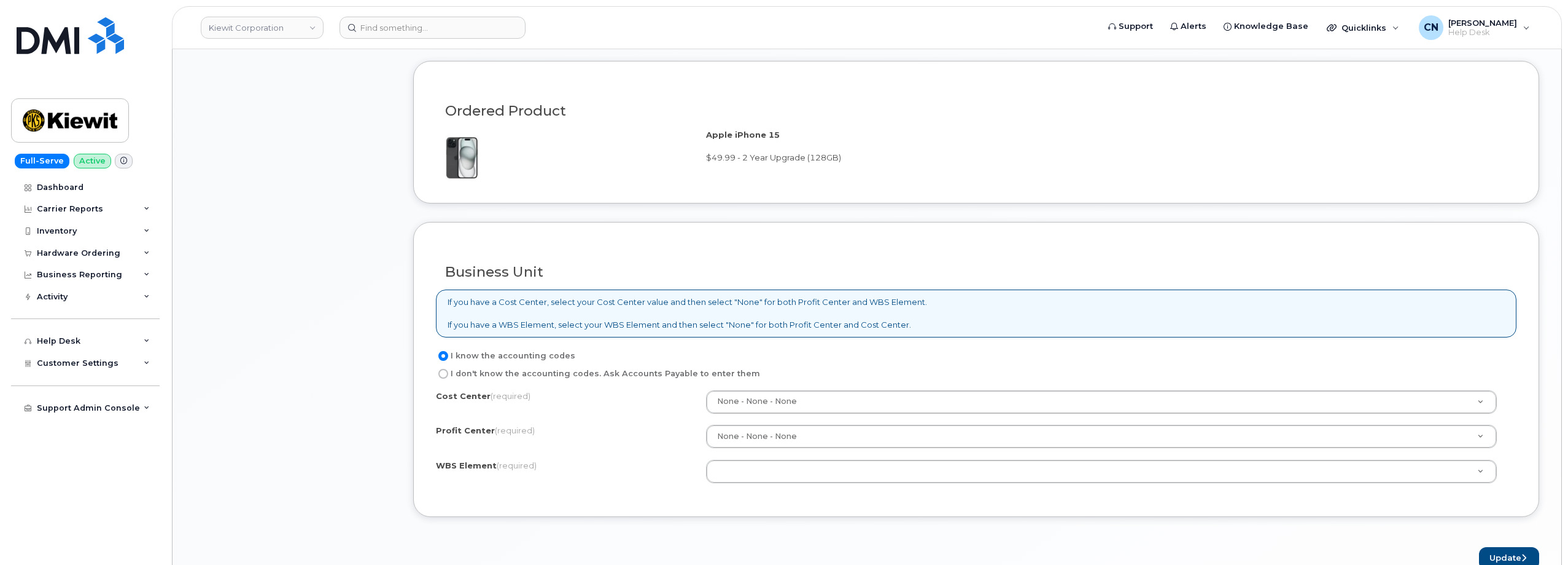
type textarea "Device intermittently charges, charge port may be broken, device out of warrant…"
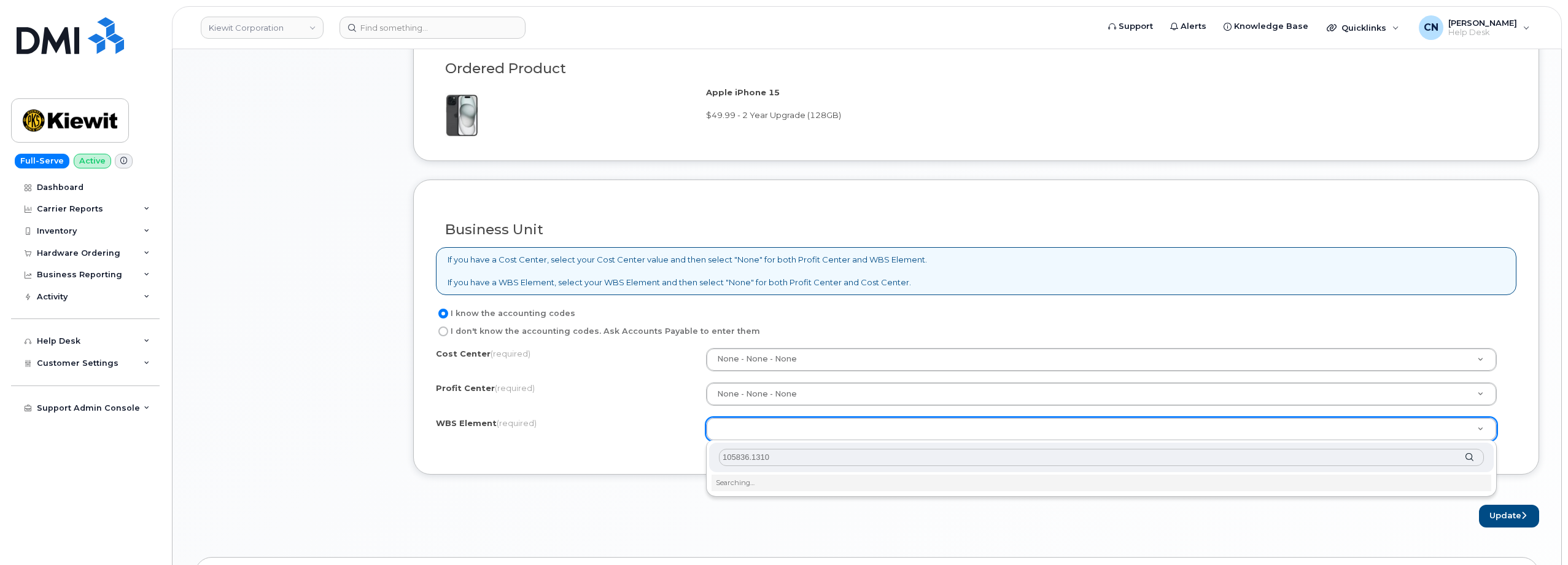
scroll to position [983, 0]
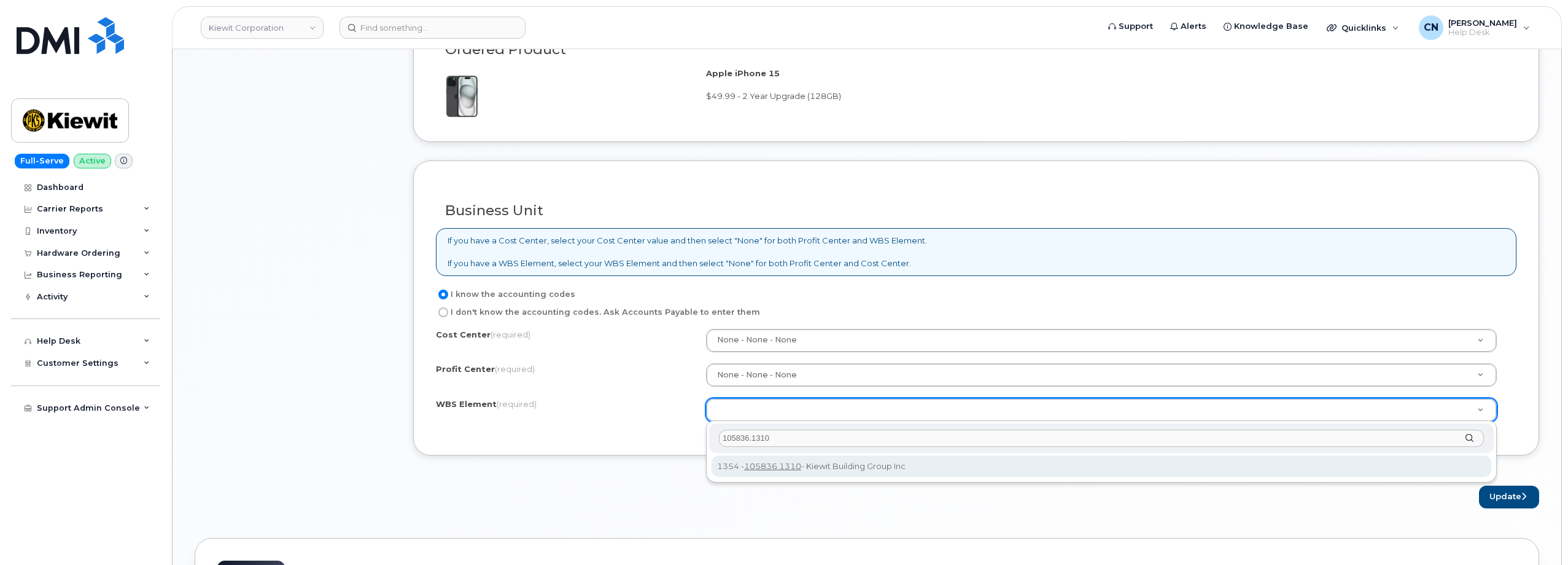
type input "105836.1310"
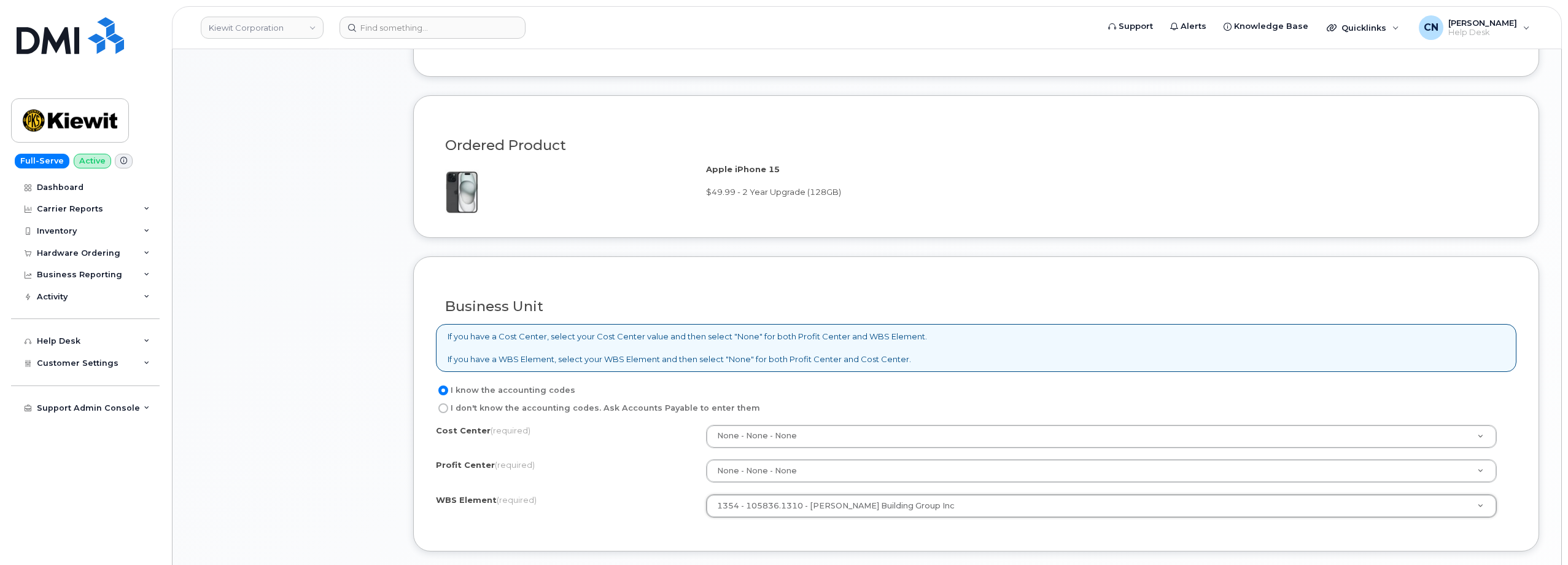
scroll to position [737, 0]
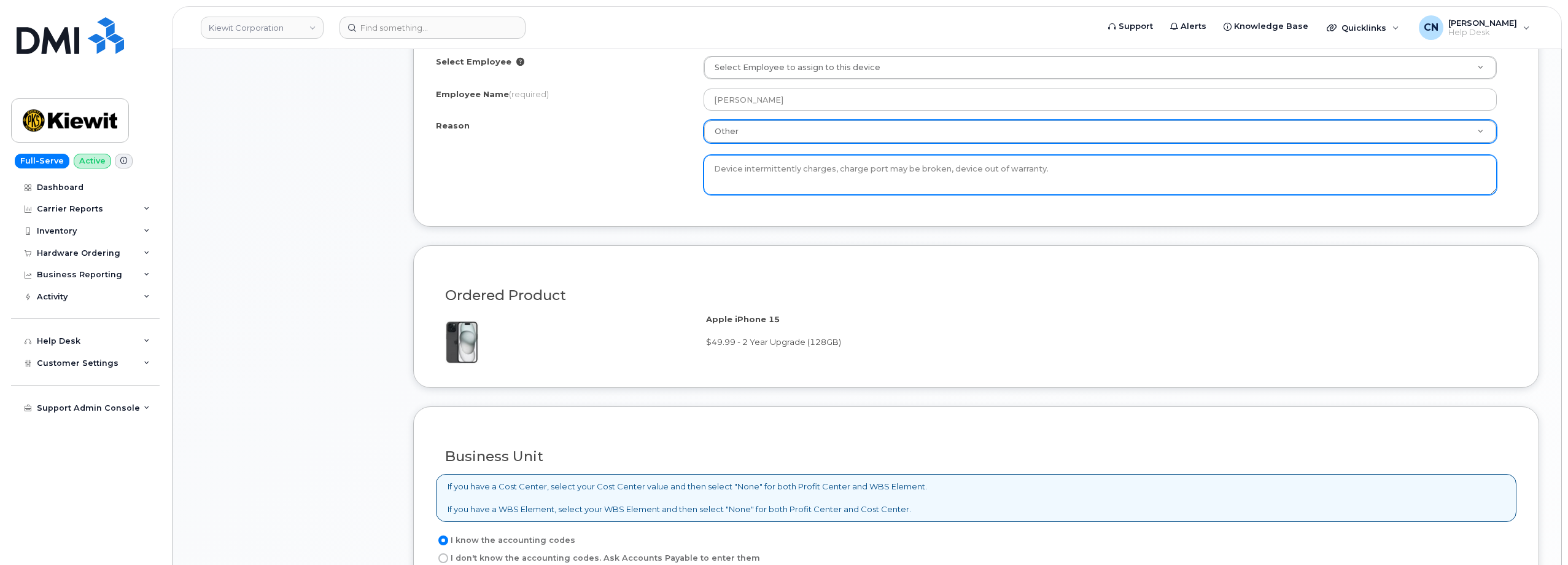
click at [1067, 165] on textarea "Device intermittently charges, charge port may be broken, device out of warrant…" at bounding box center [1100, 175] width 794 height 40
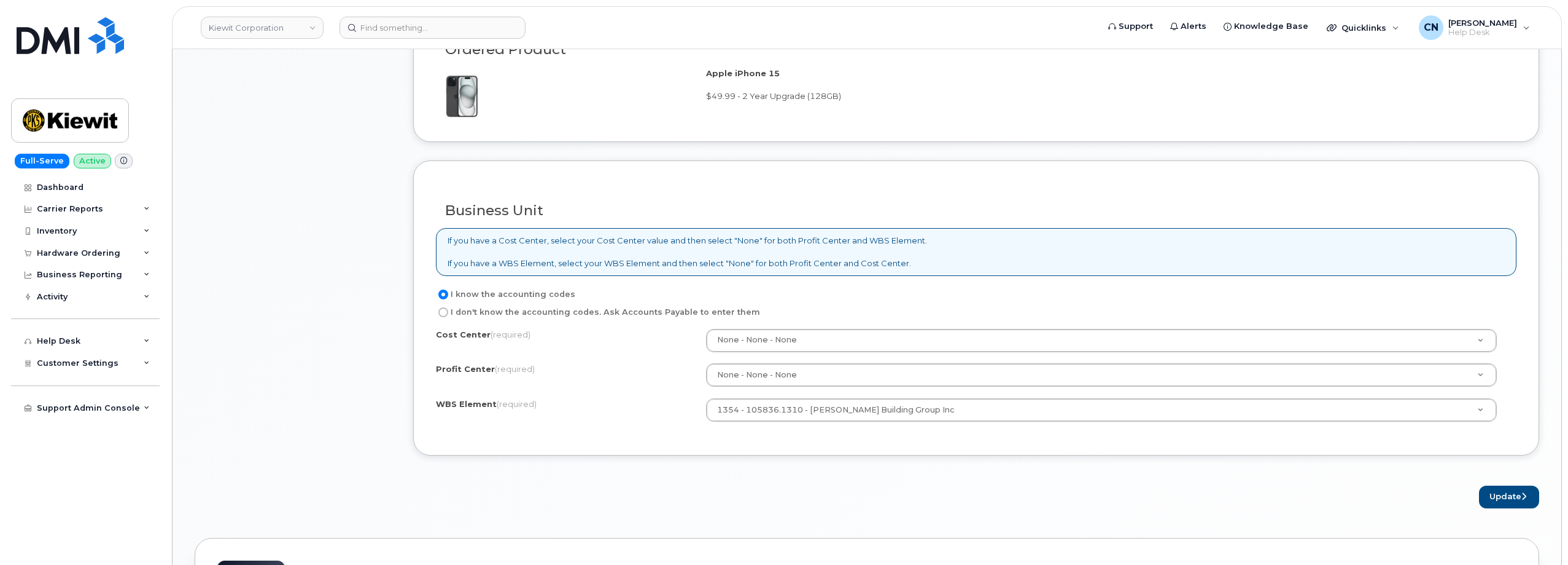
scroll to position [1106, 0]
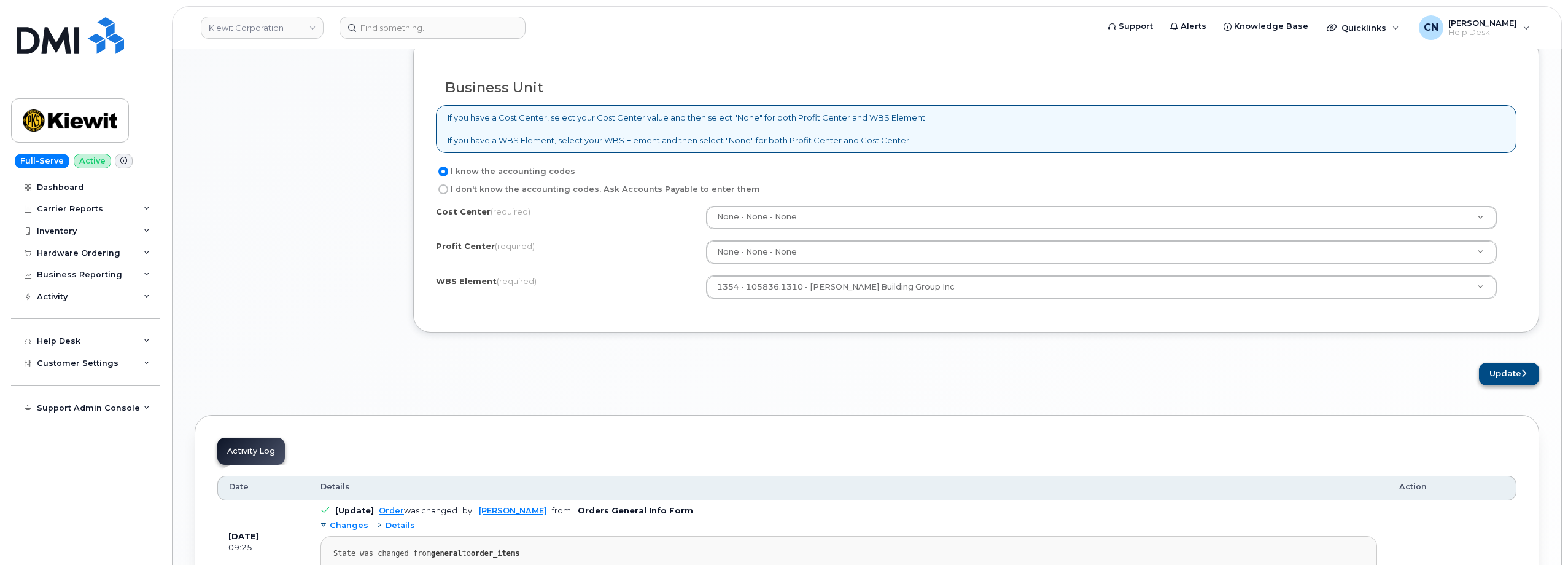
type textarea "Device intermittently charges, charge port may be broken, device out of warrant…"
click at [1506, 378] on button "Update" at bounding box center [1508, 374] width 60 height 23
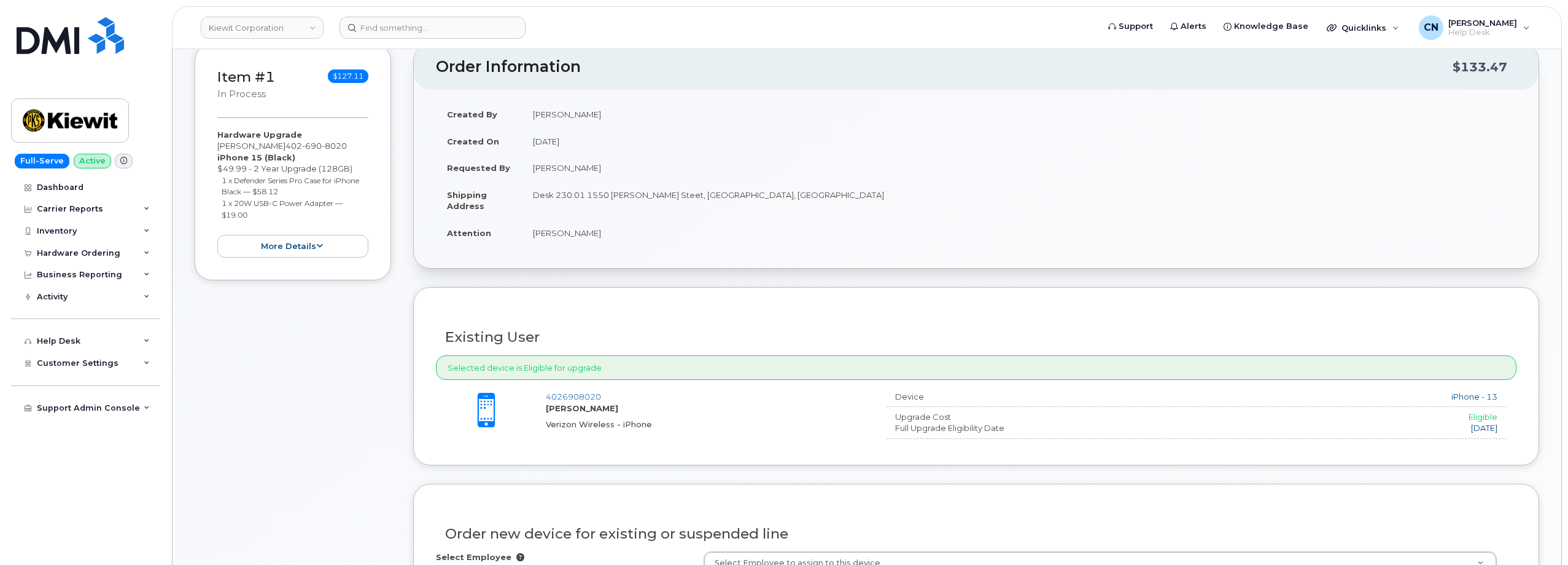
scroll to position [0, 0]
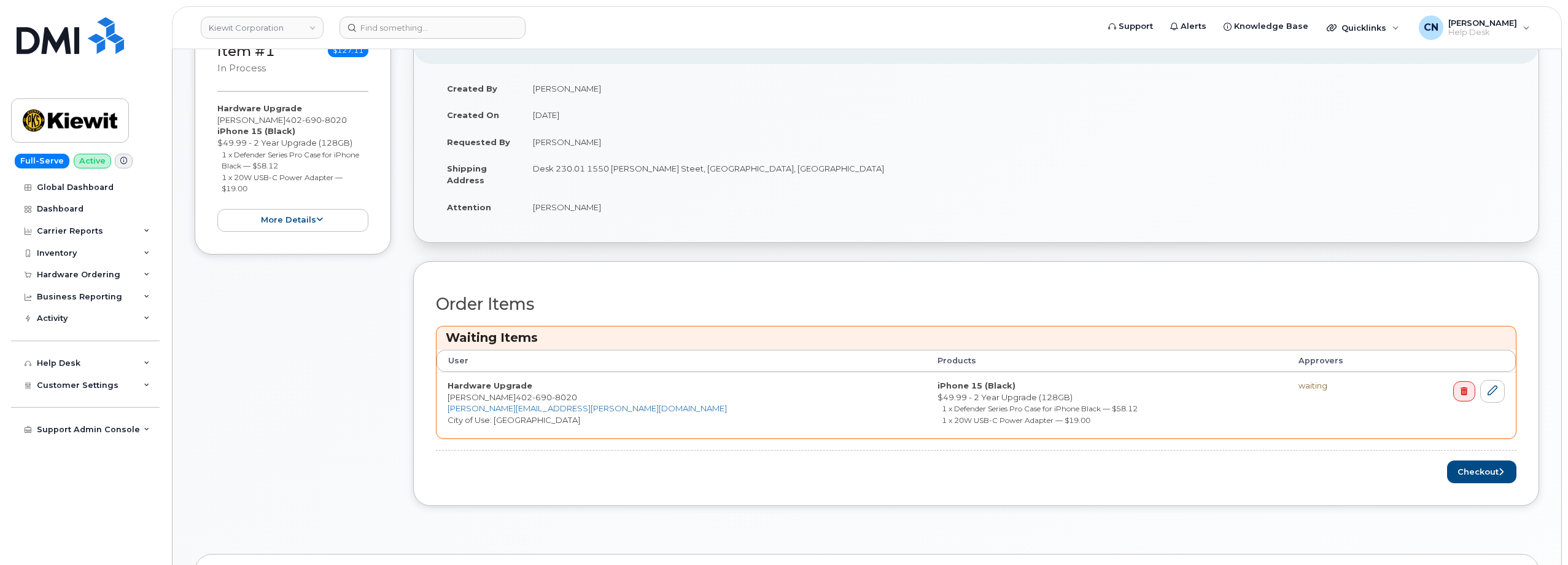
scroll to position [430, 0]
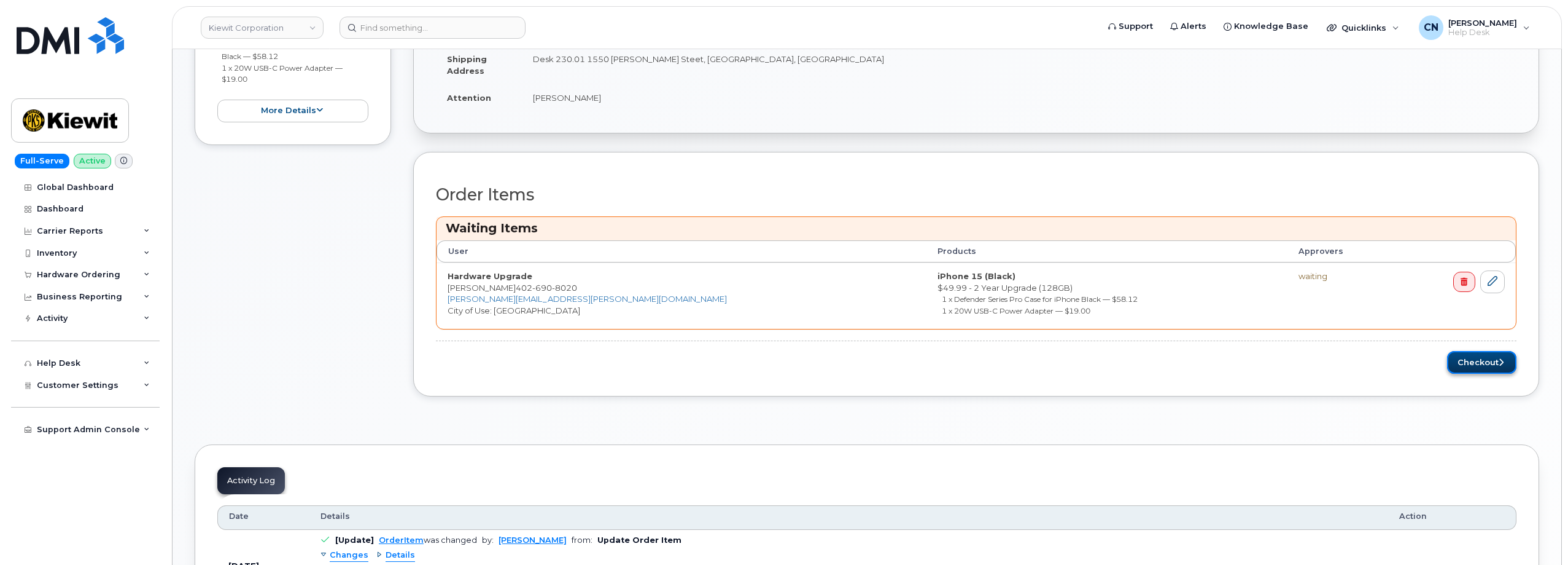
click at [1471, 363] on button "Checkout" at bounding box center [1482, 362] width 69 height 23
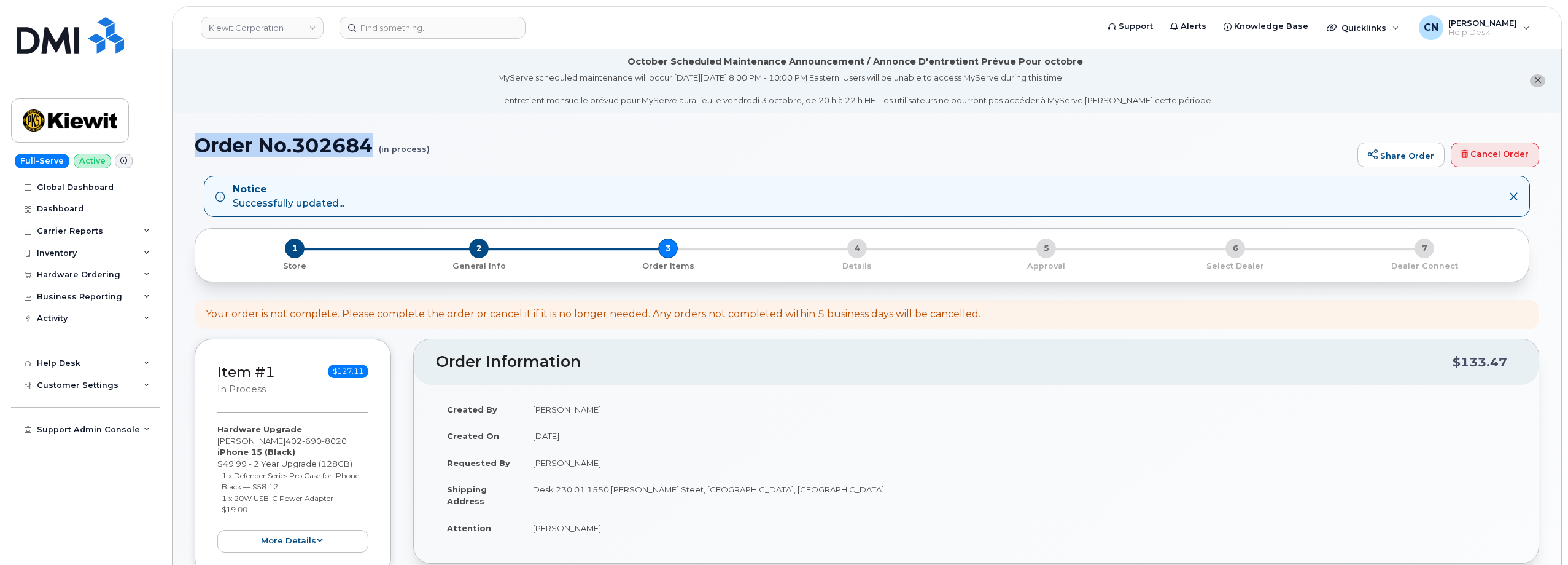
drag, startPoint x: 198, startPoint y: 145, endPoint x: 382, endPoint y: 131, distance: 184.5
click at [372, 144] on h1 "Order No.302684 (in process)" at bounding box center [773, 144] width 1157 height 21
copy h1 "Order No.302684"
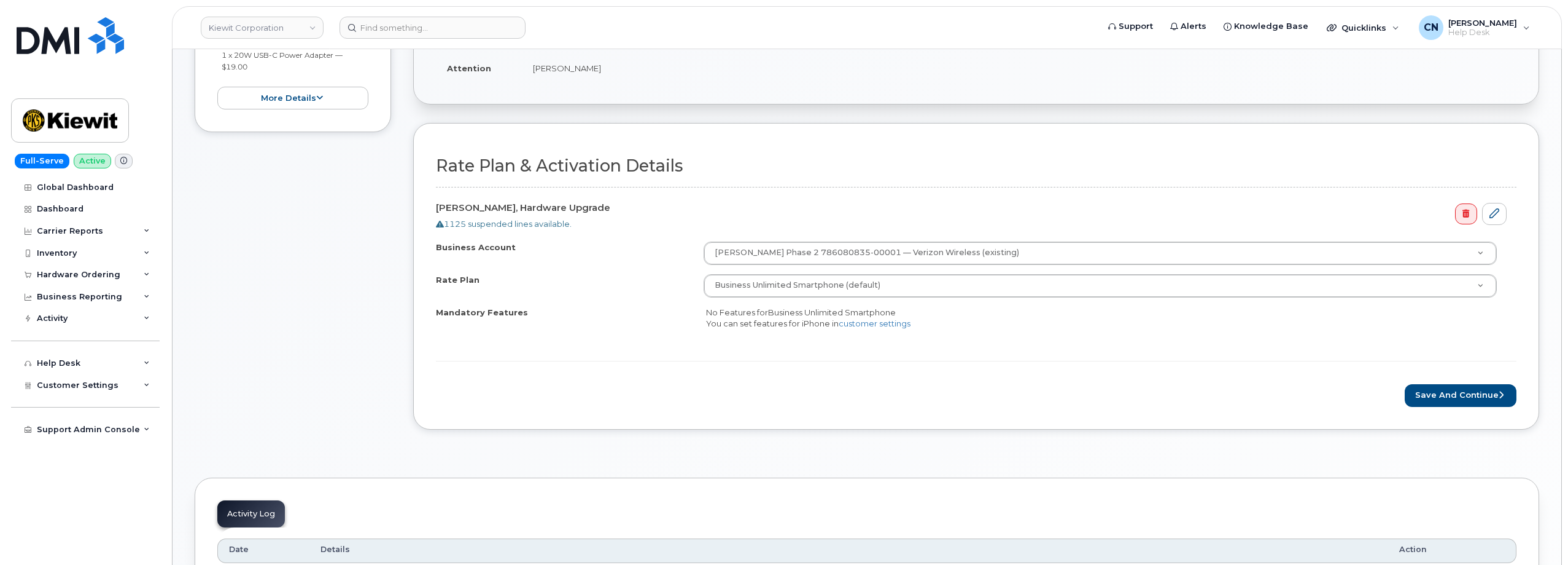
scroll to position [369, 0]
click at [1452, 384] on button "Save and Continue" at bounding box center [1461, 395] width 112 height 23
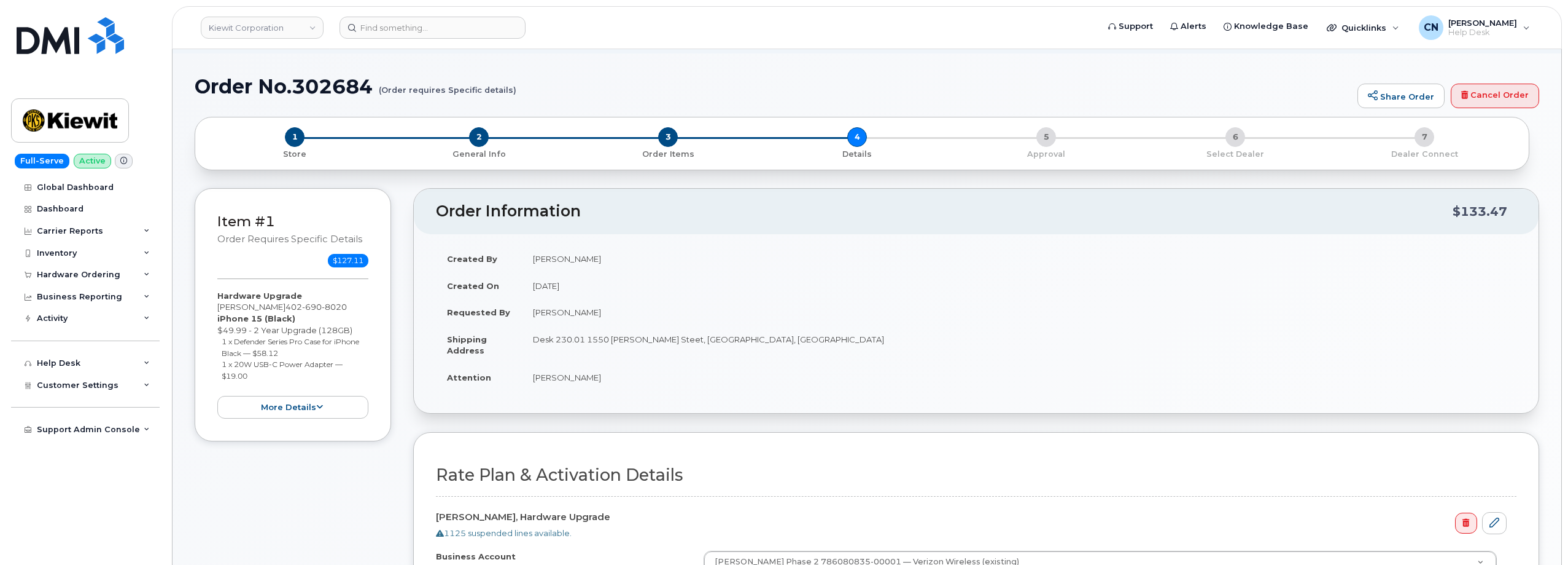
scroll to position [0, 0]
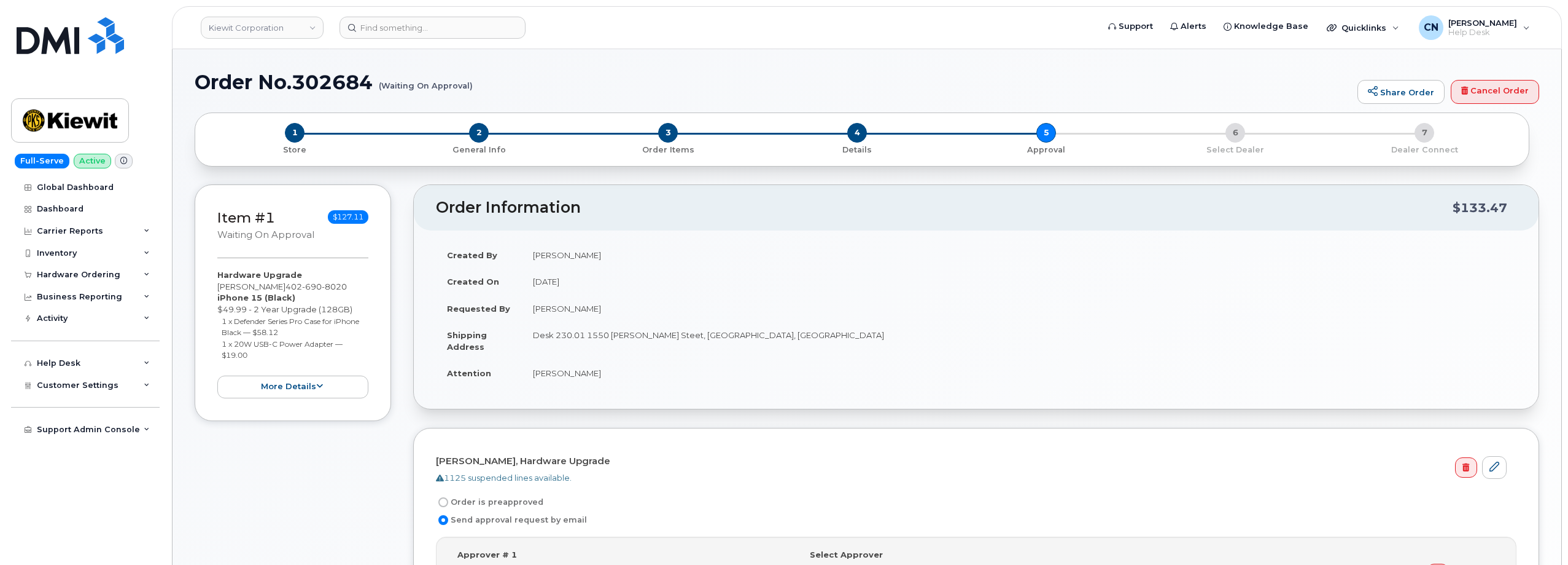
drag, startPoint x: 483, startPoint y: 84, endPoint x: 333, endPoint y: 83, distance: 150.0
click at [418, 78] on h1 "Order No.302684 (Waiting On Approval)" at bounding box center [773, 81] width 1157 height 21
click at [200, 82] on h1 "Order No.302684 (Waiting On Approval)" at bounding box center [773, 81] width 1157 height 21
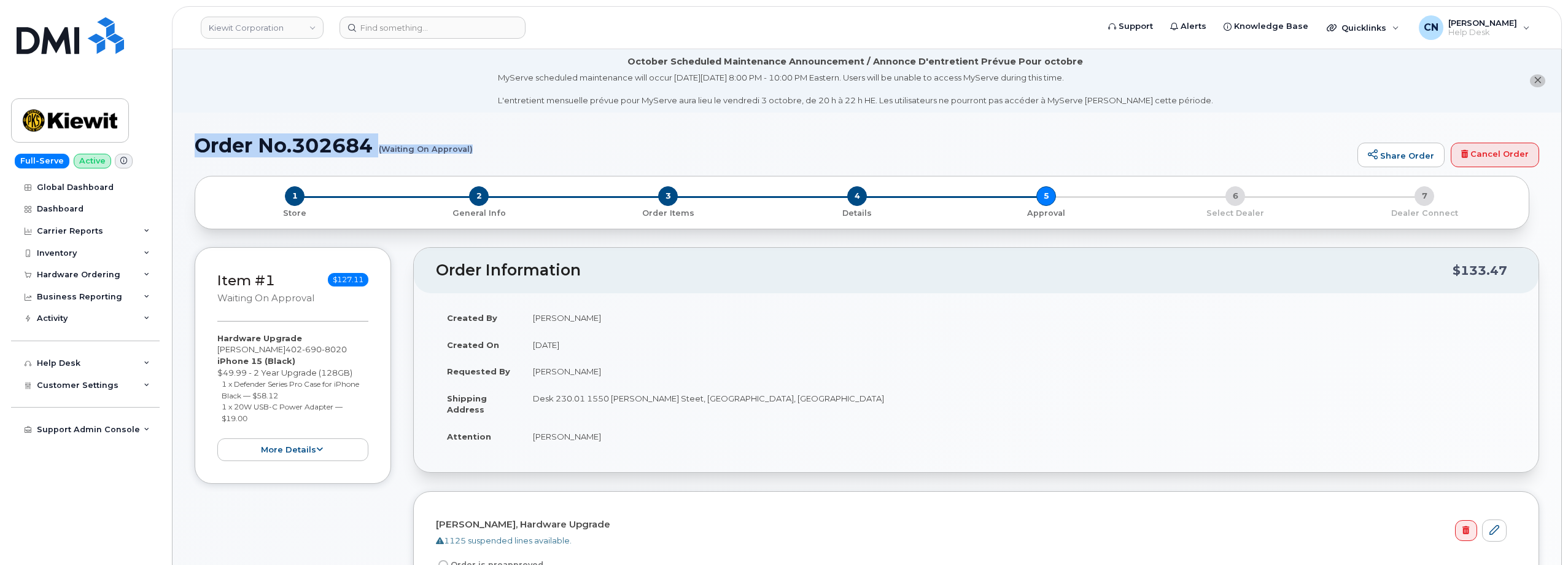
drag, startPoint x: 200, startPoint y: 82, endPoint x: 471, endPoint y: 149, distance: 279.2
click at [471, 149] on h1 "Order No.302684 (Waiting On Approval)" at bounding box center [773, 144] width 1157 height 21
copy h1 "Order No.302684 (Waiting On Approval)"
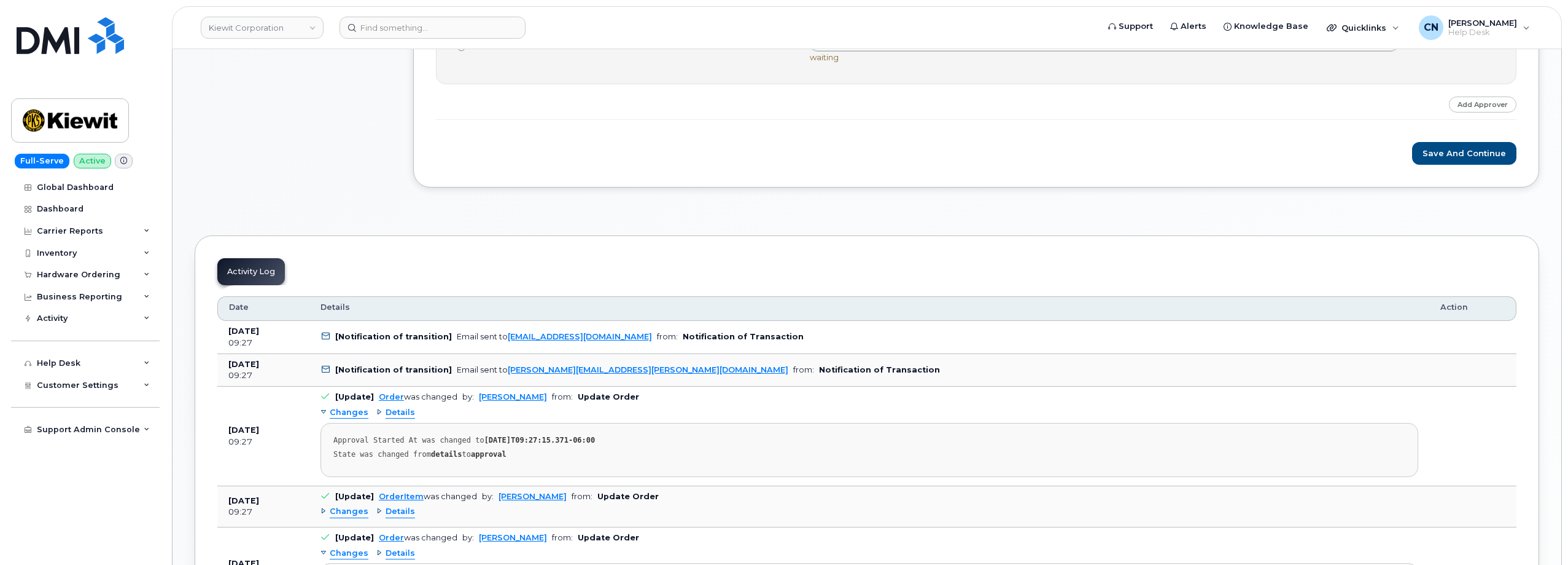
scroll to position [491, 0]
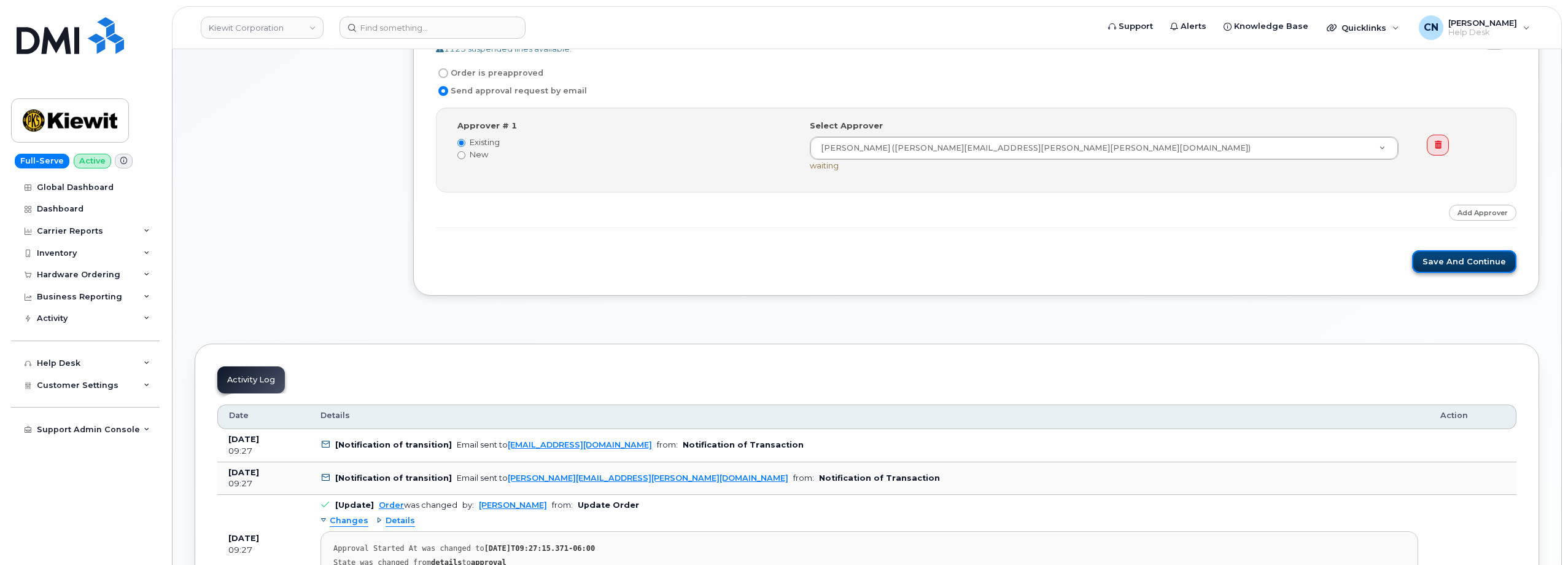
click at [1463, 259] on button "Save and Continue" at bounding box center [1465, 261] width 105 height 23
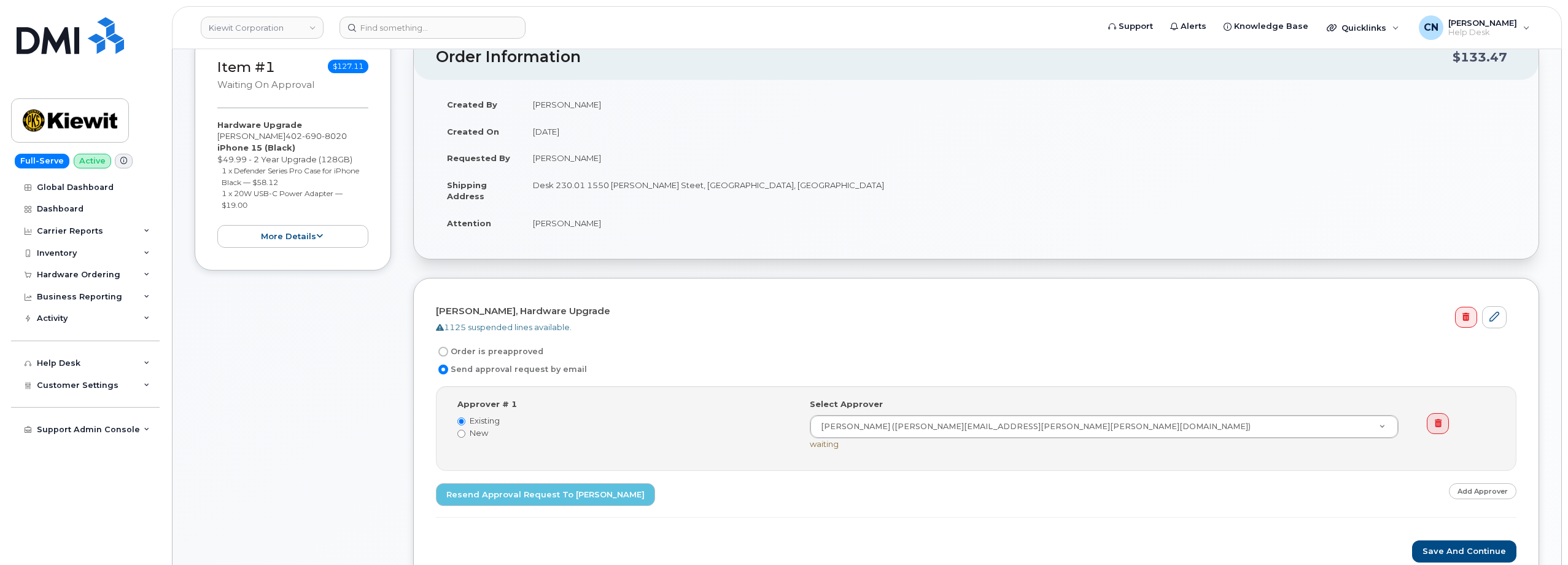
scroll to position [430, 0]
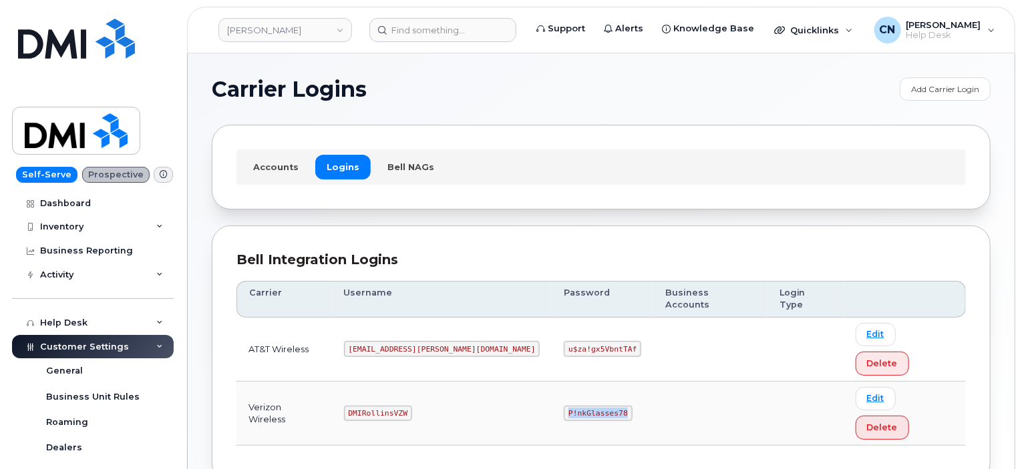
drag, startPoint x: 506, startPoint y: 357, endPoint x: 582, endPoint y: 357, distance: 76.1
click at [580, 382] on td "P!nkGlasses78" at bounding box center [602, 414] width 101 height 64
copy code "P!nkGlasses78"
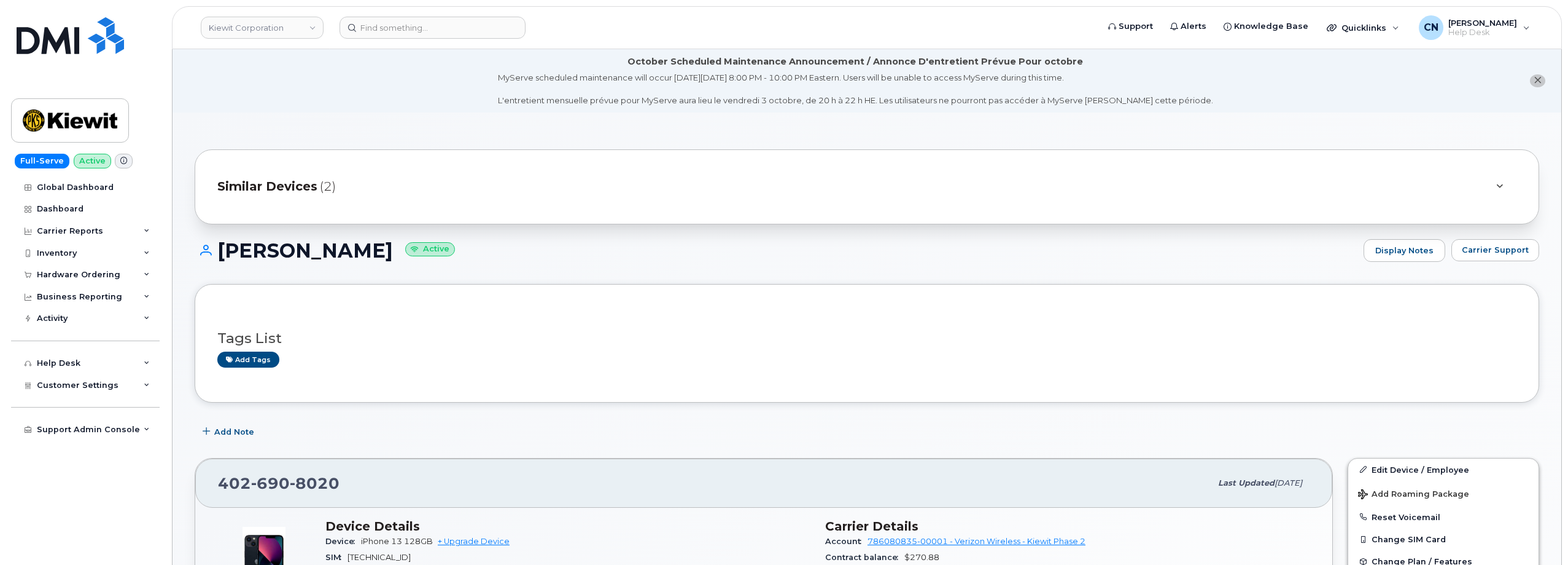
scroll to position [543, 0]
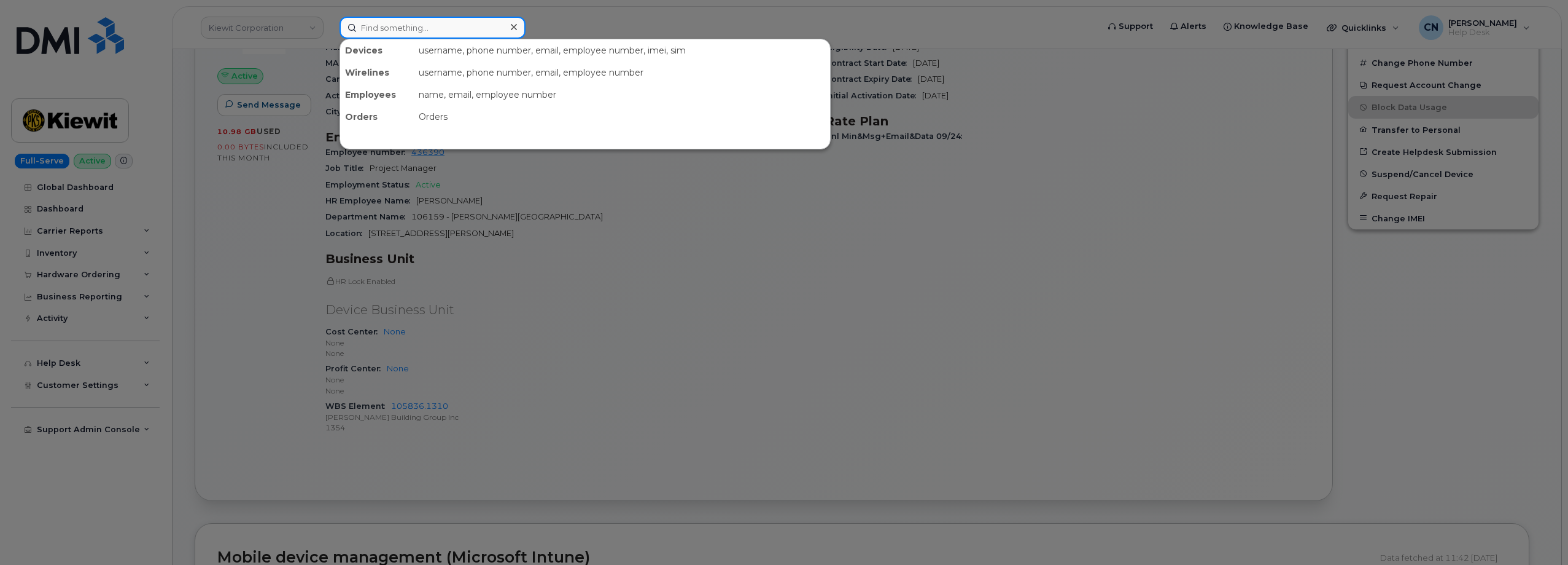
click at [423, 32] on input at bounding box center [432, 28] width 186 height 22
paste input "6144412949"
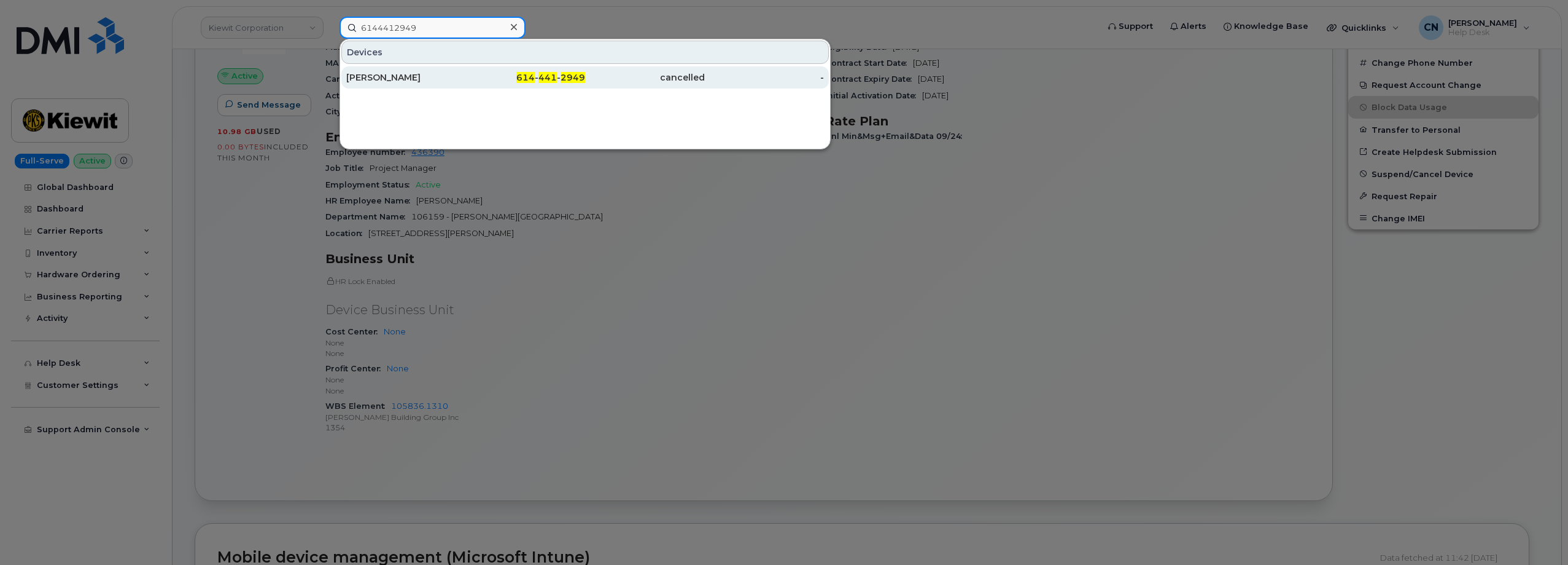
type input "6144412949"
click at [395, 81] on div "[PERSON_NAME]" at bounding box center [406, 76] width 120 height 12
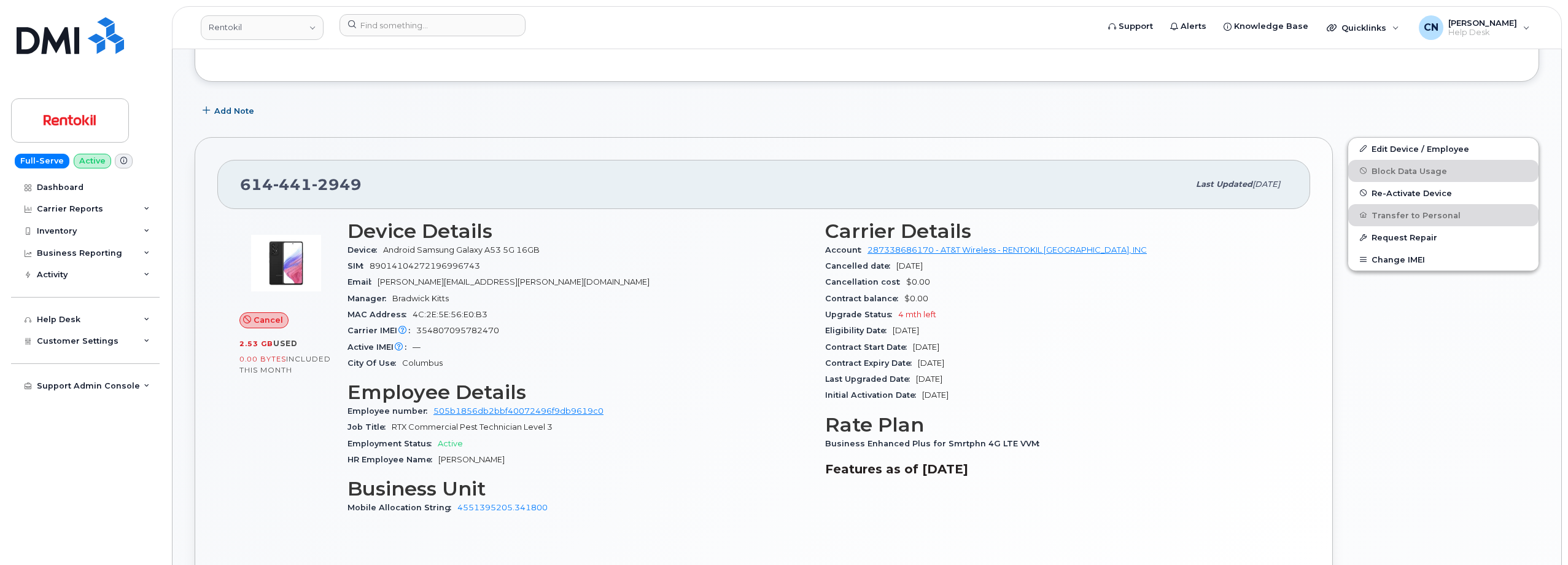
scroll to position [212, 0]
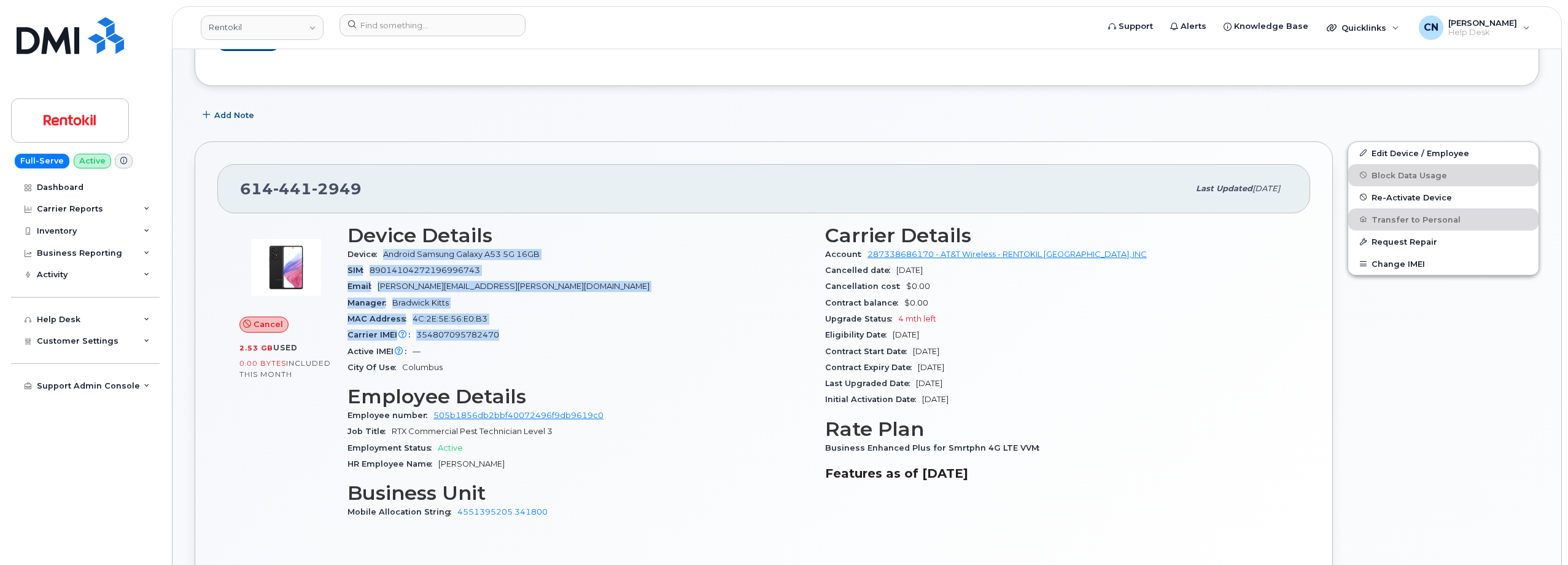
drag, startPoint x: 385, startPoint y: 257, endPoint x: 590, endPoint y: 331, distance: 217.9
click at [590, 331] on section "Device Details Device Android Samsung Galaxy A53 5G 16GB SIM 890141042721969967…" at bounding box center [578, 300] width 463 height 151
copy section "Android Samsung Galaxy A53 5G 16GB SIM 89014104272196996743 Email eugene.vellia…"
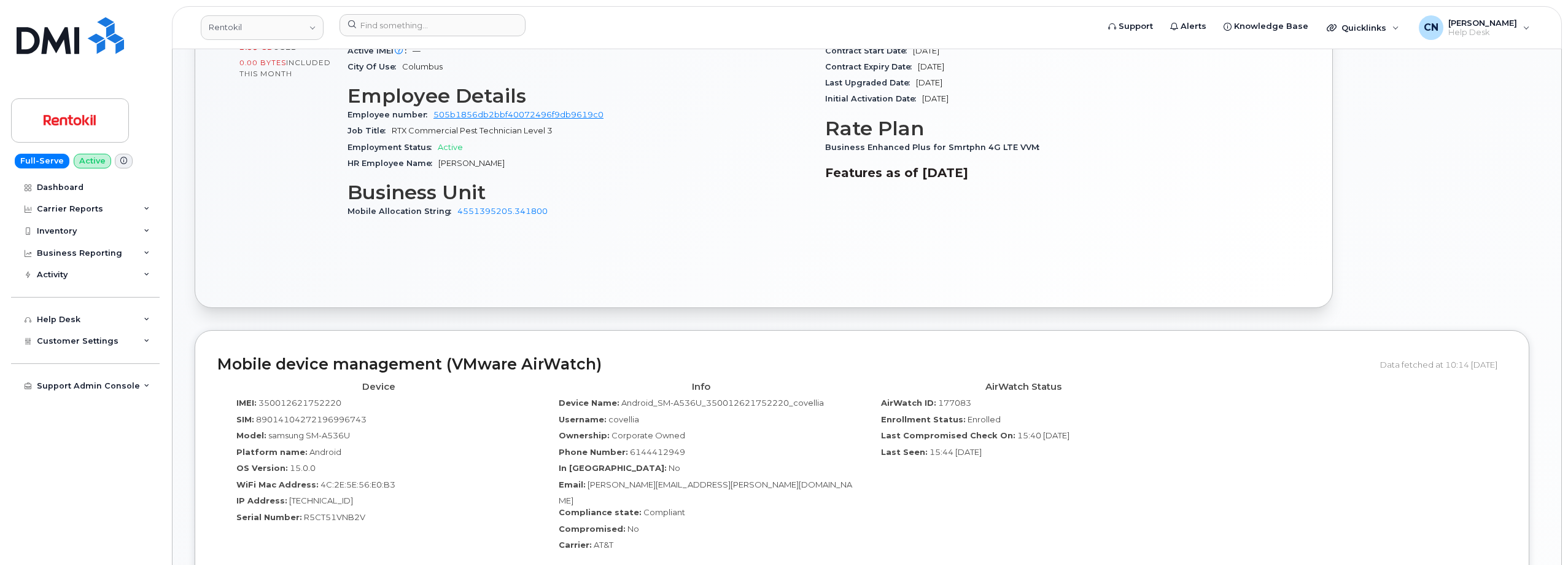
scroll to position [581, 0]
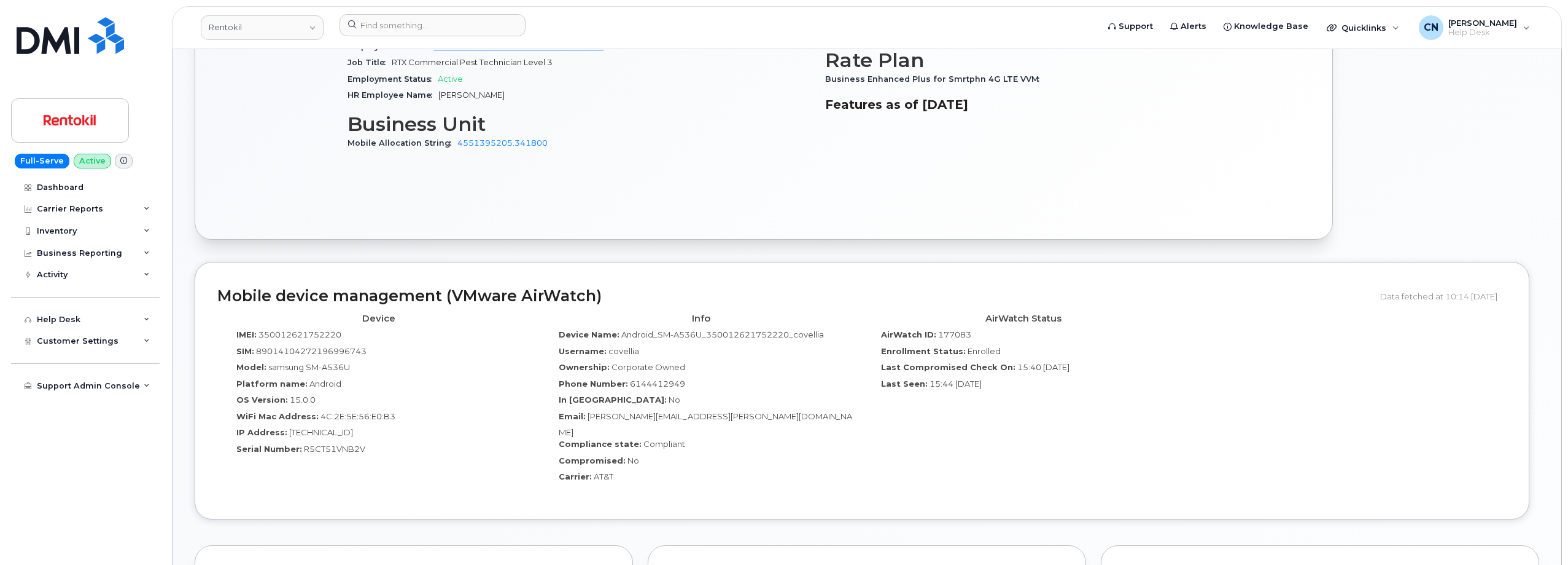
click at [294, 338] on span "350012621752220" at bounding box center [300, 334] width 83 height 10
copy span "350012621752220"
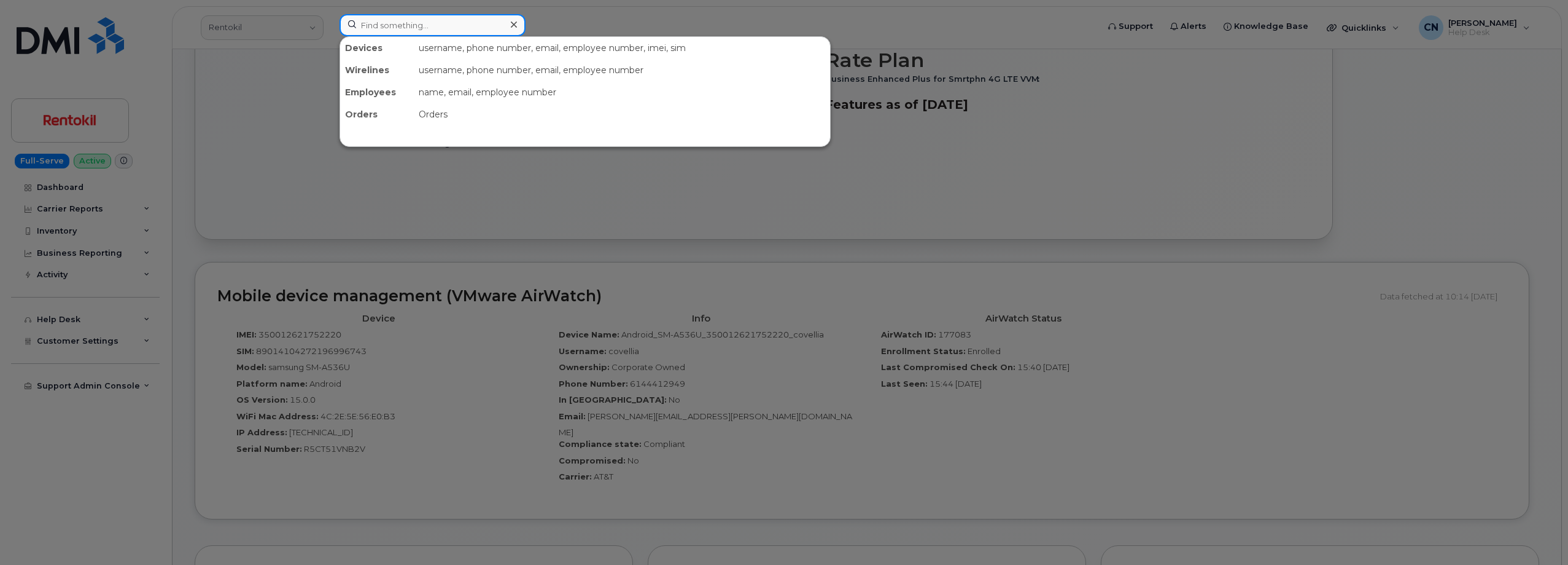
click at [411, 25] on input at bounding box center [432, 25] width 186 height 22
paste input "016026000655123"
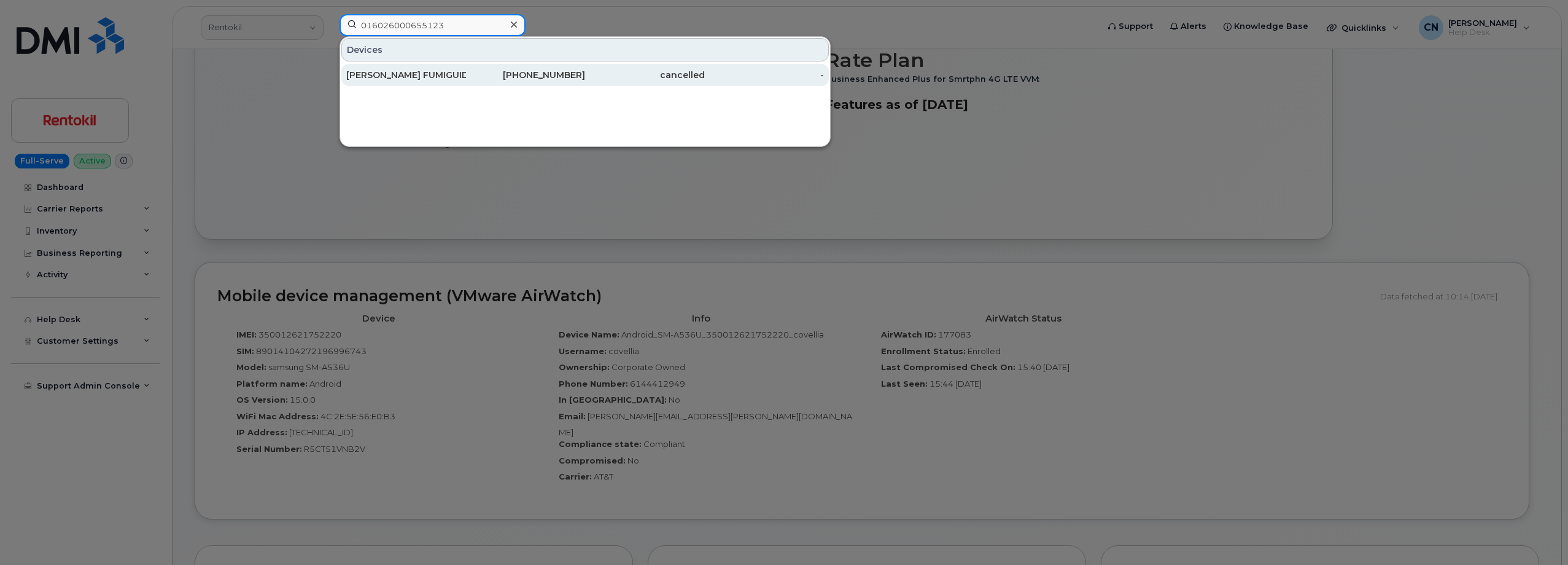
type input "016026000655123"
click at [361, 76] on div "ORLANDO PEST FUMIGUIDE DEVICE" at bounding box center [406, 75] width 120 height 12
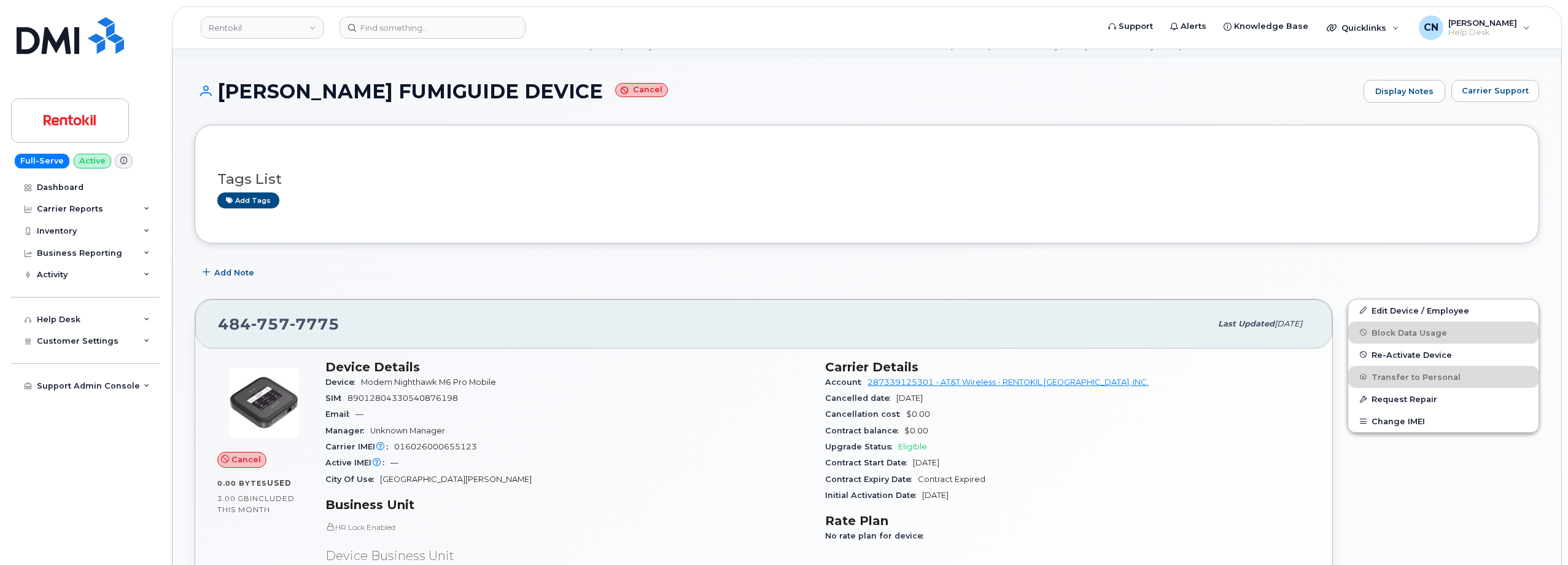
scroll to position [123, 0]
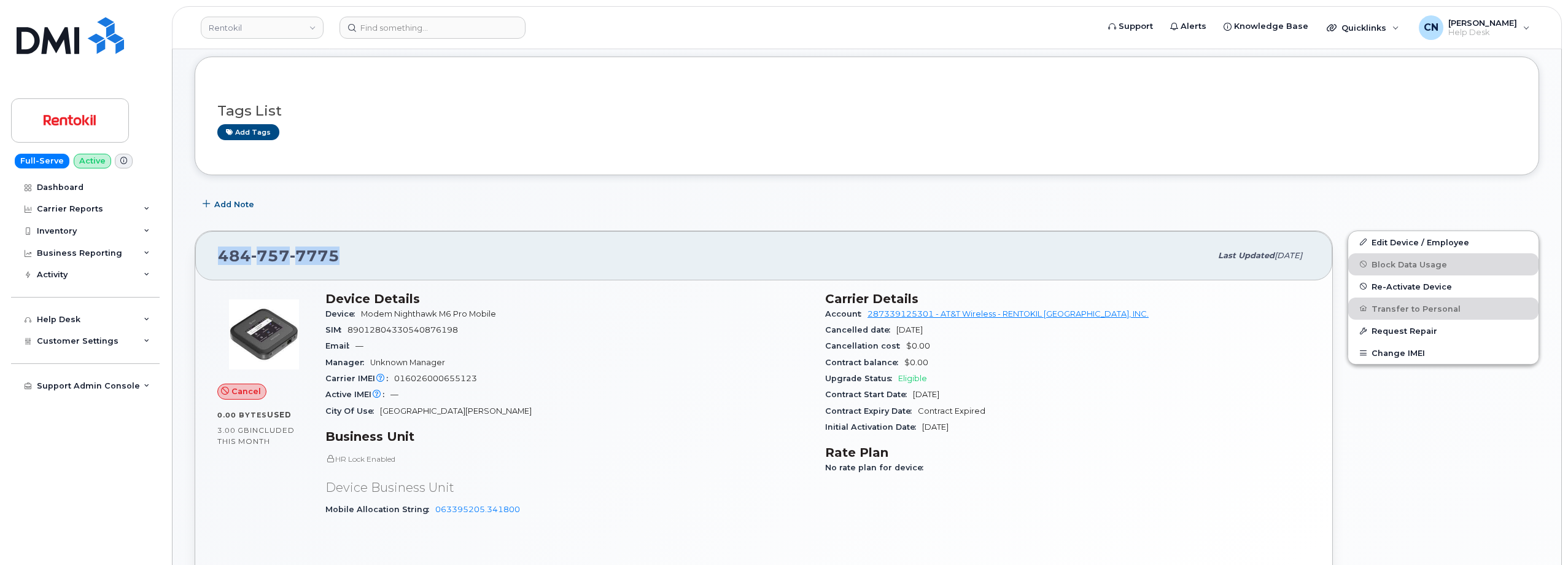
drag, startPoint x: 358, startPoint y: 259, endPoint x: 183, endPoint y: 250, distance: 175.2
copy span "[PHONE_NUMBER]"
click at [427, 327] on span "89012804330540876198" at bounding box center [403, 329] width 110 height 9
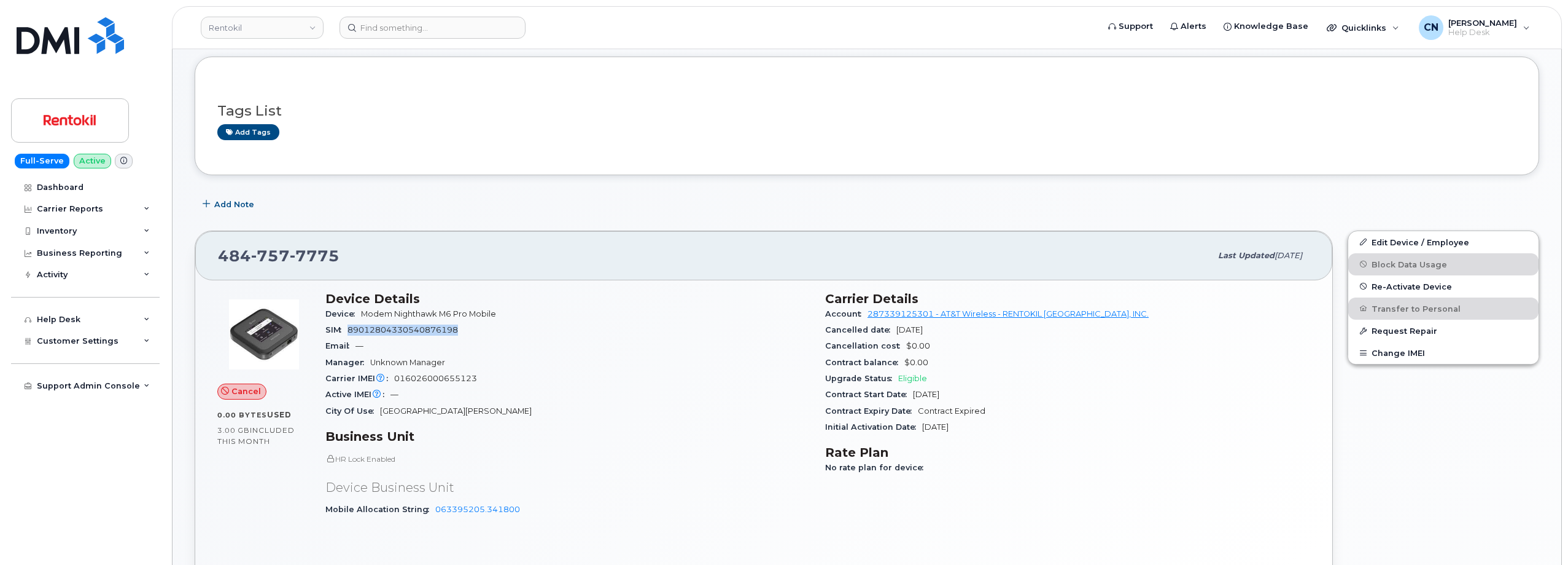
copy span "89012804330540876198"
click at [392, 29] on input at bounding box center [432, 28] width 186 height 22
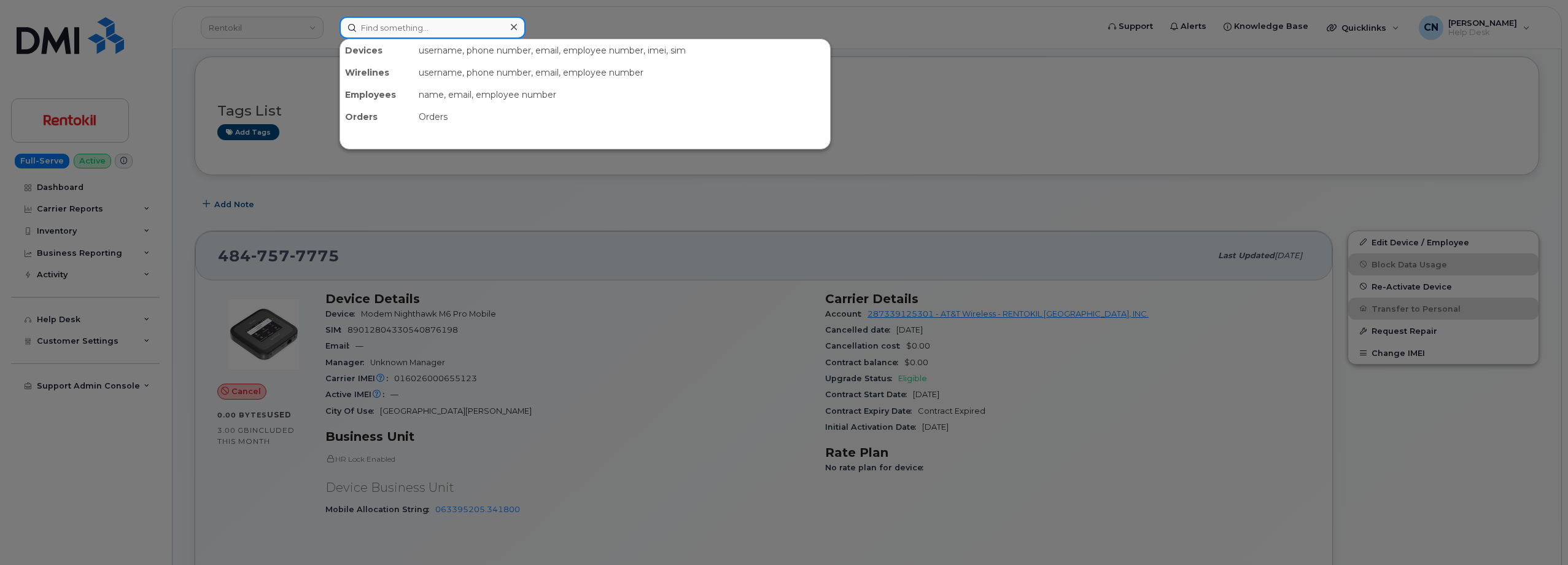
paste input "7808210488"
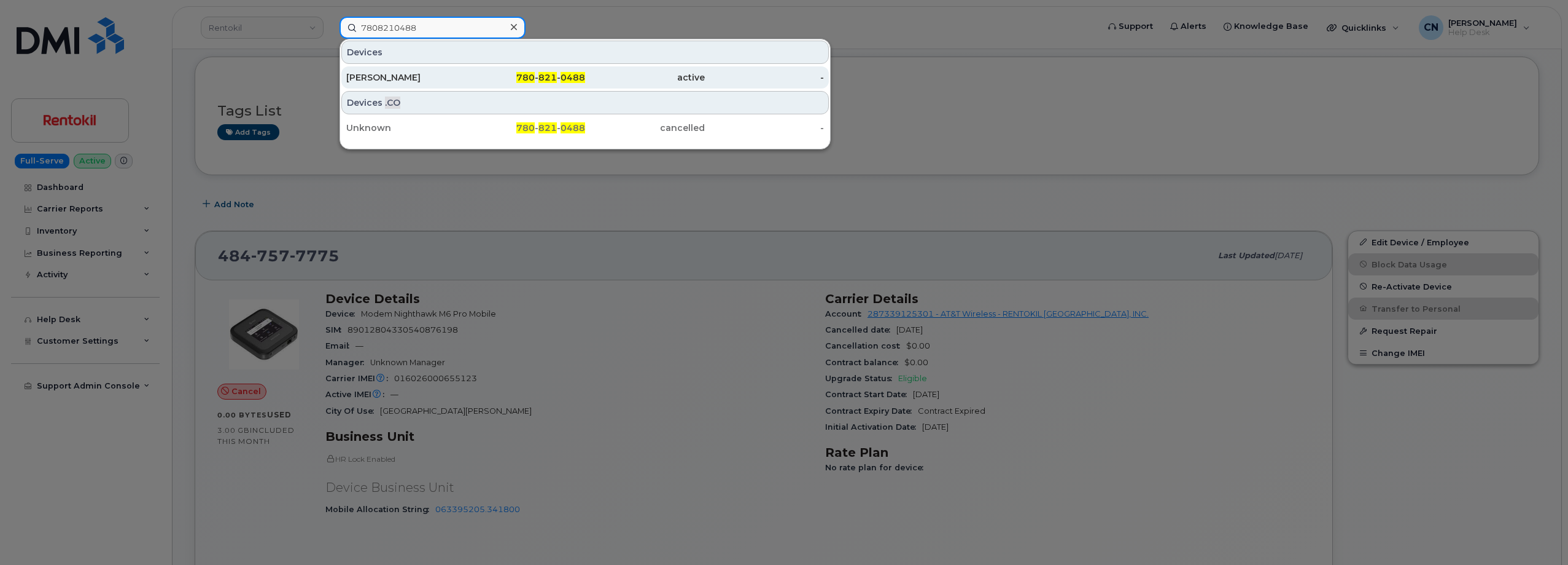
type input "7808210488"
click at [434, 73] on div "[PERSON_NAME]" at bounding box center [406, 76] width 120 height 12
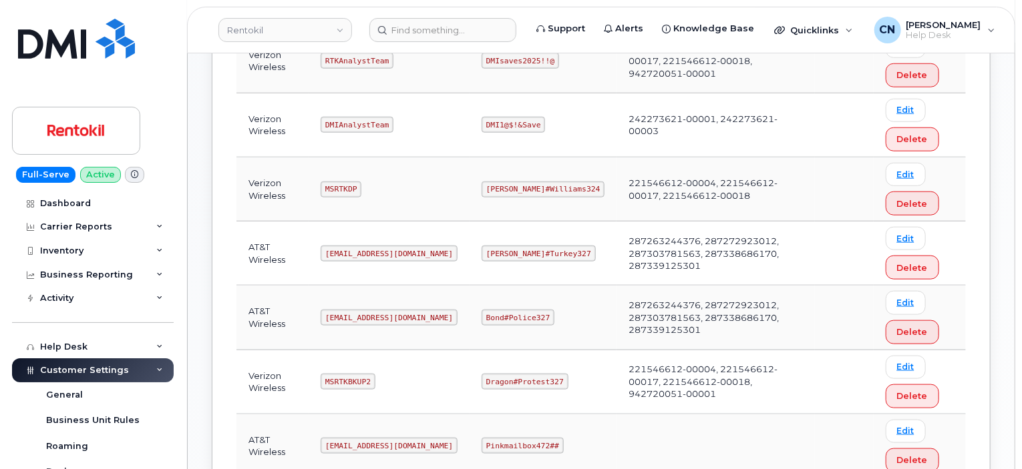
scroll to position [668, 0]
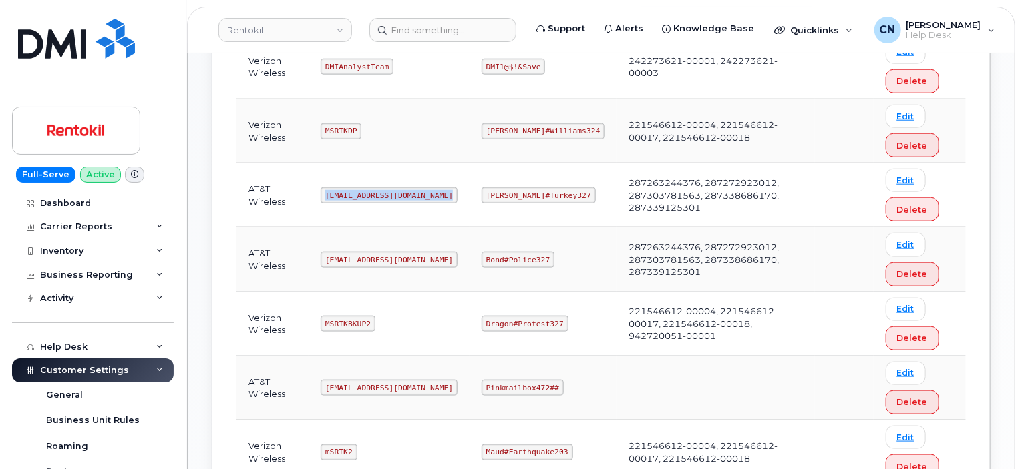
drag, startPoint x: 325, startPoint y: 192, endPoint x: 455, endPoint y: 192, distance: 129.5
click at [455, 192] on td "Ms-rentokil-backup@dminc.com" at bounding box center [388, 196] width 161 height 64
copy code "Ms-rentokil-backup@dminc.com"
drag, startPoint x: 484, startPoint y: 190, endPoint x: 556, endPoint y: 190, distance: 71.4
click at [556, 190] on code "George#Turkey327" at bounding box center [538, 196] width 114 height 16
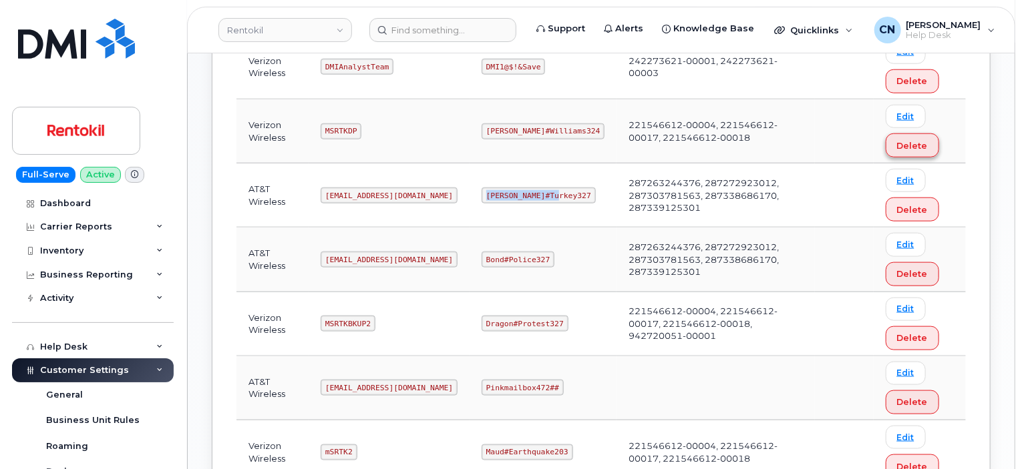
copy code "George#Turkey327"
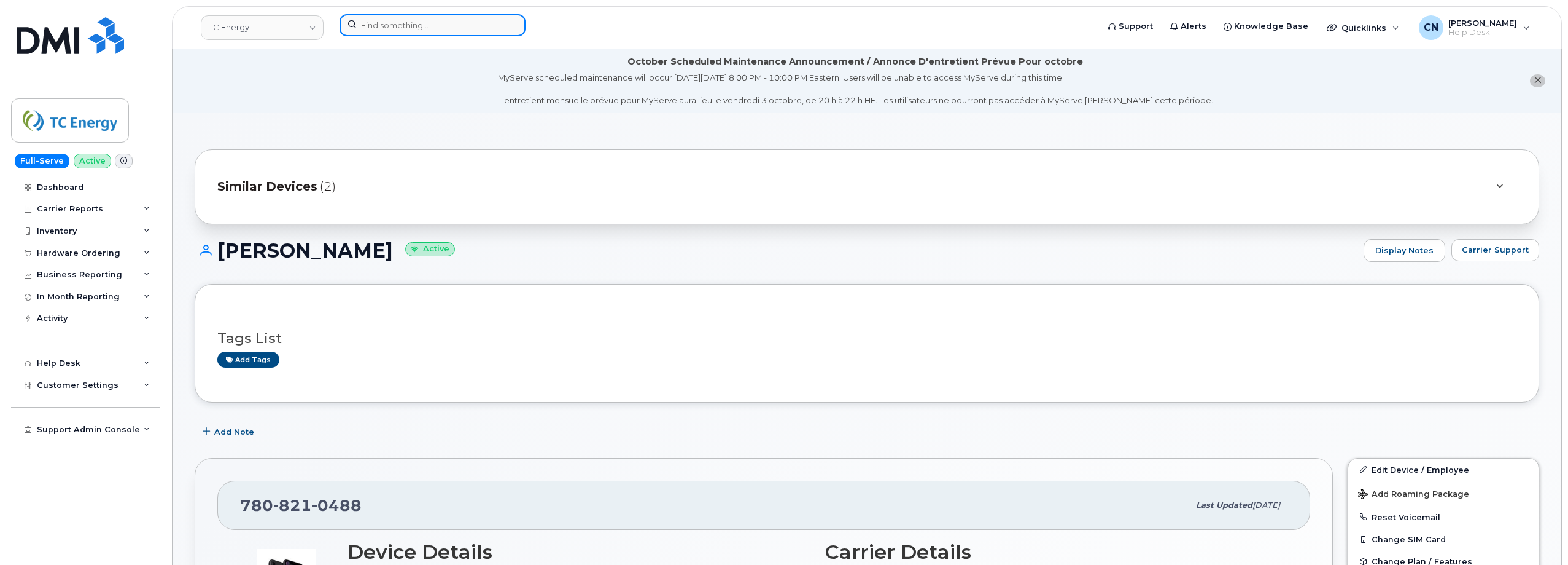
click at [395, 34] on input at bounding box center [432, 25] width 186 height 22
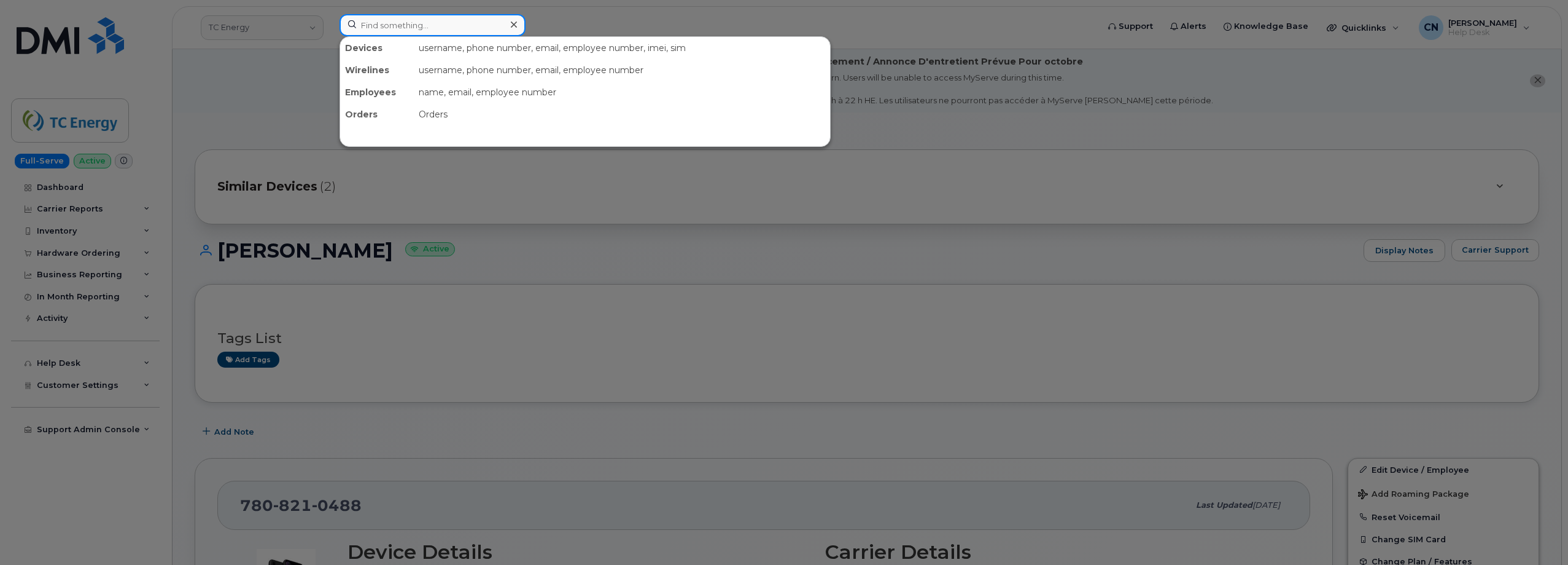
paste input "5873436828"
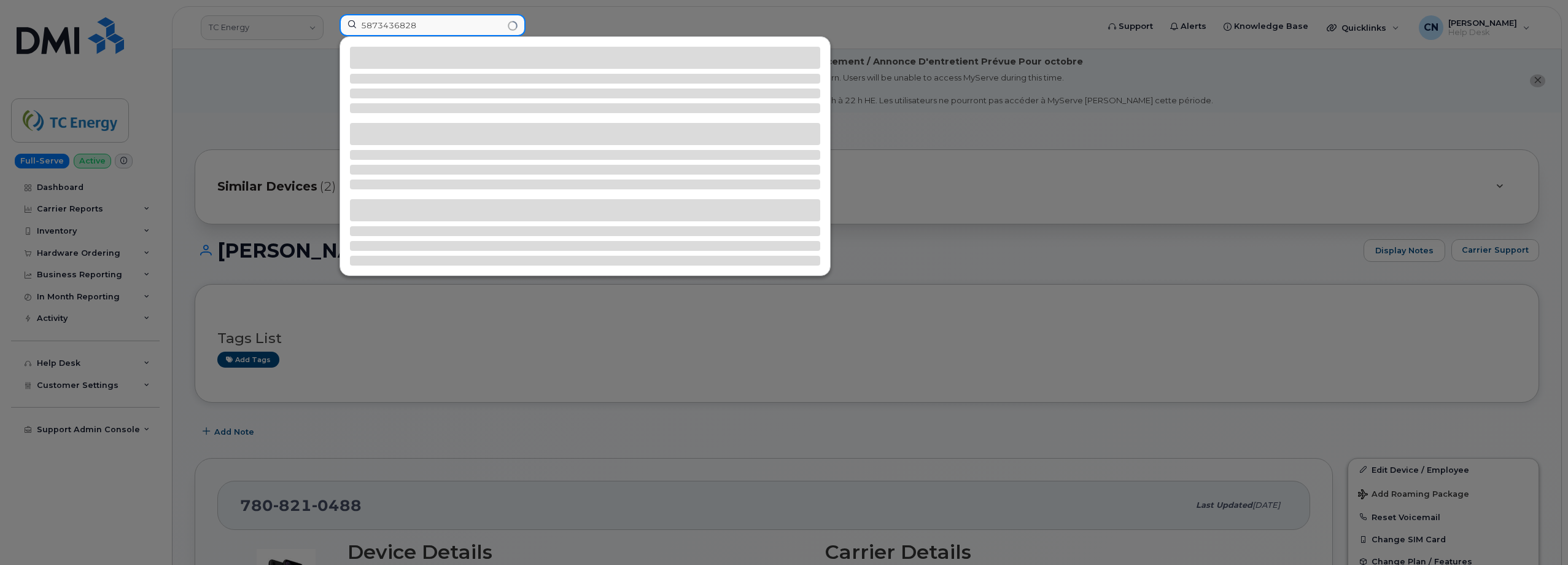
type input "5873436828"
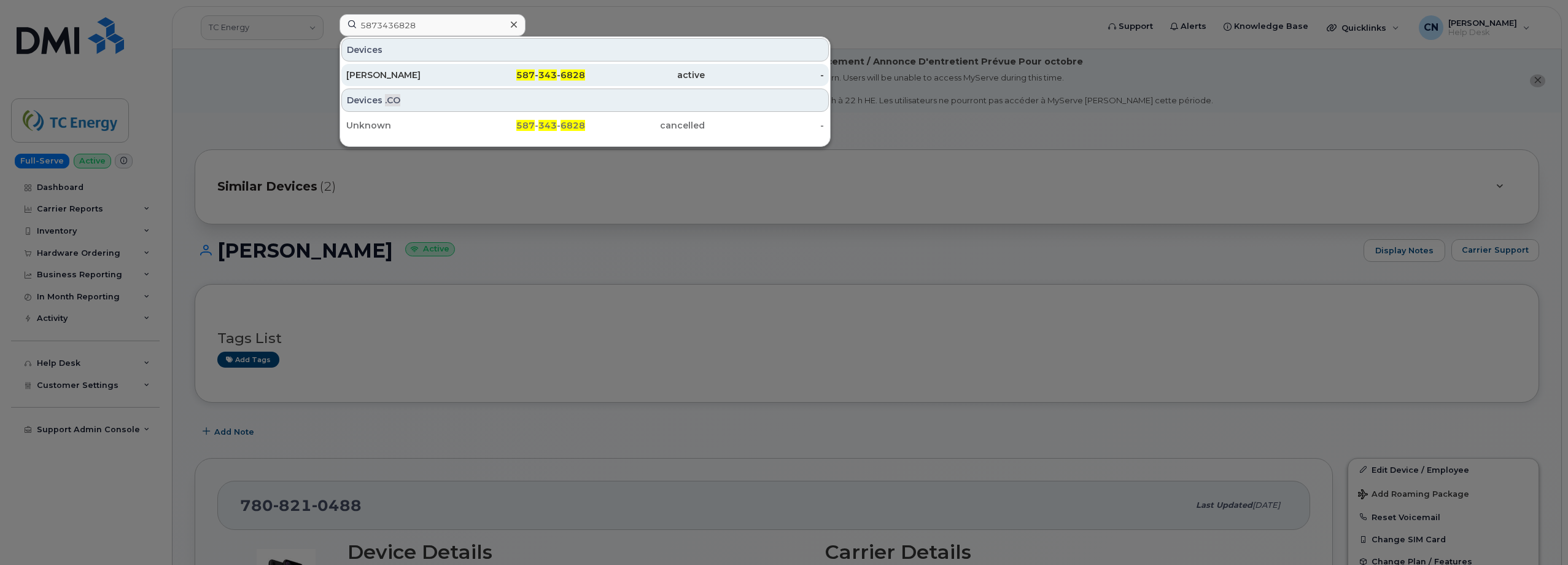
click at [404, 71] on div "[PERSON_NAME]" at bounding box center [406, 75] width 120 height 12
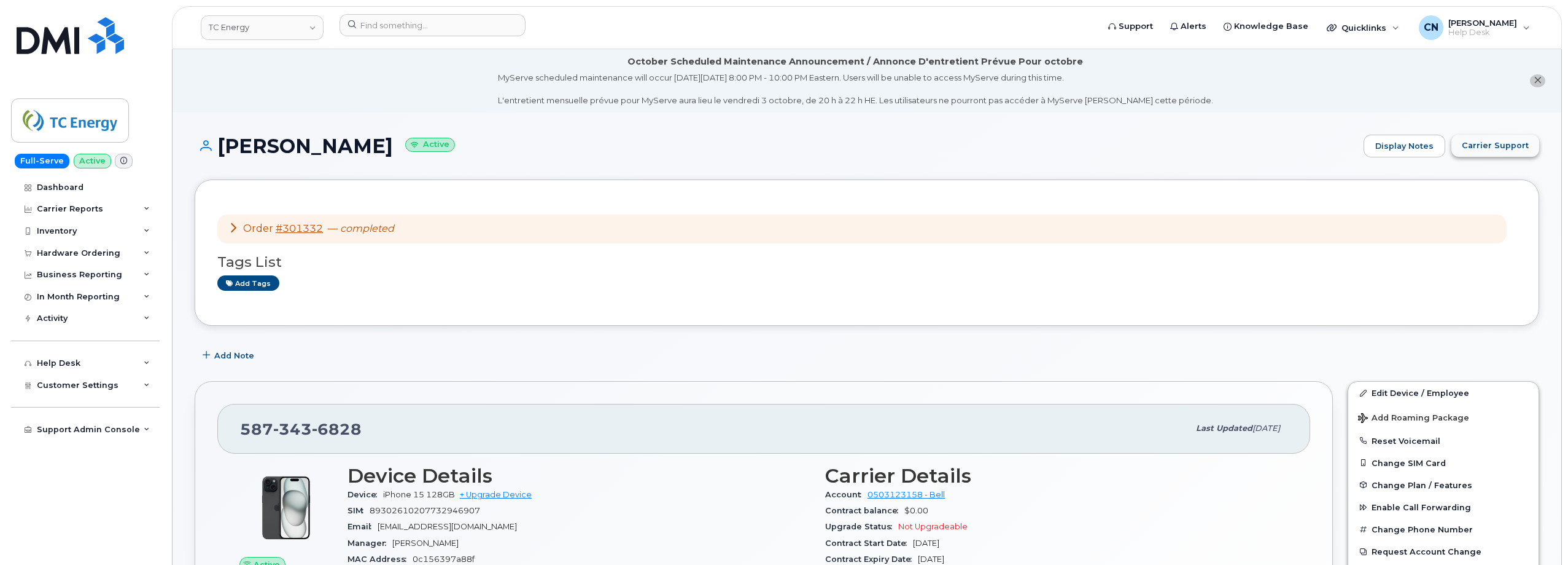
click at [1477, 145] on span "Carrier Support" at bounding box center [1495, 145] width 67 height 12
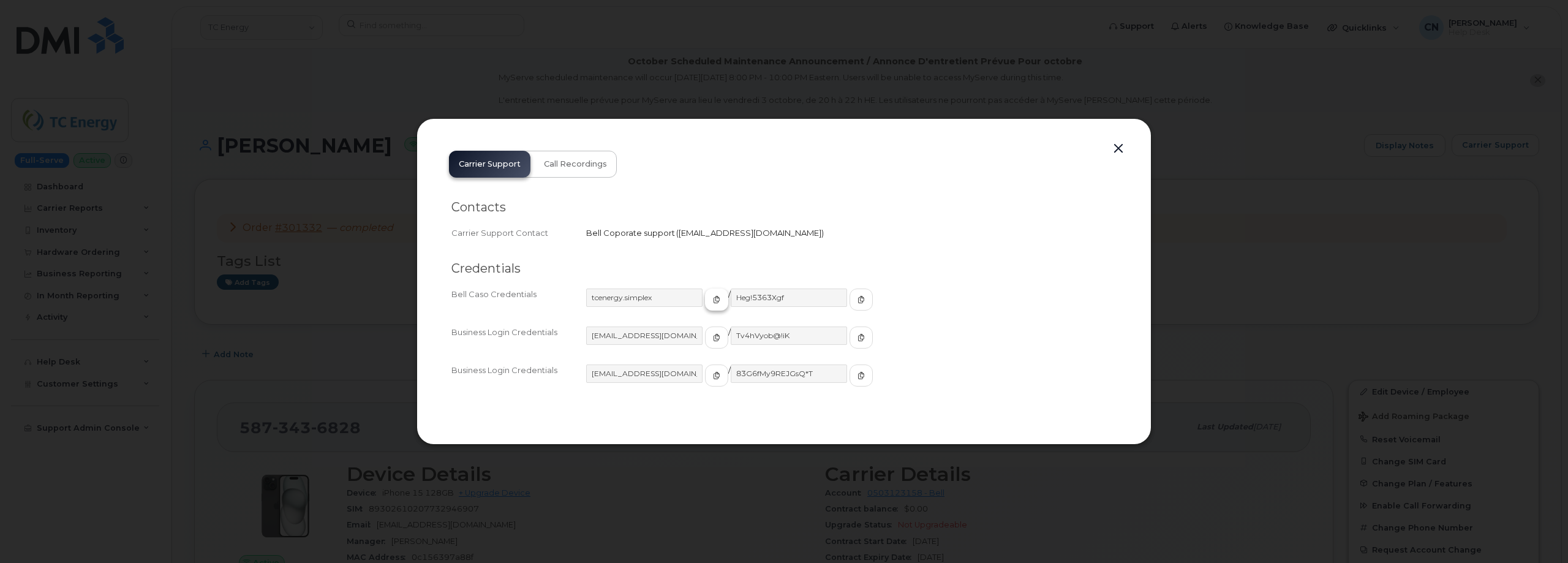
click at [711, 298] on span "button" at bounding box center [717, 299] width 11 height 11
click at [850, 300] on button "button" at bounding box center [861, 299] width 23 height 22
click at [1119, 145] on button "button" at bounding box center [1118, 149] width 18 height 17
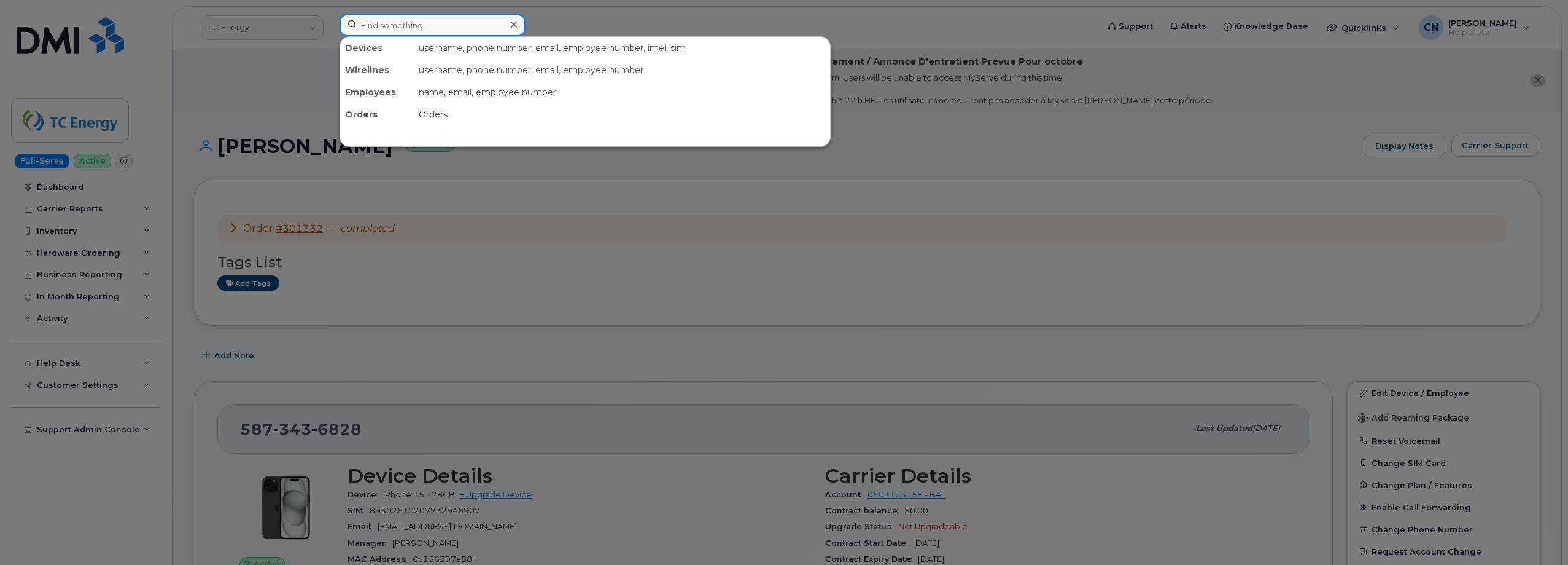
click at [362, 28] on input at bounding box center [432, 25] width 186 height 22
paste input "5512622158"
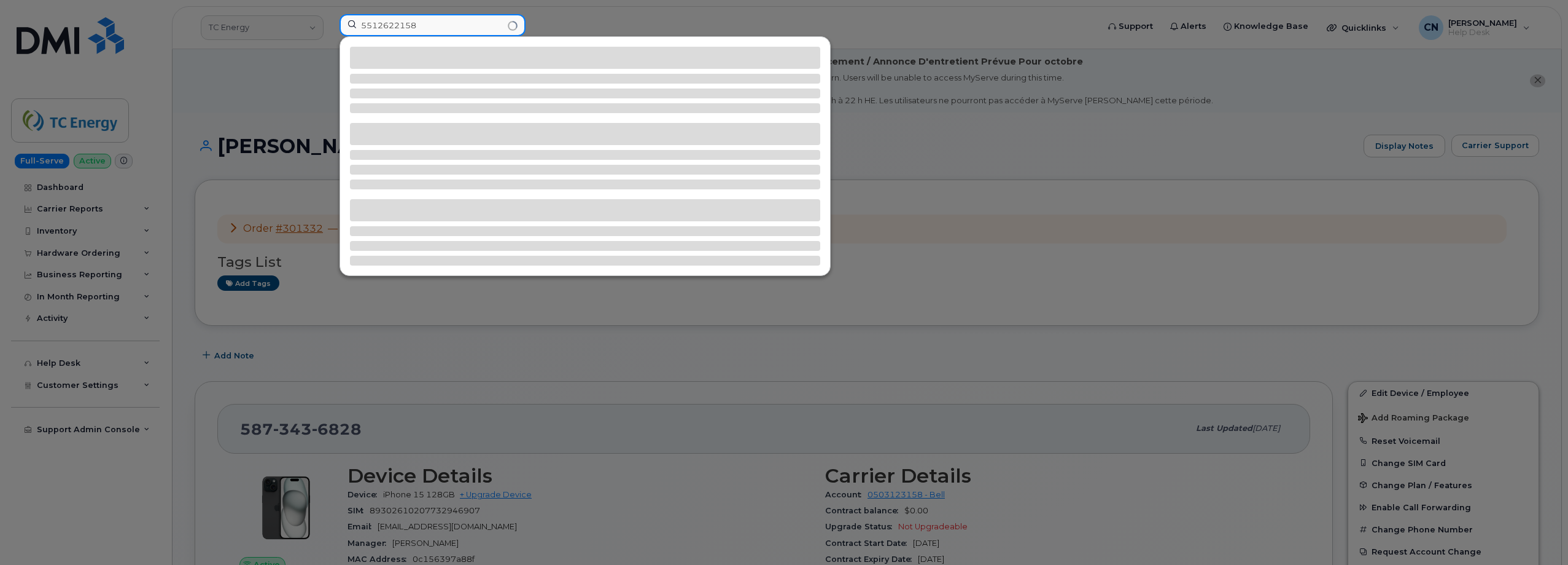
type input "5512622158"
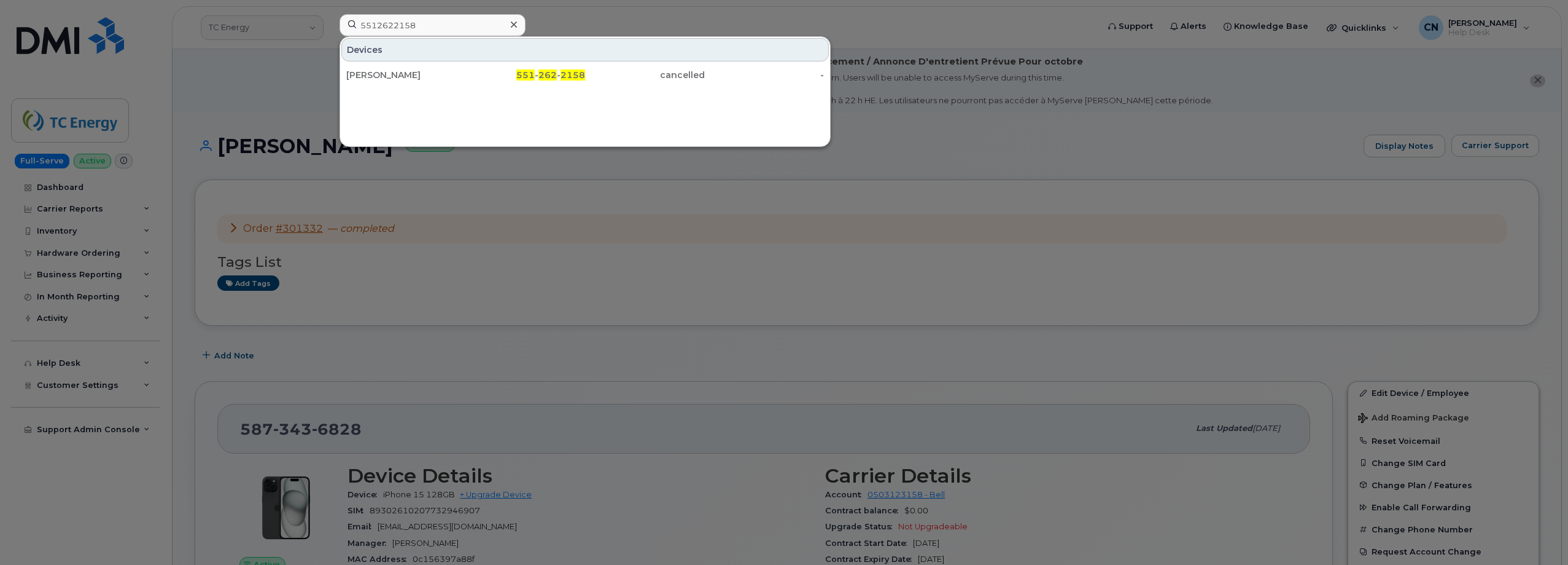
click at [399, 75] on div "[PERSON_NAME]" at bounding box center [406, 75] width 120 height 12
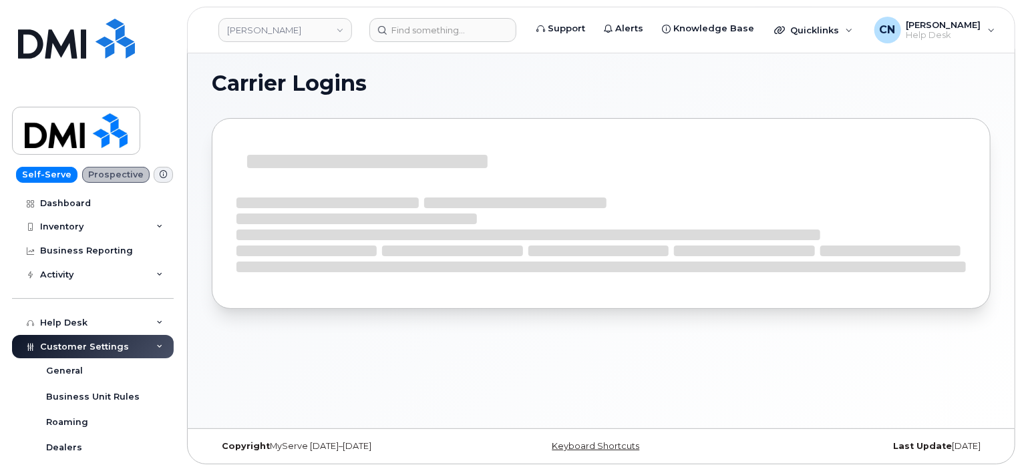
scroll to position [6, 0]
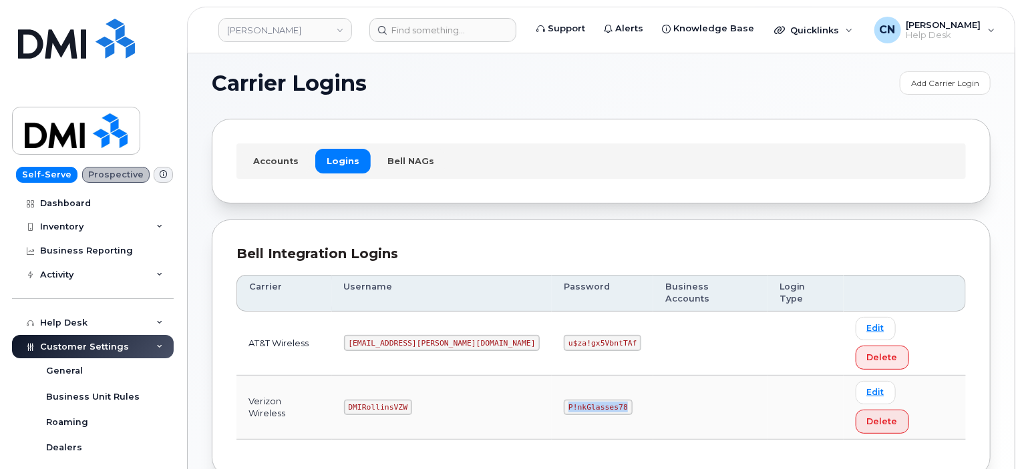
drag, startPoint x: 503, startPoint y: 344, endPoint x: 576, endPoint y: 353, distance: 74.0
click at [576, 376] on td "P!nkGlasses78" at bounding box center [602, 408] width 101 height 64
copy code "P!nkGlasses78"
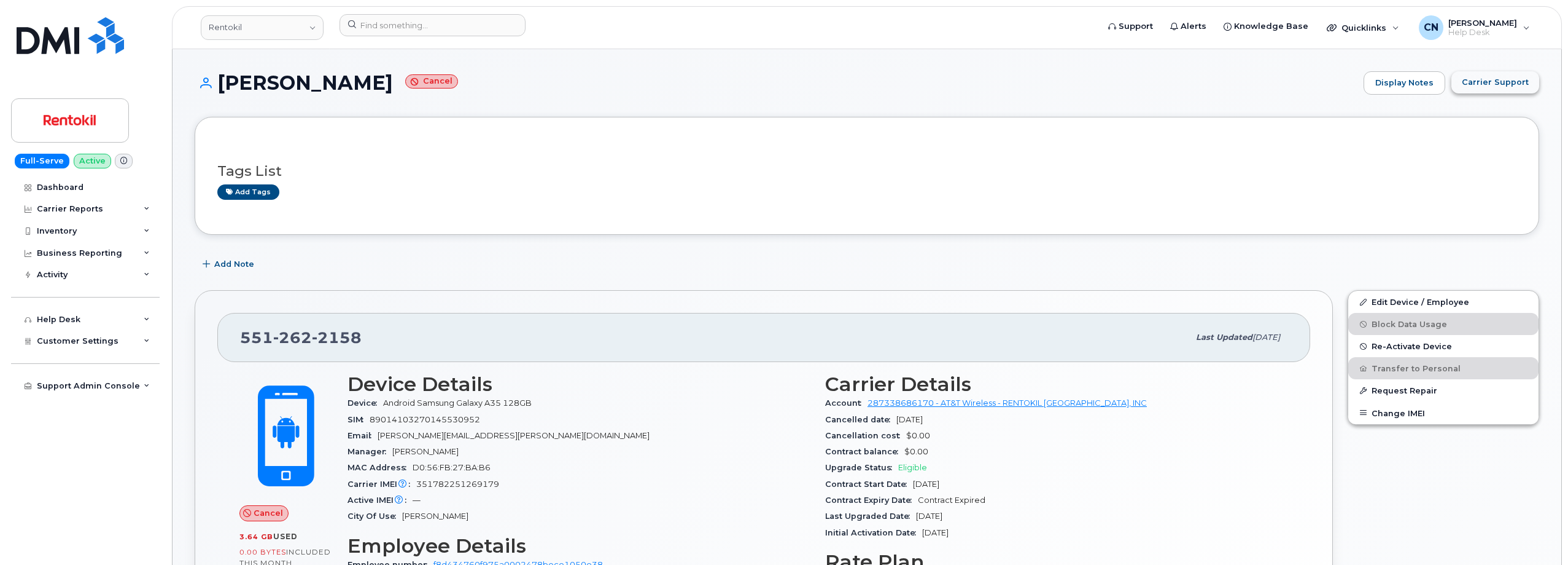
click at [1471, 75] on button "Carrier Support" at bounding box center [1494, 82] width 87 height 22
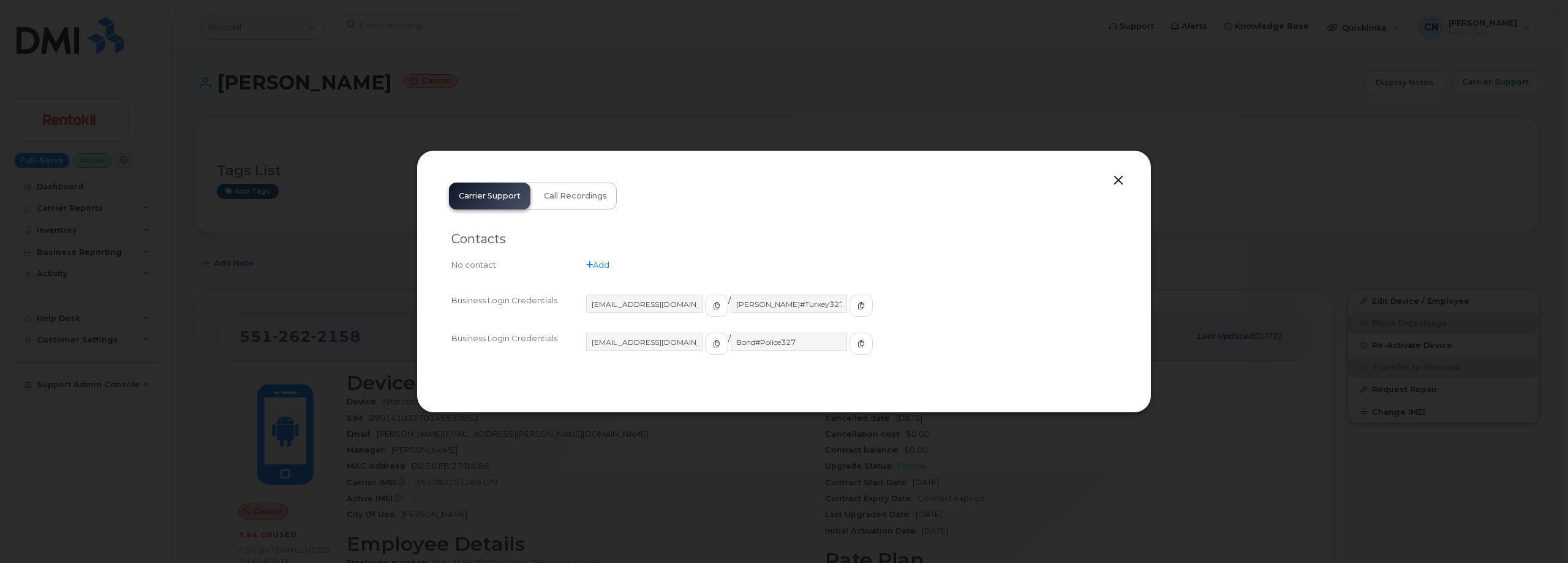
click at [1116, 181] on button "button" at bounding box center [1118, 181] width 18 height 17
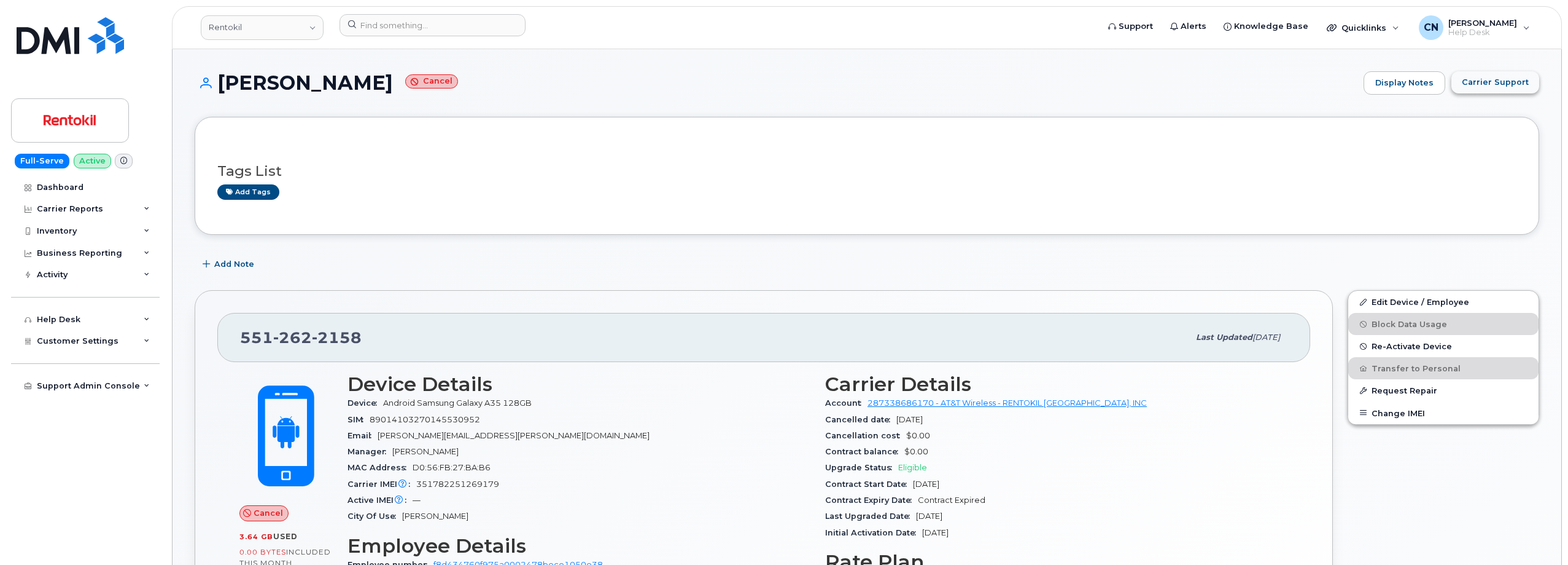
click at [1469, 83] on span "Carrier Support" at bounding box center [1495, 82] width 67 height 12
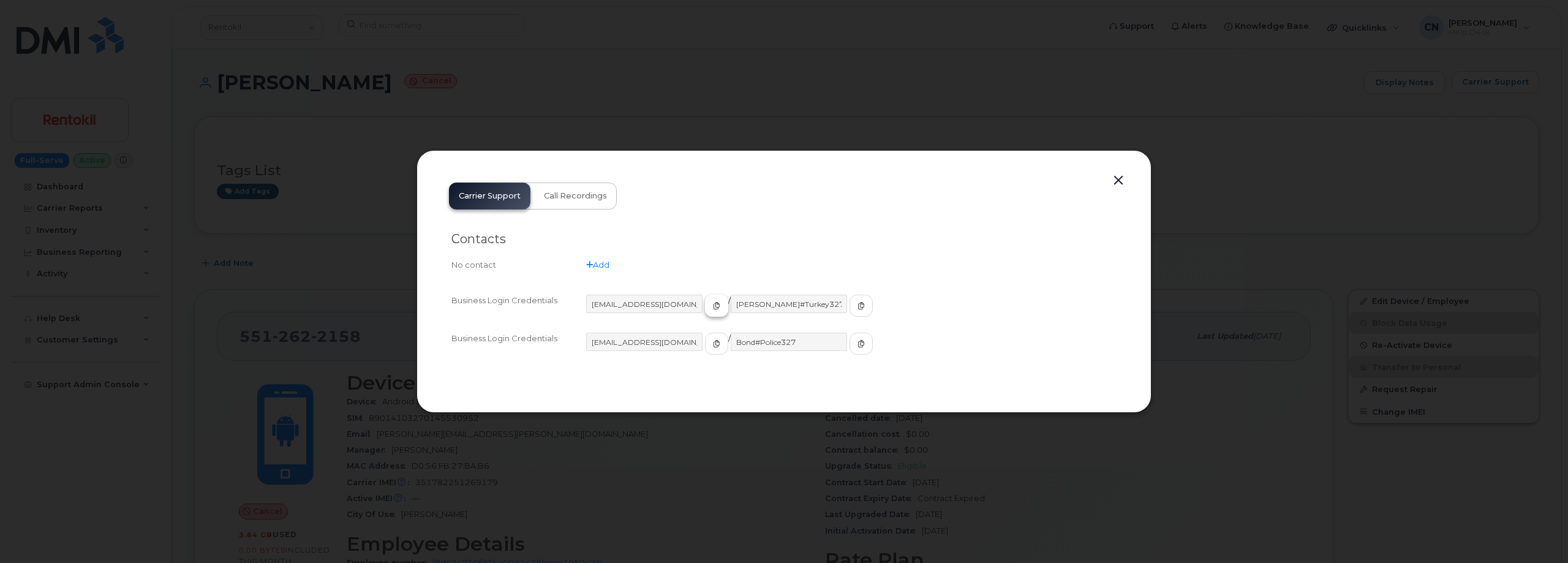
click at [713, 304] on icon "button" at bounding box center [717, 305] width 7 height 7
click at [850, 313] on button "button" at bounding box center [861, 305] width 23 height 22
